Goal: Task Accomplishment & Management: Complete application form

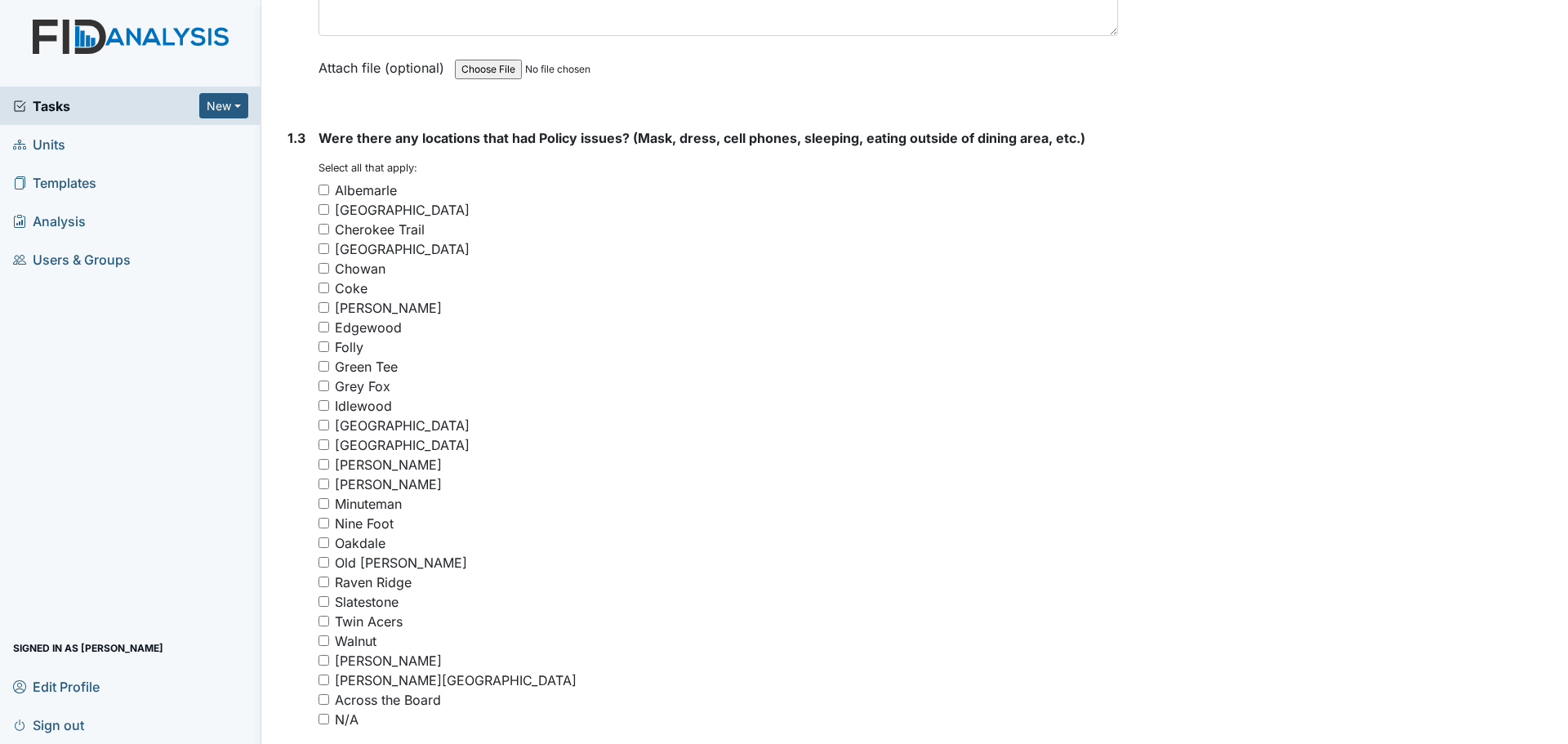
scroll to position [1062, 0]
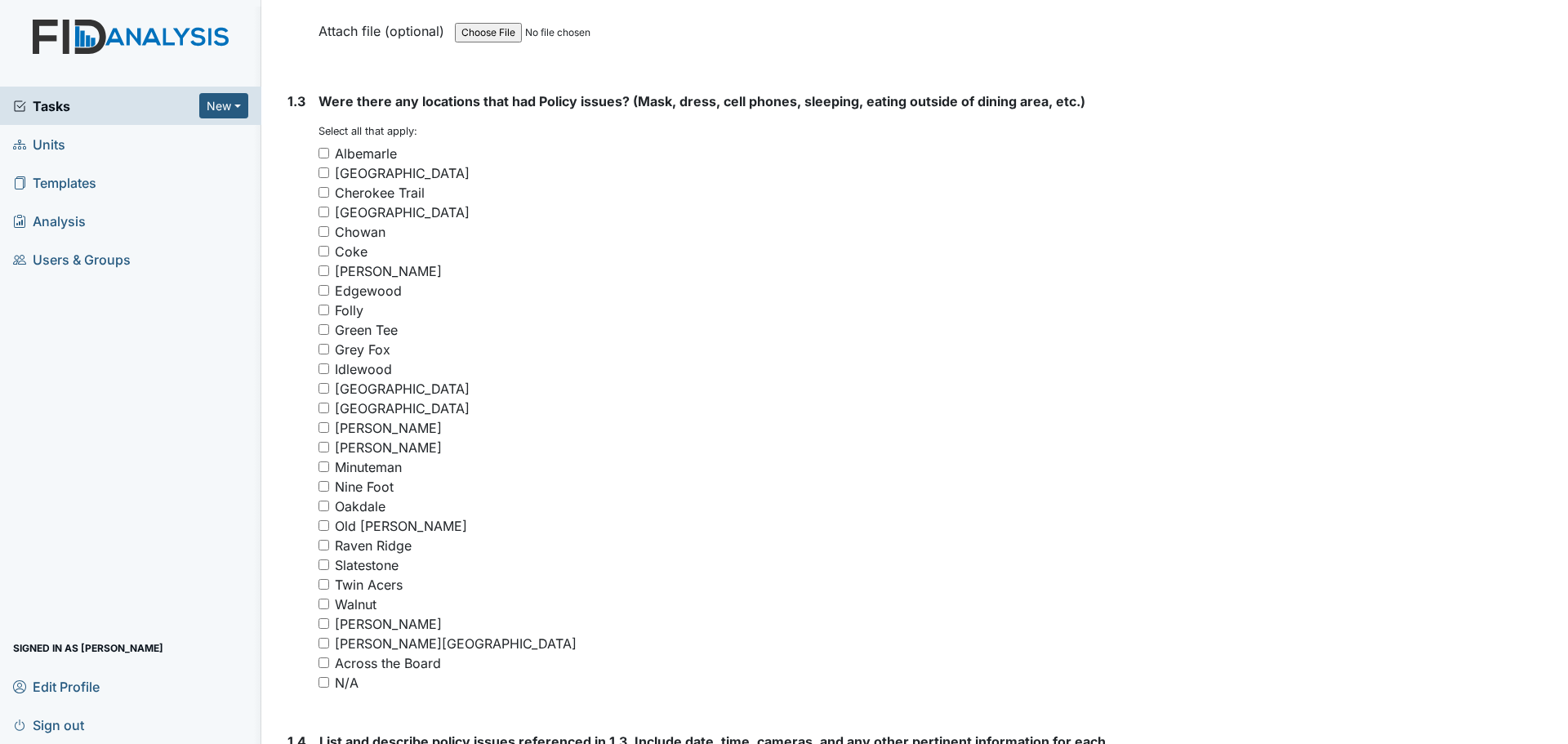
click at [329, 429] on input "[PERSON_NAME]" at bounding box center [323, 428] width 10 height 10
checkbox input "true"
click at [330, 544] on div "Raven Ridge" at bounding box center [718, 545] width 799 height 19
click at [325, 545] on input "Raven Ridge" at bounding box center [323, 545] width 10 height 10
checkbox input "true"
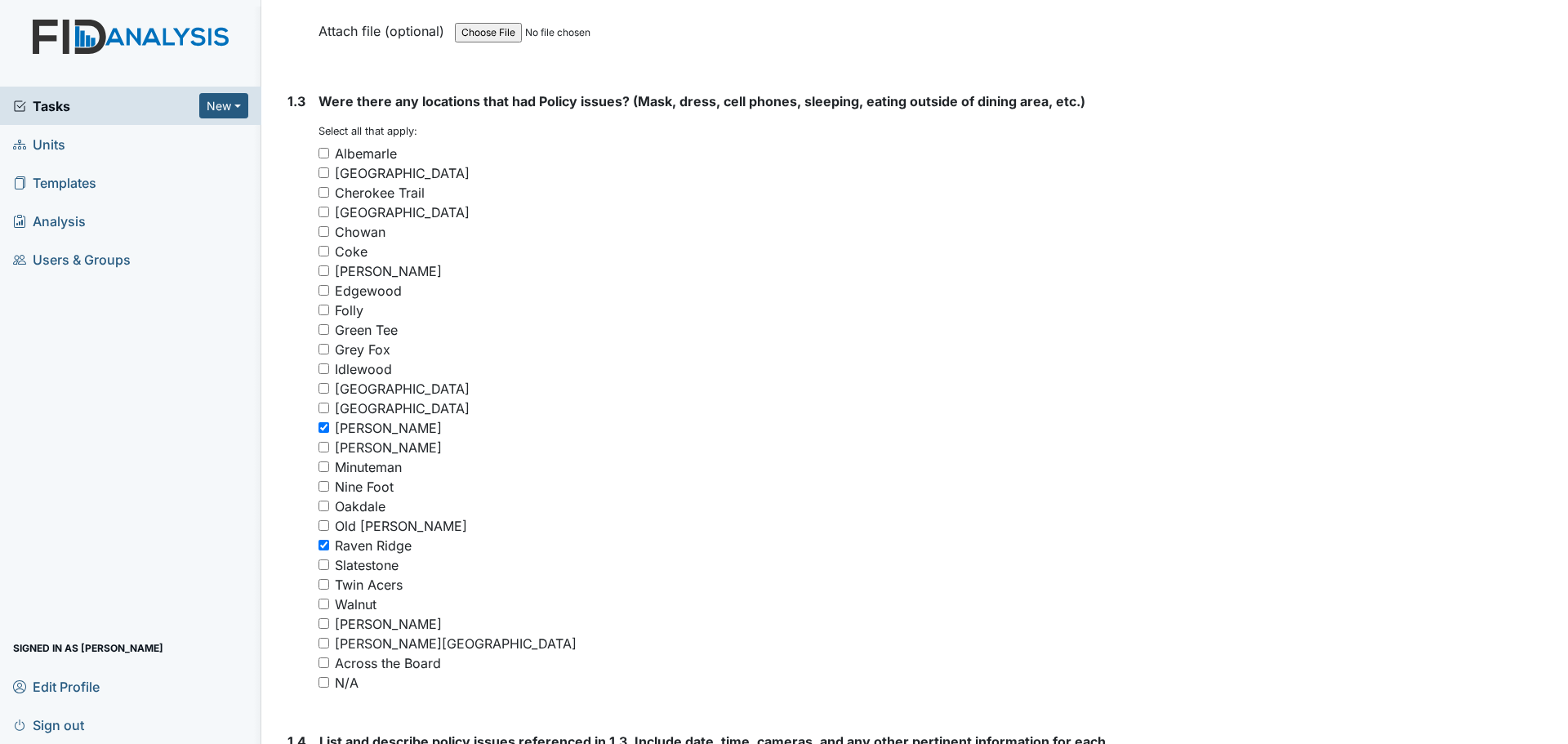
click at [323, 606] on input "Walnut" at bounding box center [323, 603] width 10 height 10
checkbox input "true"
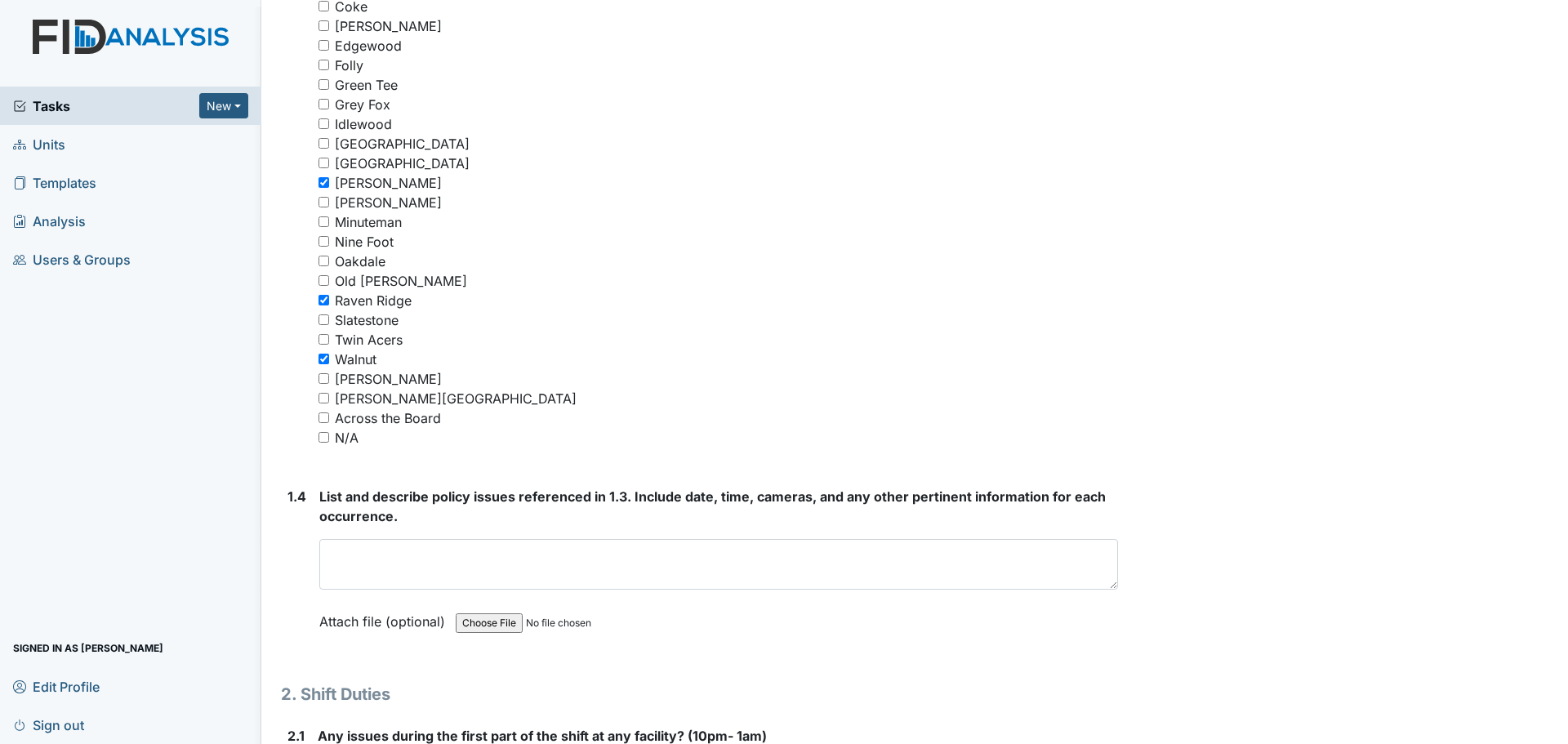
scroll to position [1389, 0]
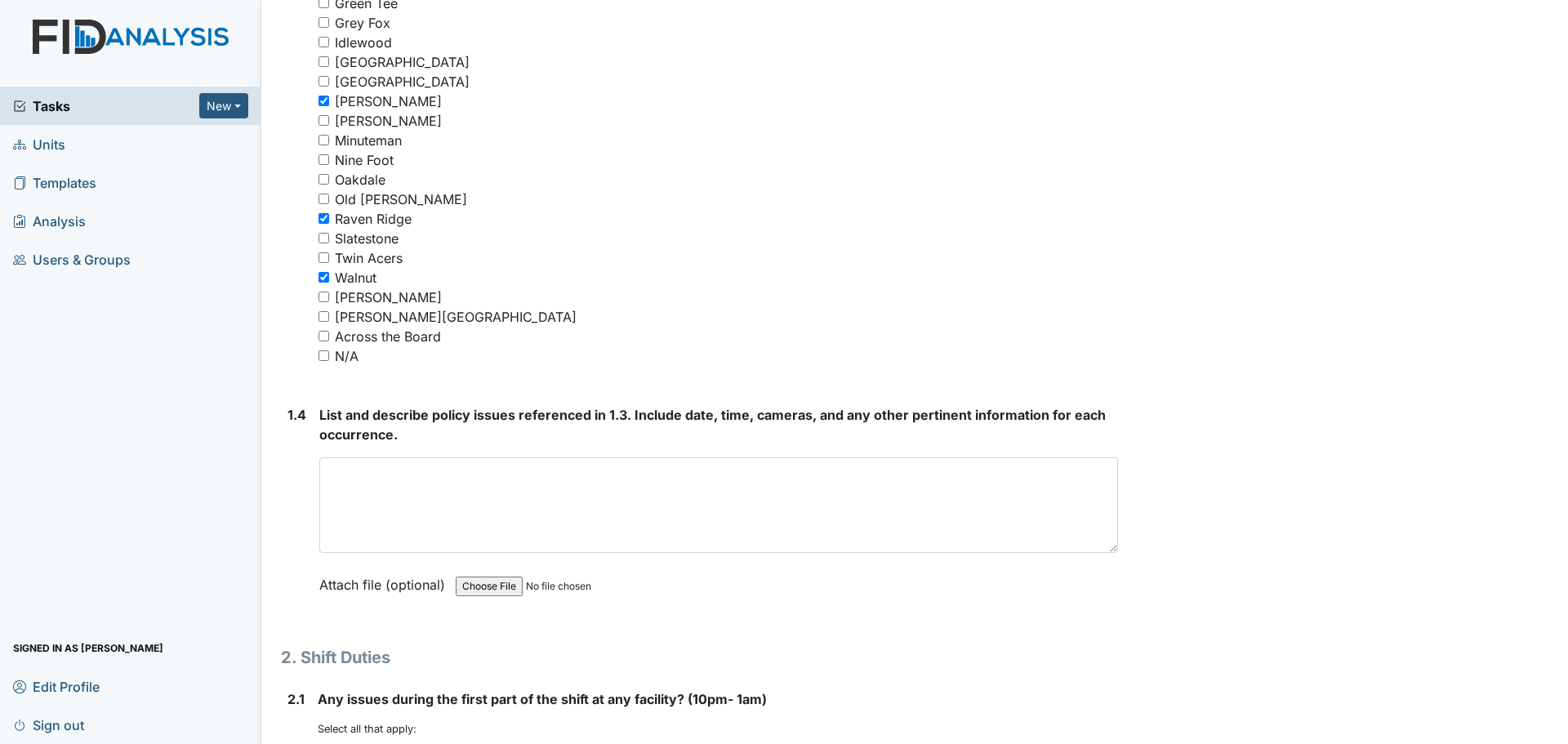
drag, startPoint x: 1106, startPoint y: 502, endPoint x: 1118, endPoint y: 549, distance: 48.5
drag, startPoint x: 1106, startPoint y: 546, endPoint x: 1108, endPoint y: 571, distance: 25.1
click at [1108, 559] on textarea at bounding box center [719, 507] width 799 height 101
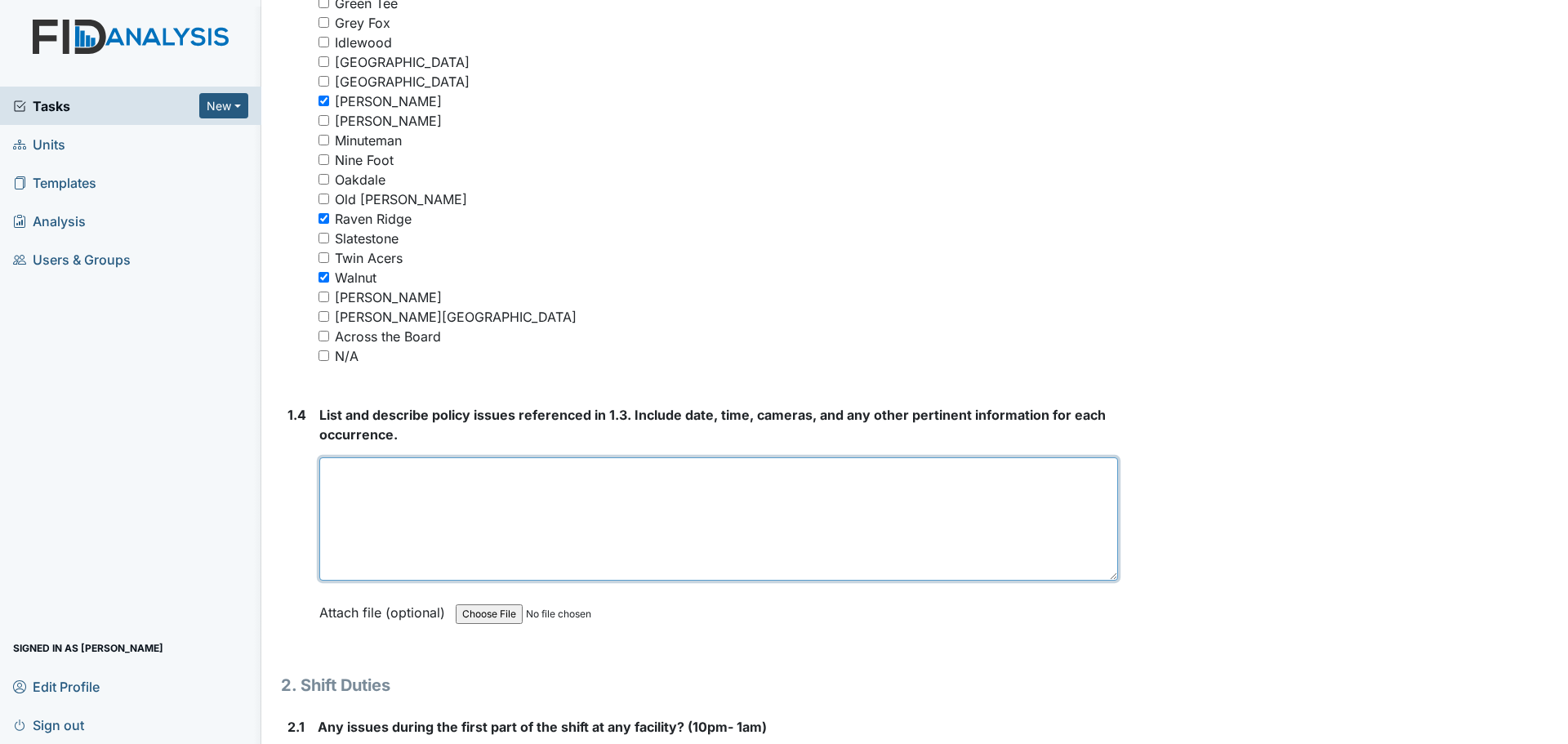
click at [1080, 489] on textarea at bounding box center [719, 518] width 799 height 123
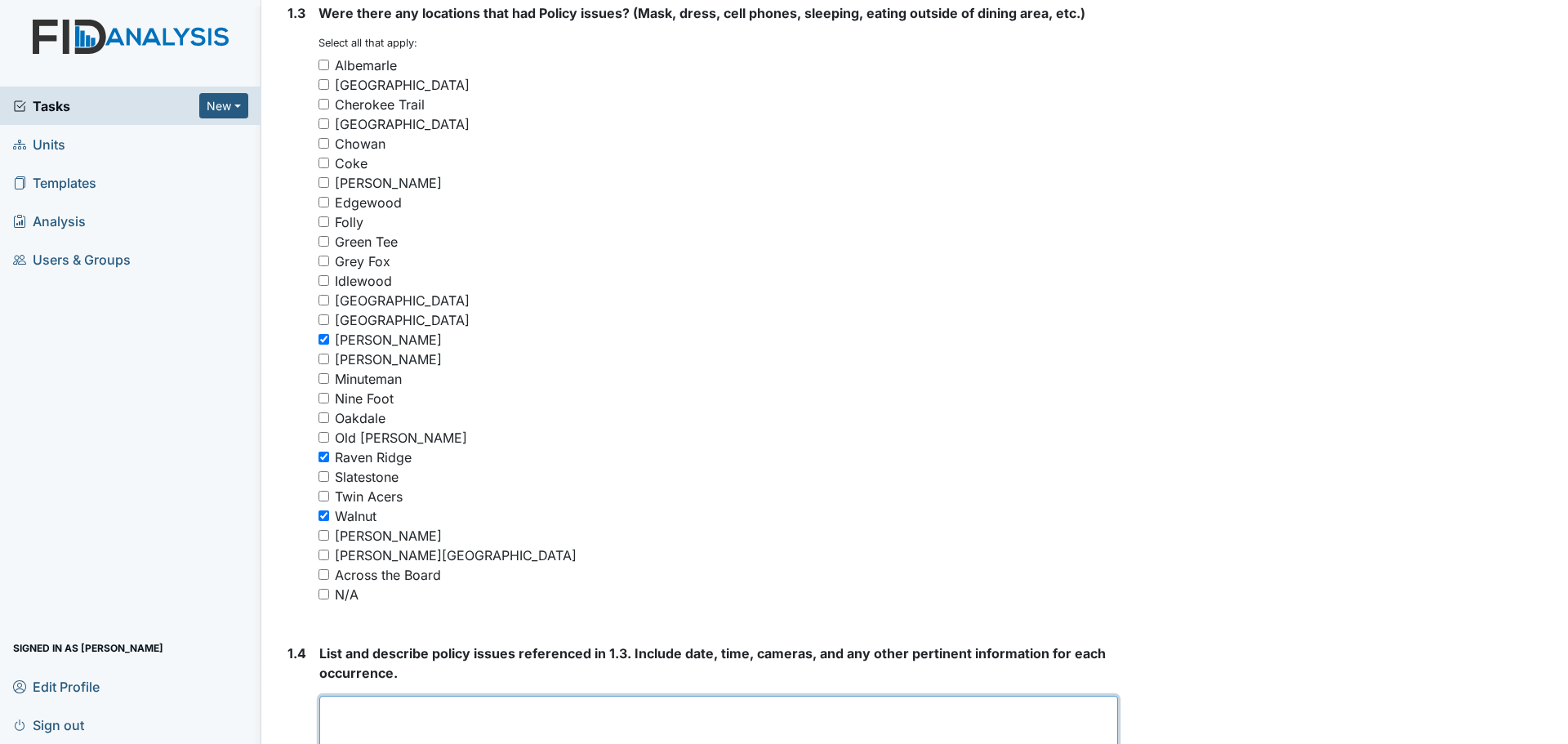
scroll to position [1144, 0]
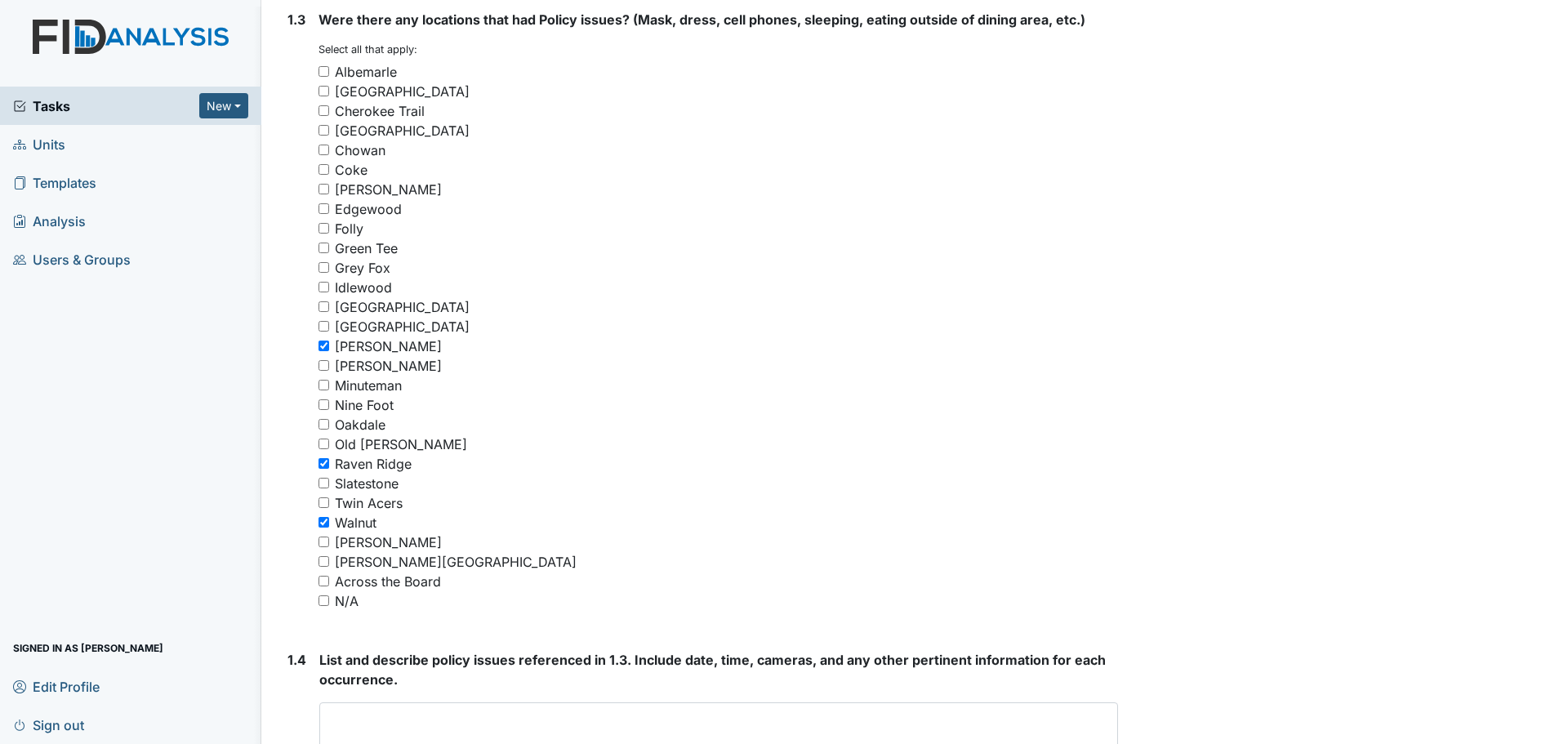
click at [323, 268] on input "Grey Fox" at bounding box center [323, 267] width 10 height 10
checkbox input "true"
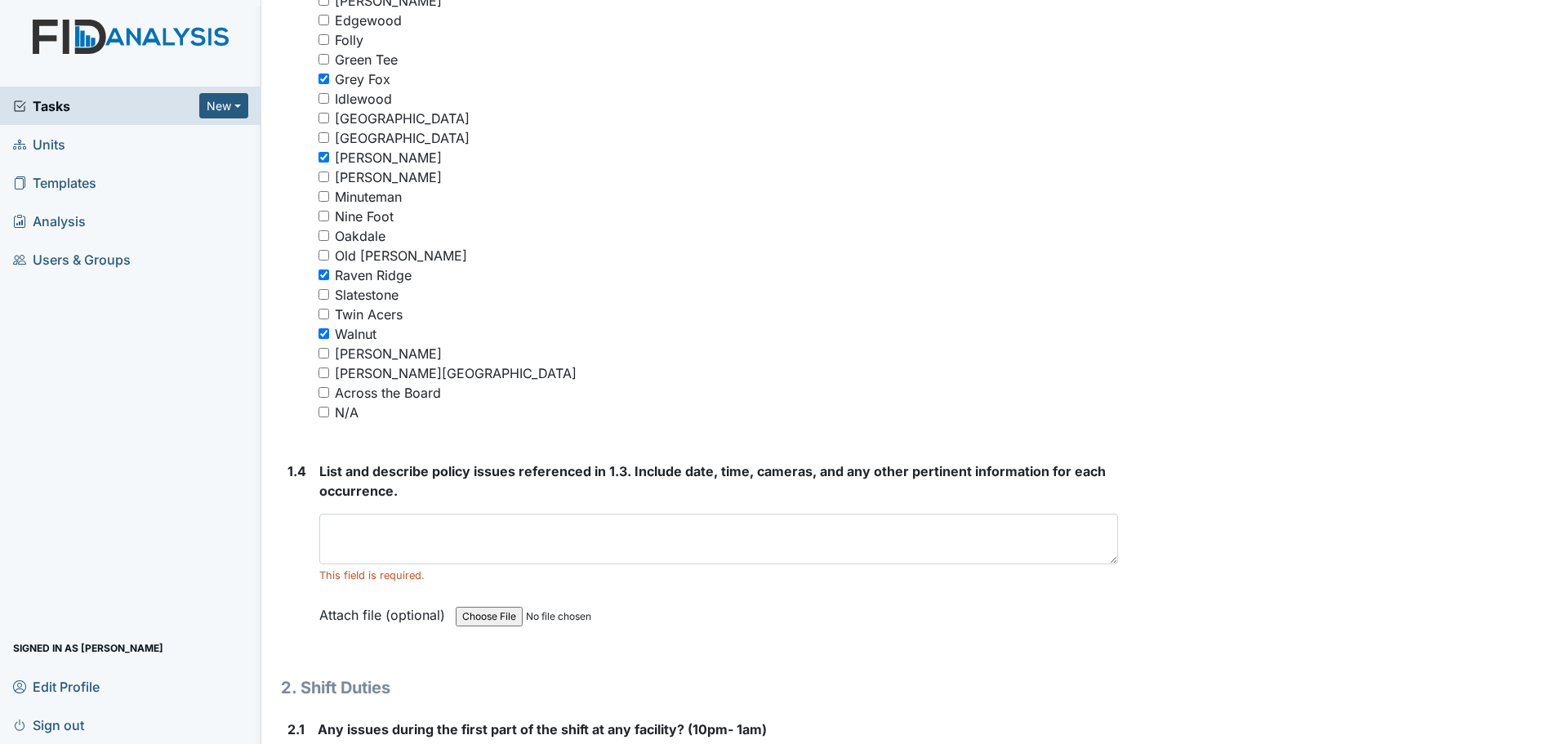
scroll to position [1389, 0]
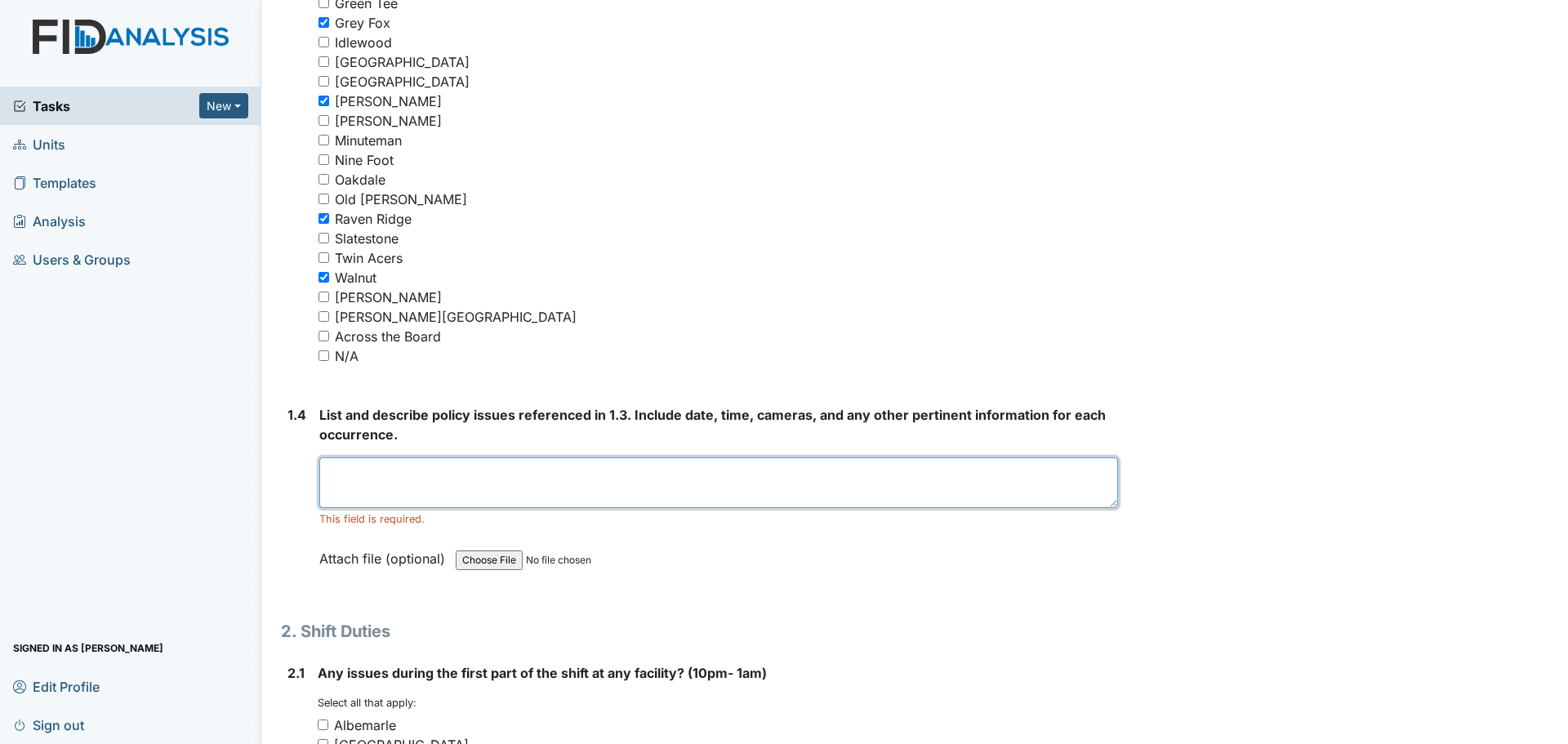
click at [638, 497] on textarea at bounding box center [719, 482] width 799 height 51
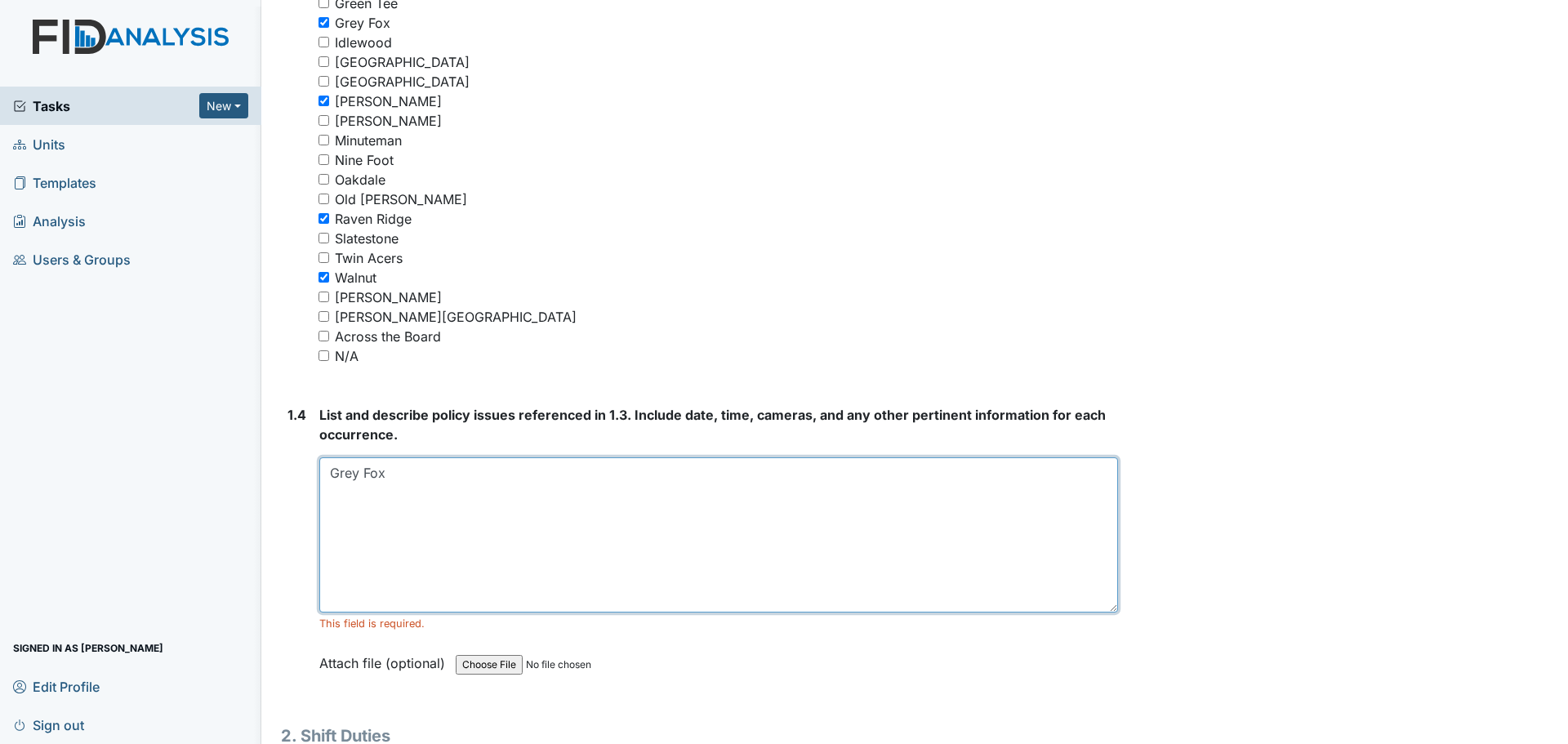
drag, startPoint x: 1101, startPoint y: 502, endPoint x: 1106, endPoint y: 607, distance: 105.1
click at [1106, 607] on textarea "Grey Fox" at bounding box center [719, 535] width 799 height 155
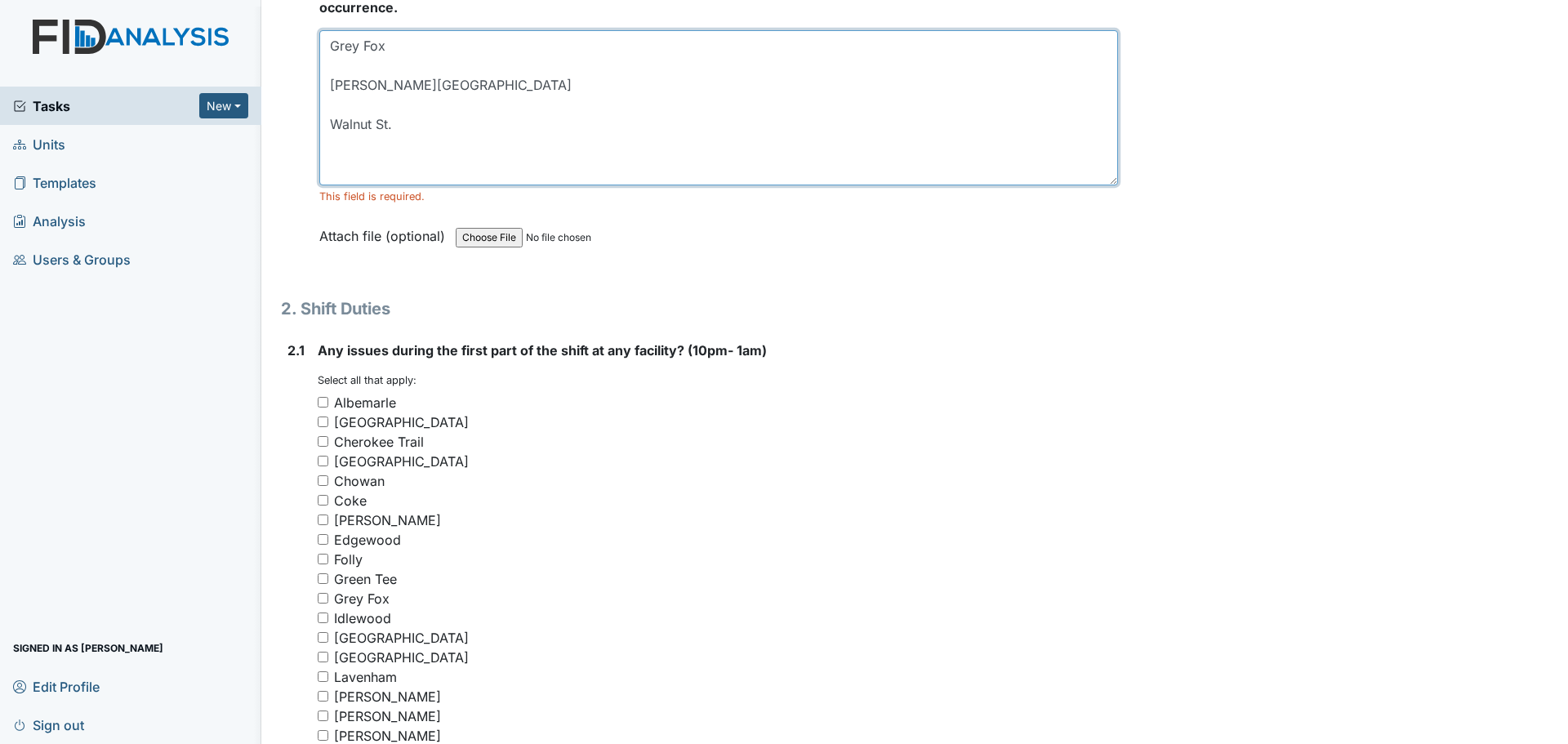
scroll to position [1879, 0]
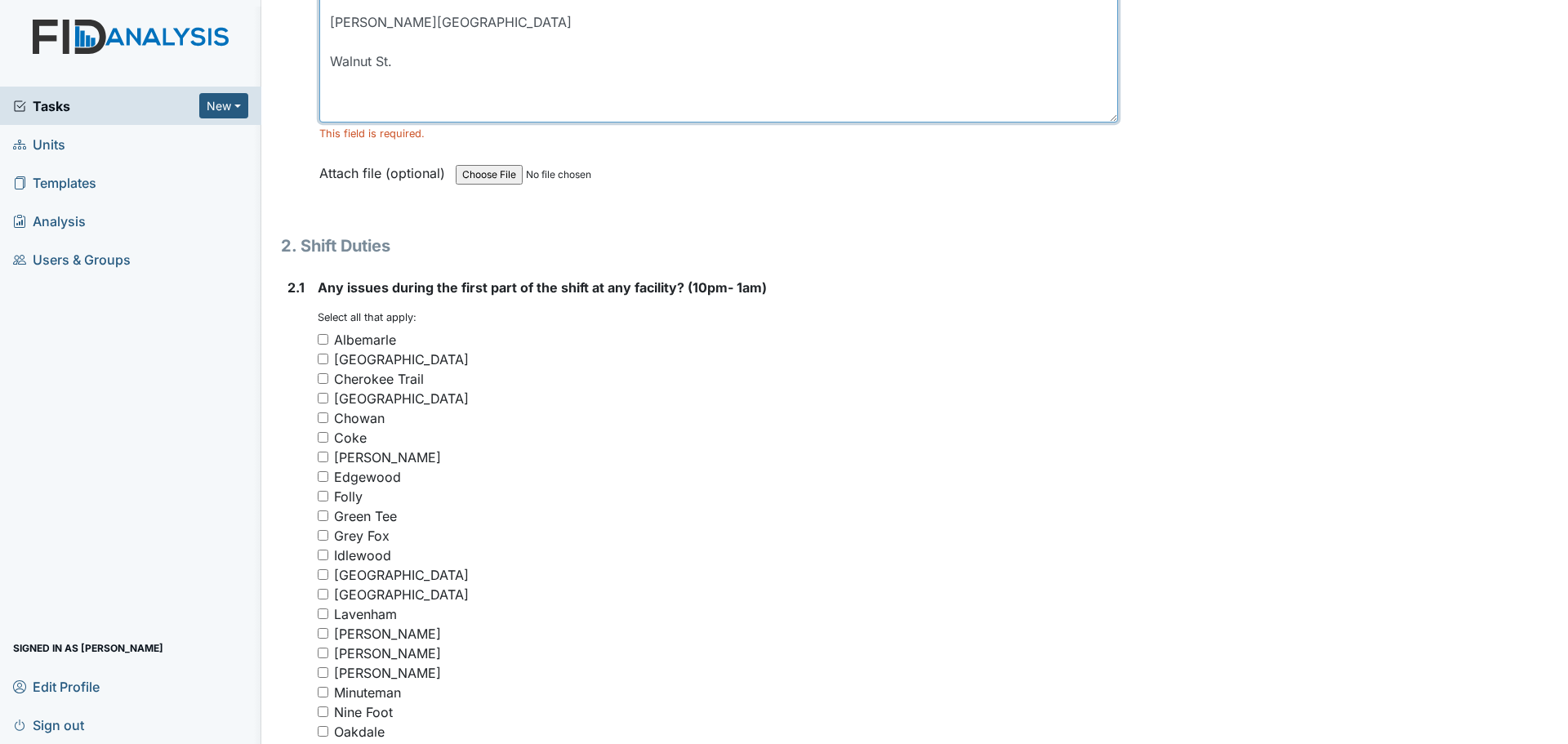
type textarea "Grey Fox [PERSON_NAME][GEOGRAPHIC_DATA] Walnut St."
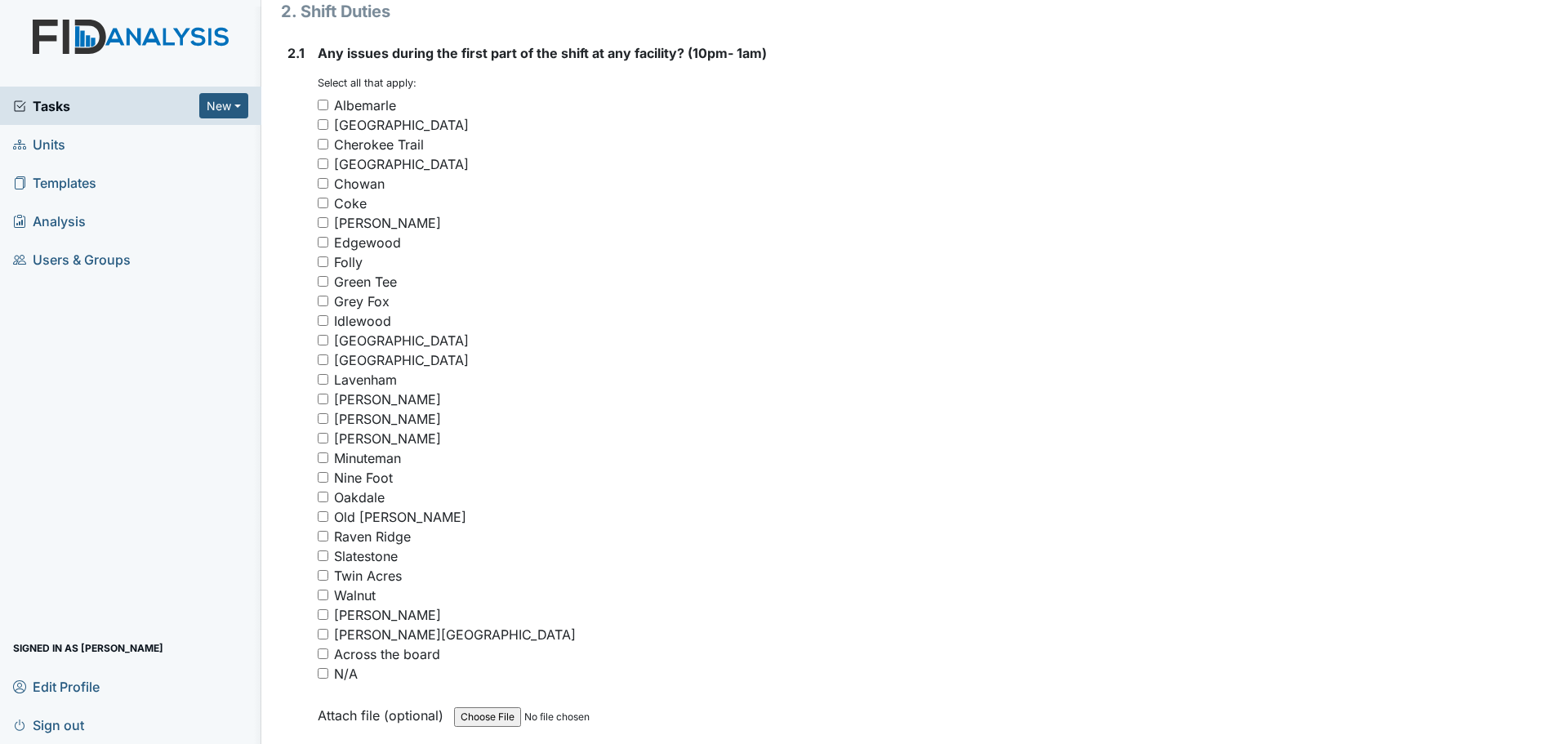
scroll to position [2125, 0]
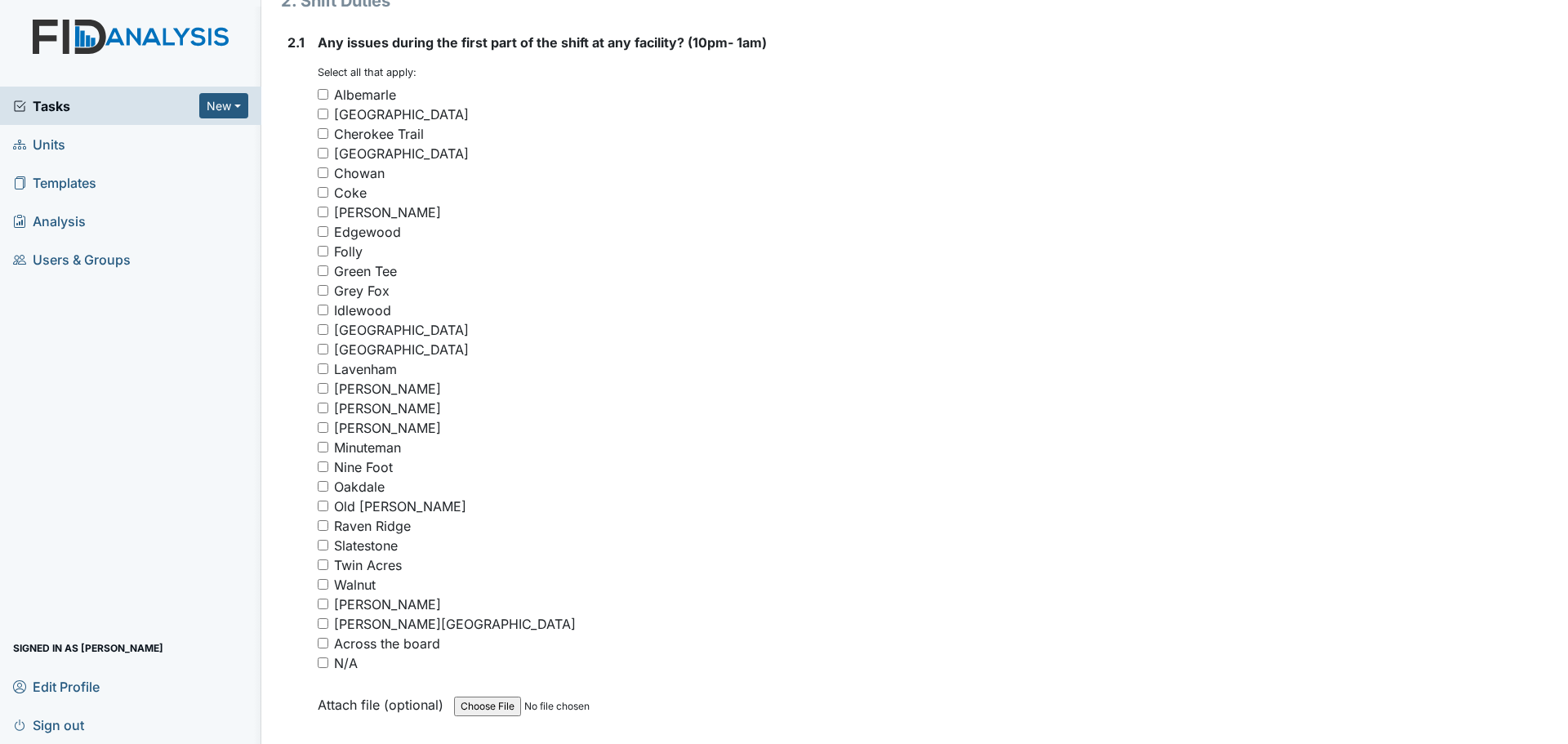
click at [324, 426] on input "[PERSON_NAME]" at bounding box center [322, 428] width 10 height 10
checkbox input "true"
click at [324, 527] on input "Raven Ridge" at bounding box center [322, 525] width 10 height 10
checkbox input "true"
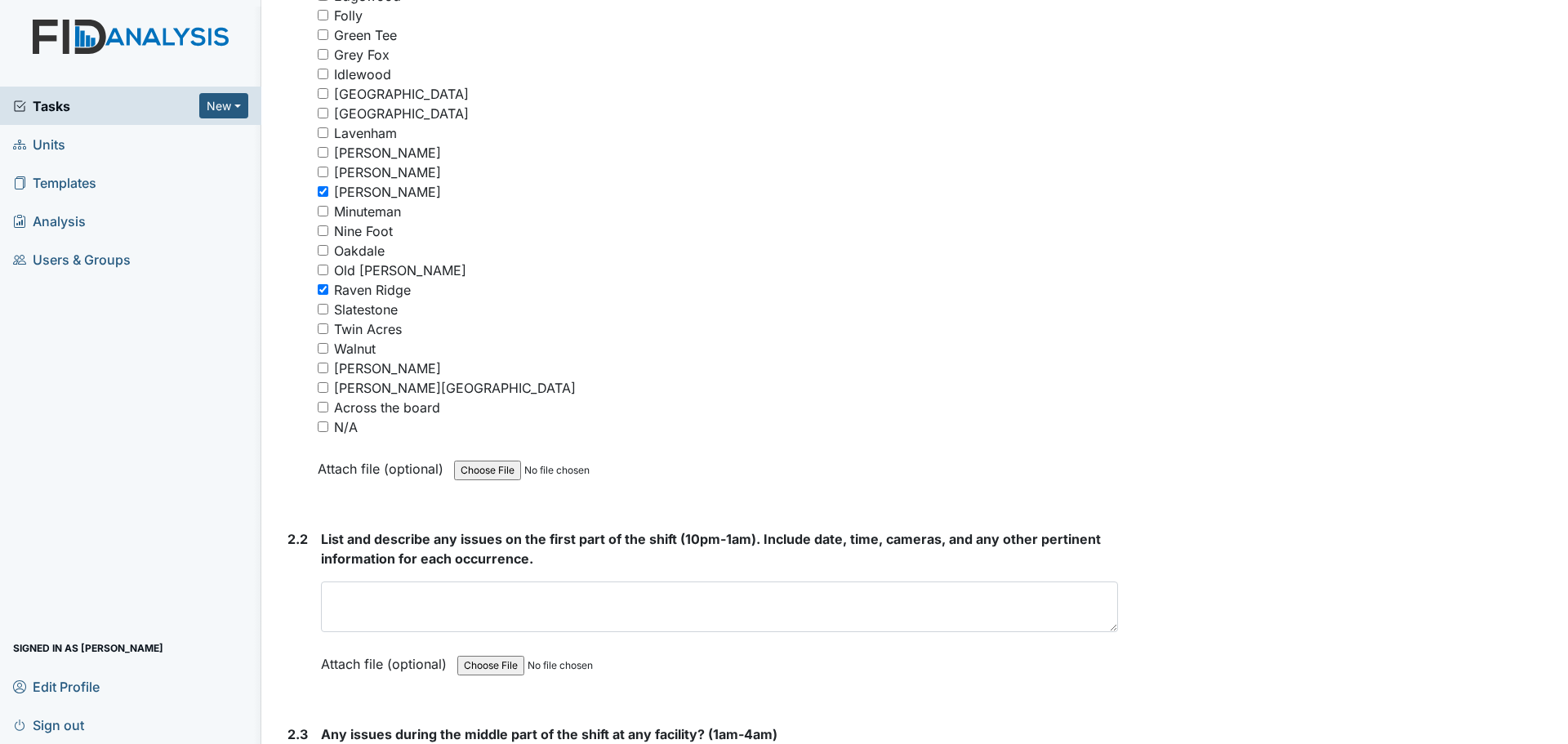
scroll to position [2370, 0]
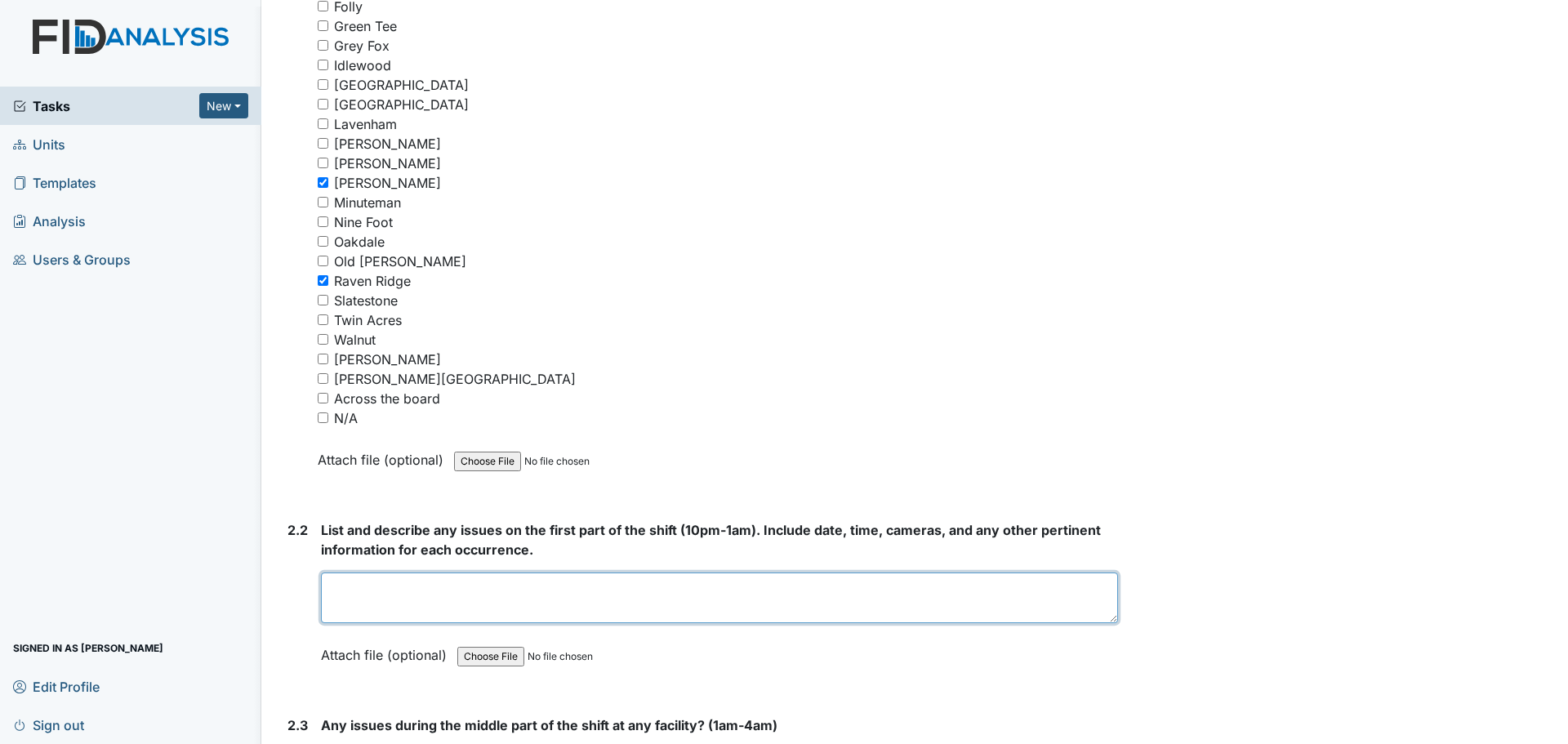
click at [698, 600] on textarea at bounding box center [720, 598] width 797 height 51
click at [1105, 618] on textarea at bounding box center [720, 598] width 797 height 51
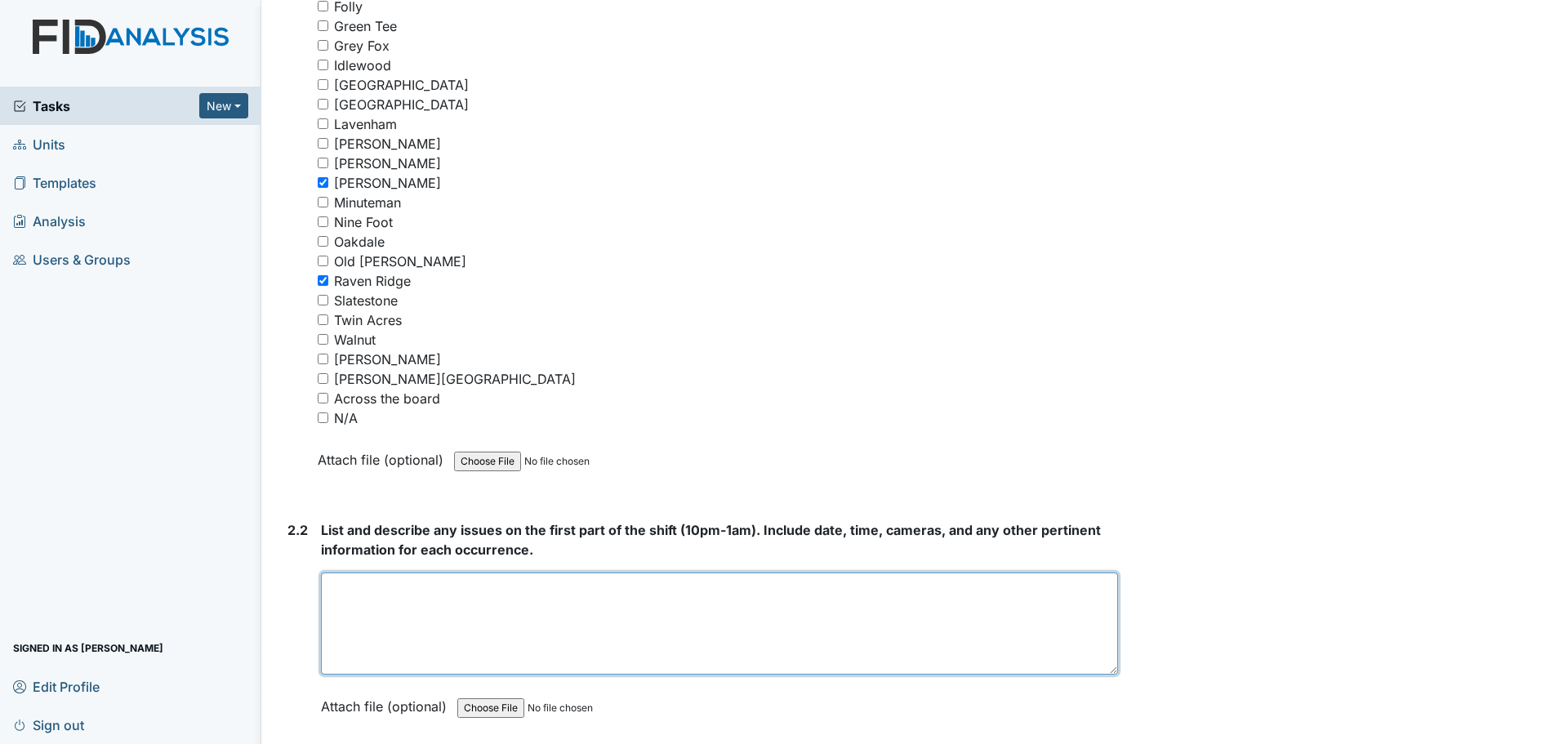
drag, startPoint x: 1105, startPoint y: 618, endPoint x: 1112, endPoint y: 672, distance: 54.5
click at [1112, 672] on div "Inspection: Night Auditor Report ID: #00011492 Open Autosaving... Location: Cor…" at bounding box center [700, 313] width 862 height 5340
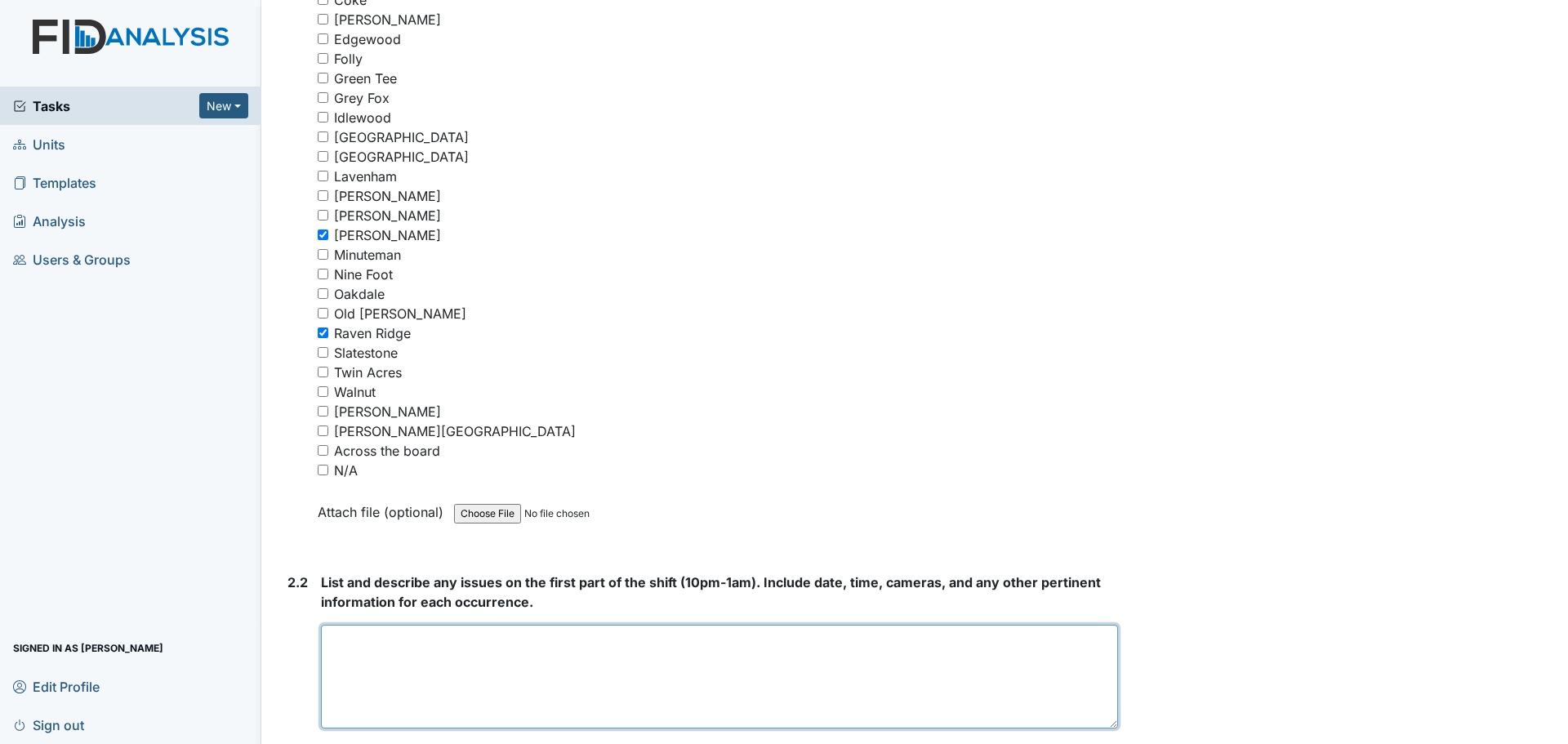
scroll to position [2288, 0]
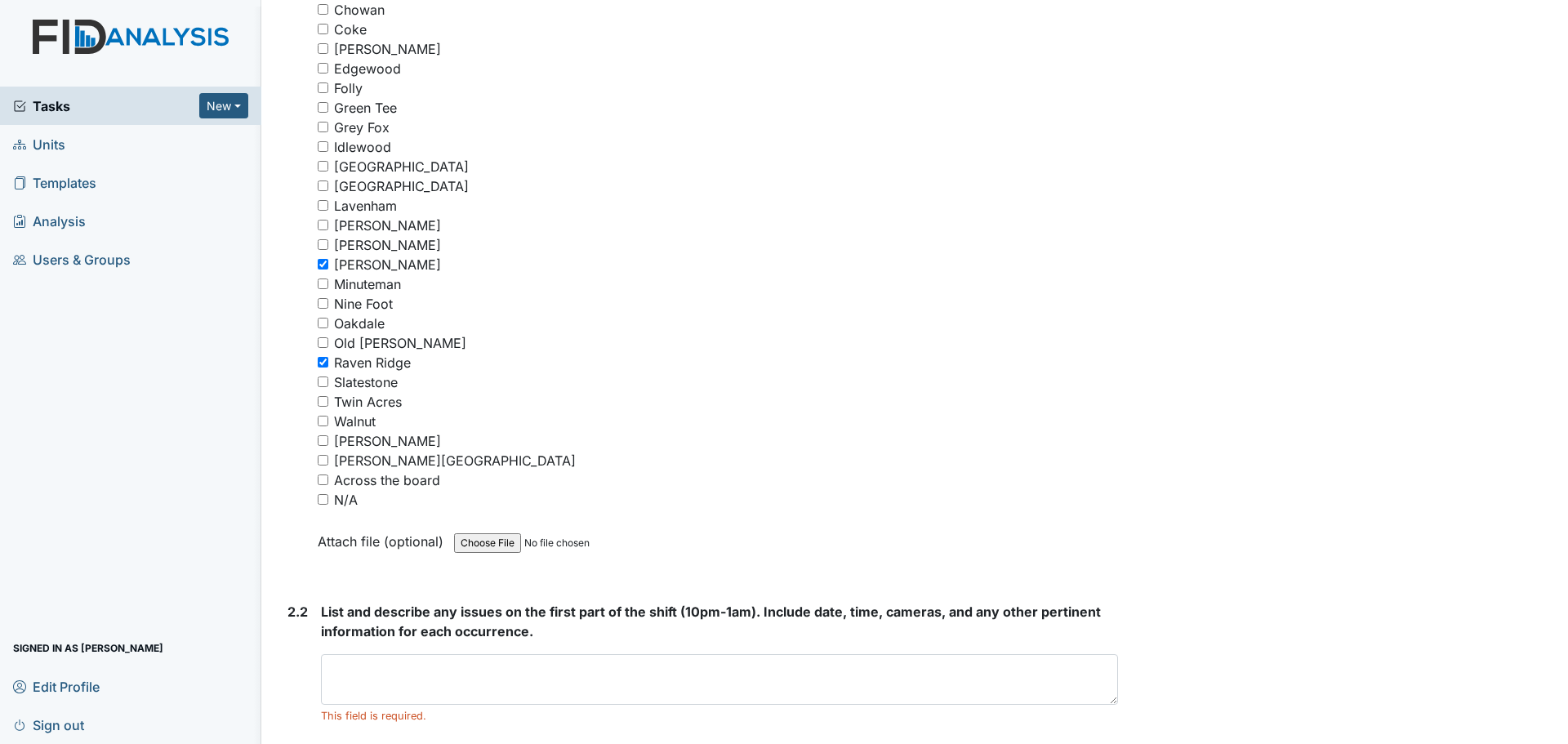
click at [327, 132] on div "Grey Fox" at bounding box center [717, 127] width 800 height 19
click at [325, 126] on input "Grey Fox" at bounding box center [322, 127] width 10 height 10
checkbox input "true"
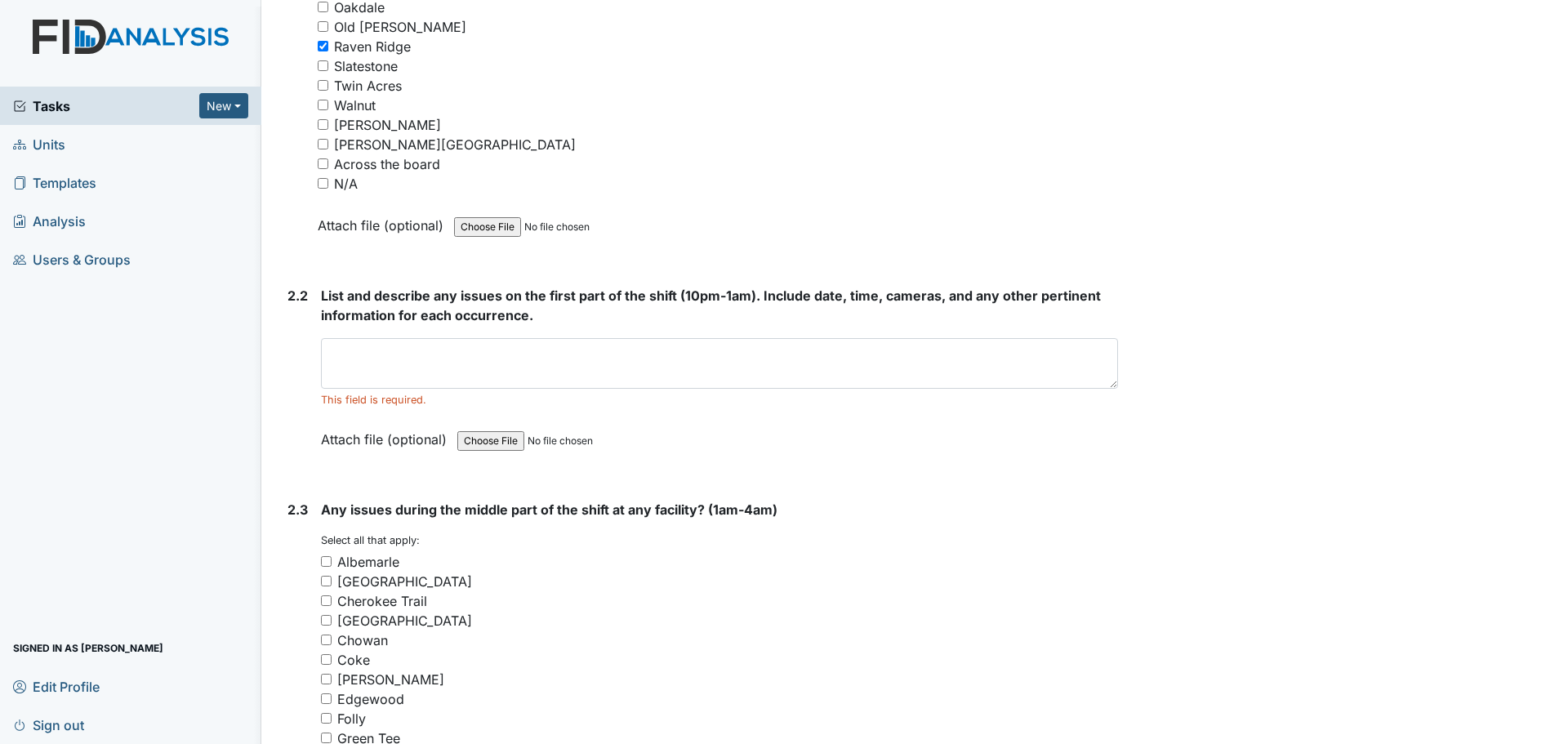
scroll to position [2615, 0]
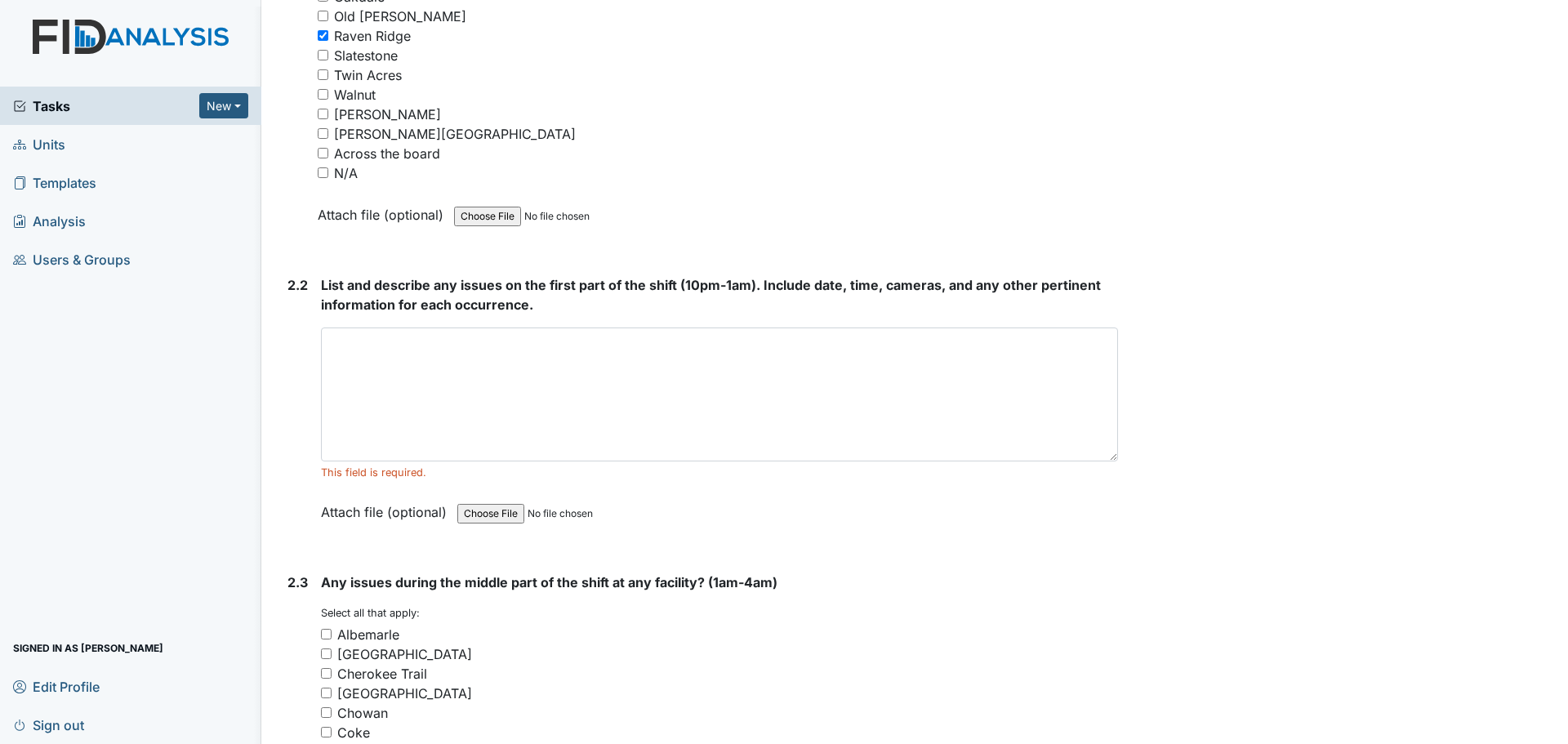
drag, startPoint x: 1105, startPoint y: 372, endPoint x: 1110, endPoint y: 457, distance: 85.1
click at [1110, 457] on div "Inspection: Night Auditor Report ID: #00011492 Open Autosaving... Location: Cor…" at bounding box center [700, 94] width 862 height 5391
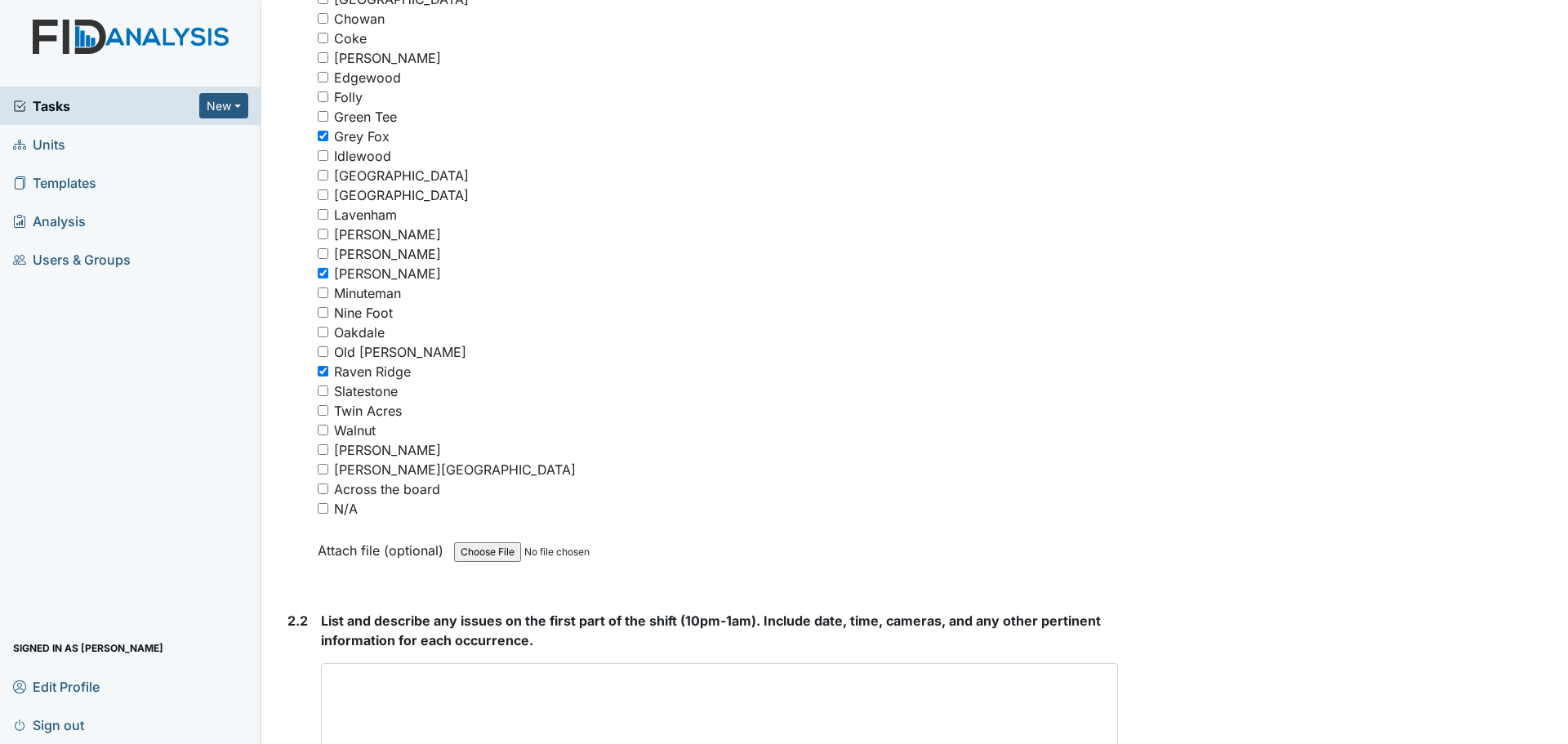
scroll to position [2288, 0]
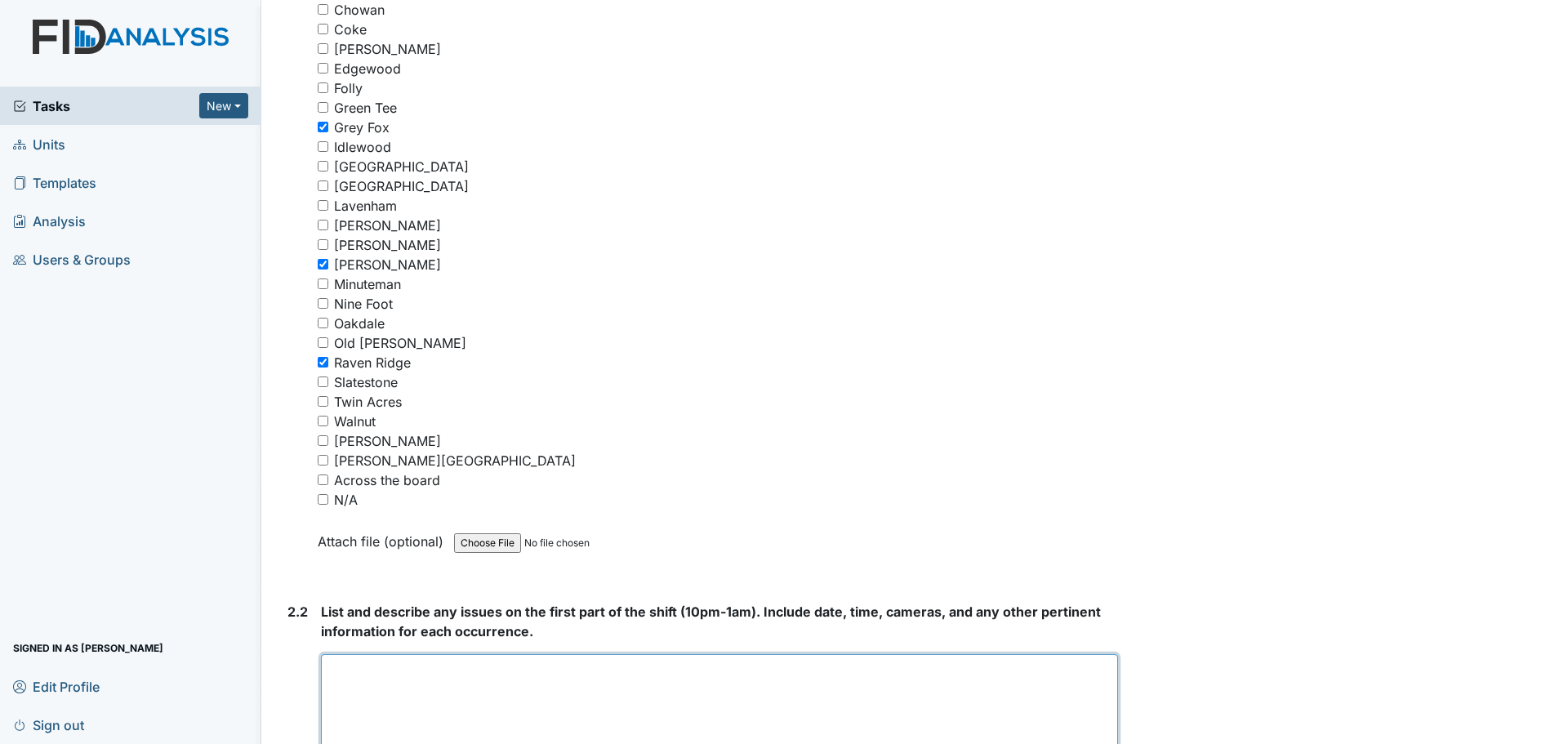
click at [733, 689] on textarea at bounding box center [720, 722] width 797 height 136
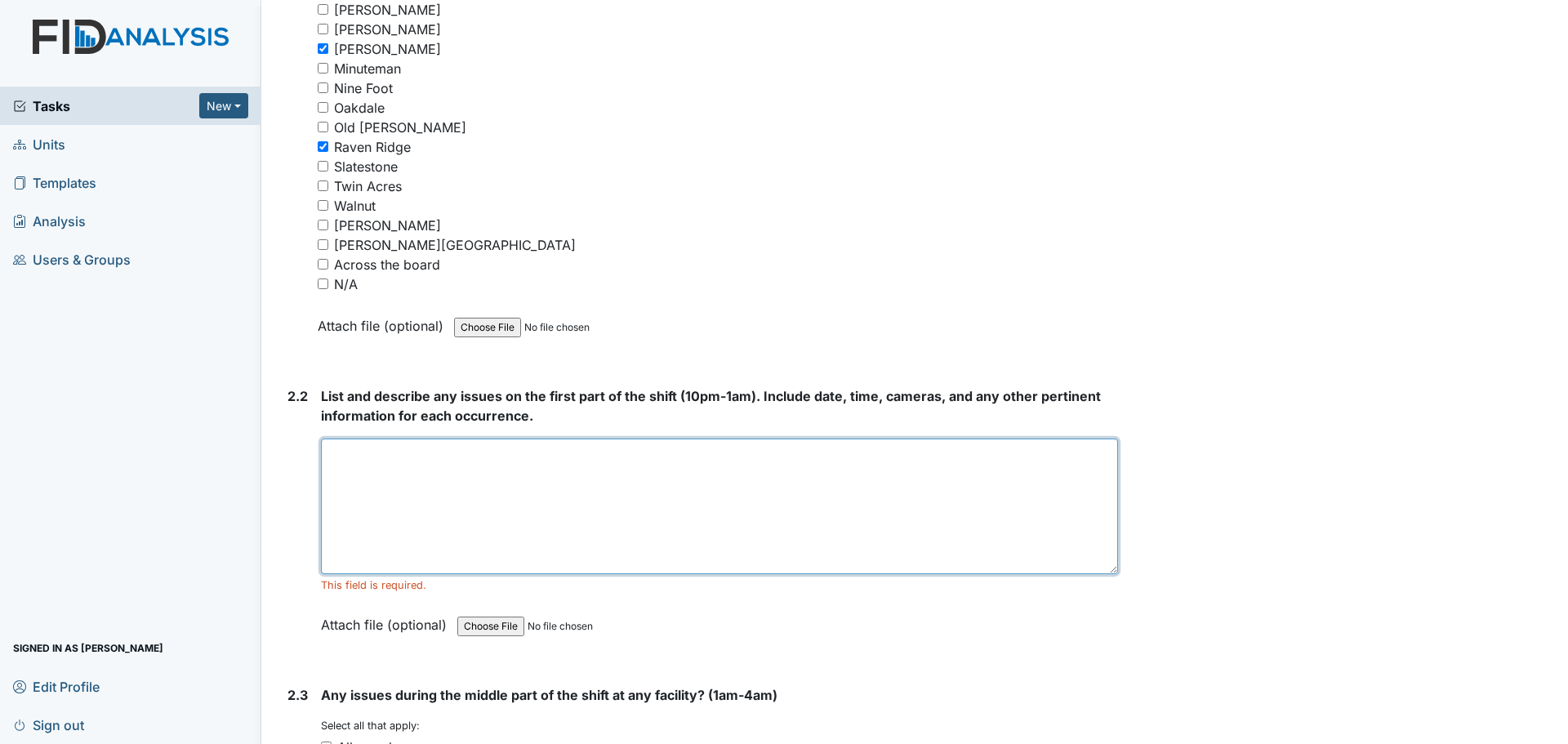
scroll to position [2533, 0]
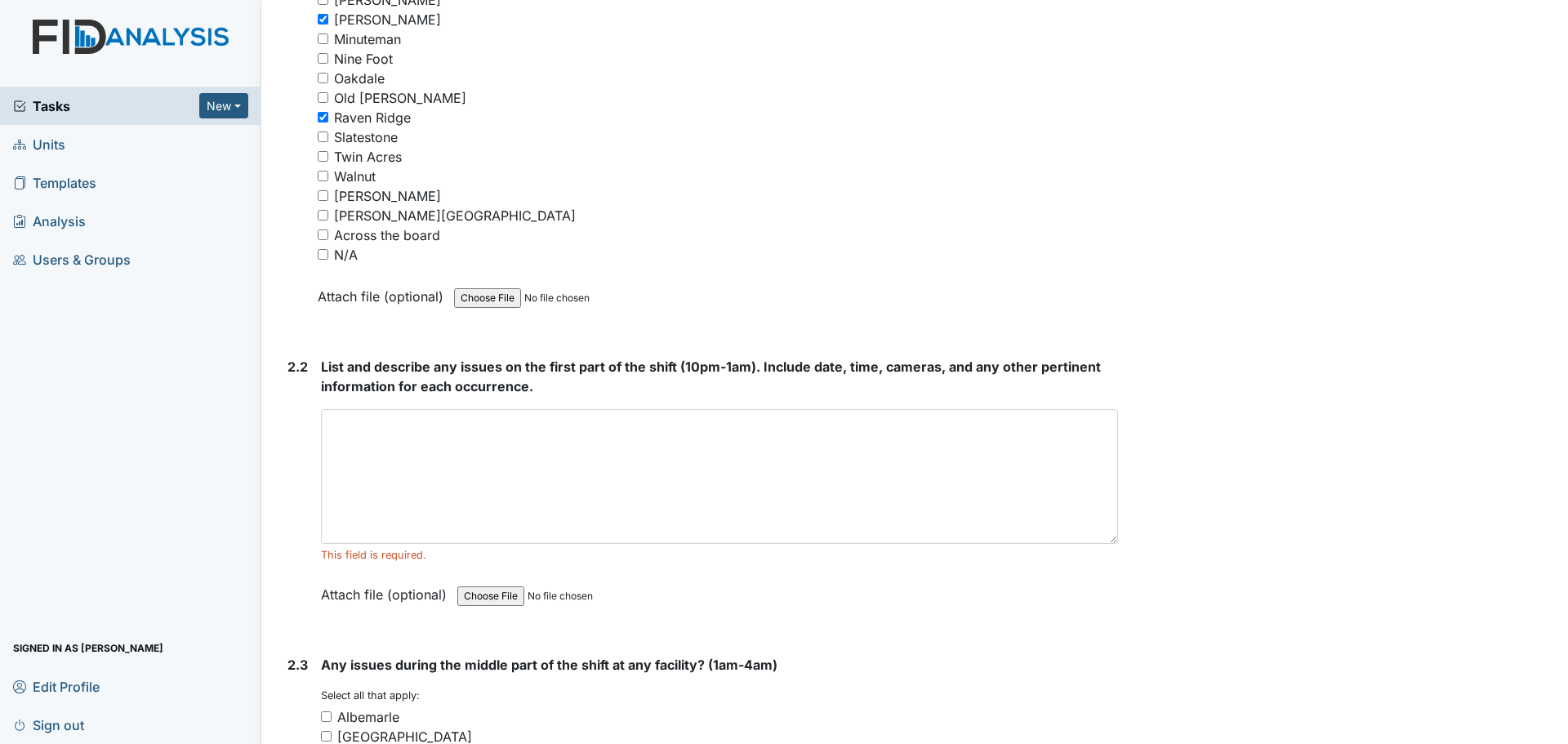
drag, startPoint x: 1106, startPoint y: 453, endPoint x: 1105, endPoint y: 541, distance: 88.0
click at [1105, 541] on textarea at bounding box center [720, 477] width 797 height 135
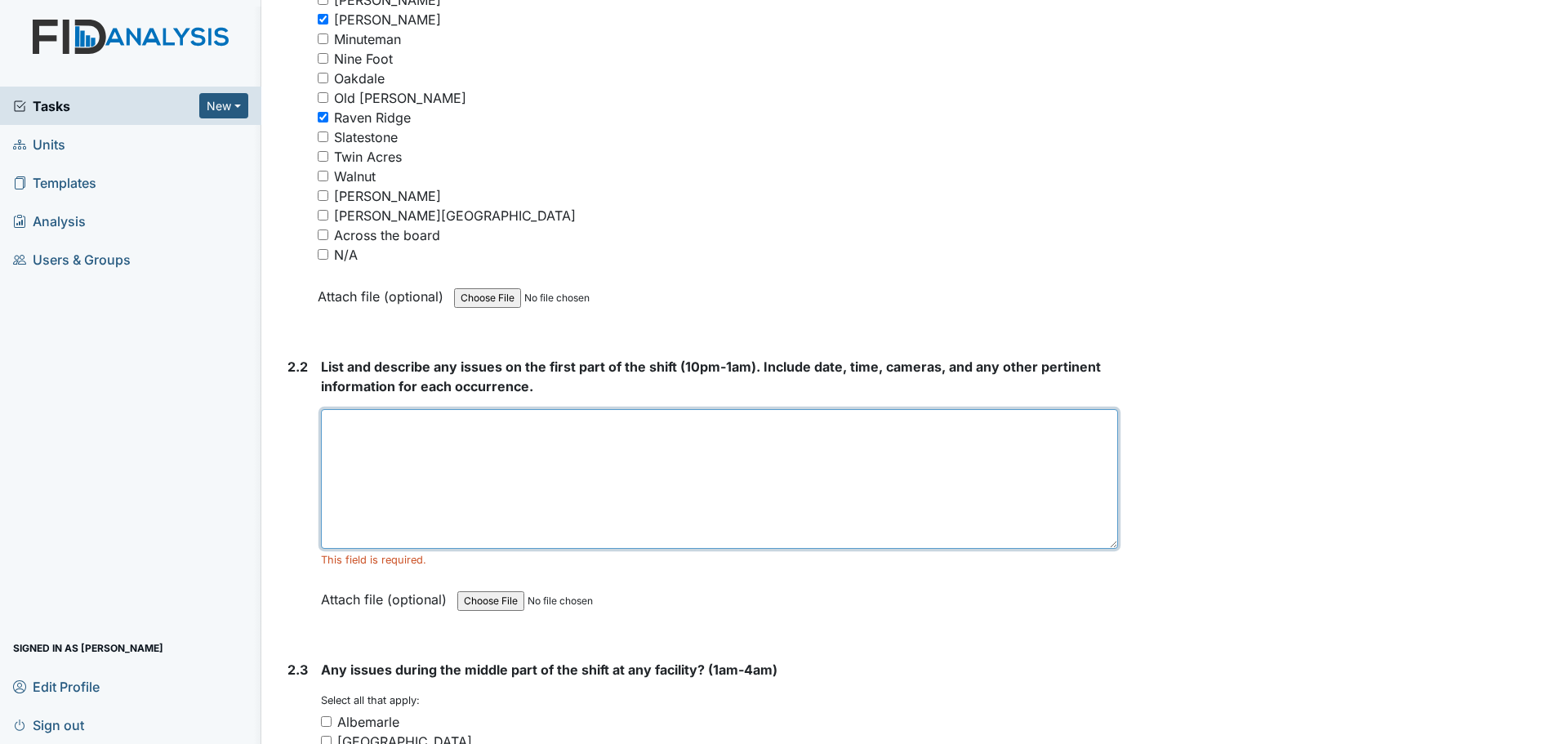
click at [765, 437] on textarea at bounding box center [720, 478] width 797 height 140
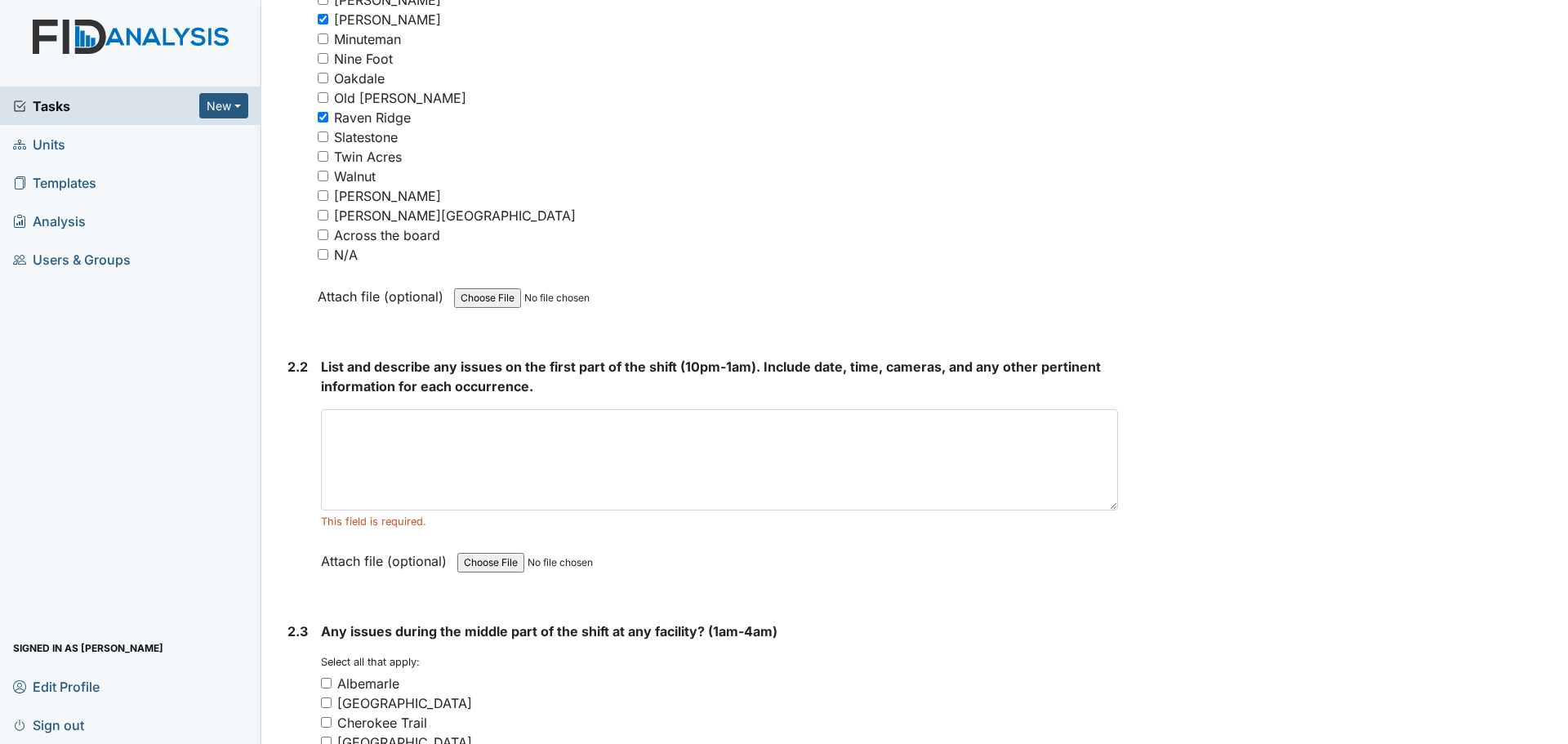
drag, startPoint x: 1107, startPoint y: 456, endPoint x: 1100, endPoint y: 506, distance: 50.5
click at [1100, 506] on textarea at bounding box center [720, 459] width 797 height 101
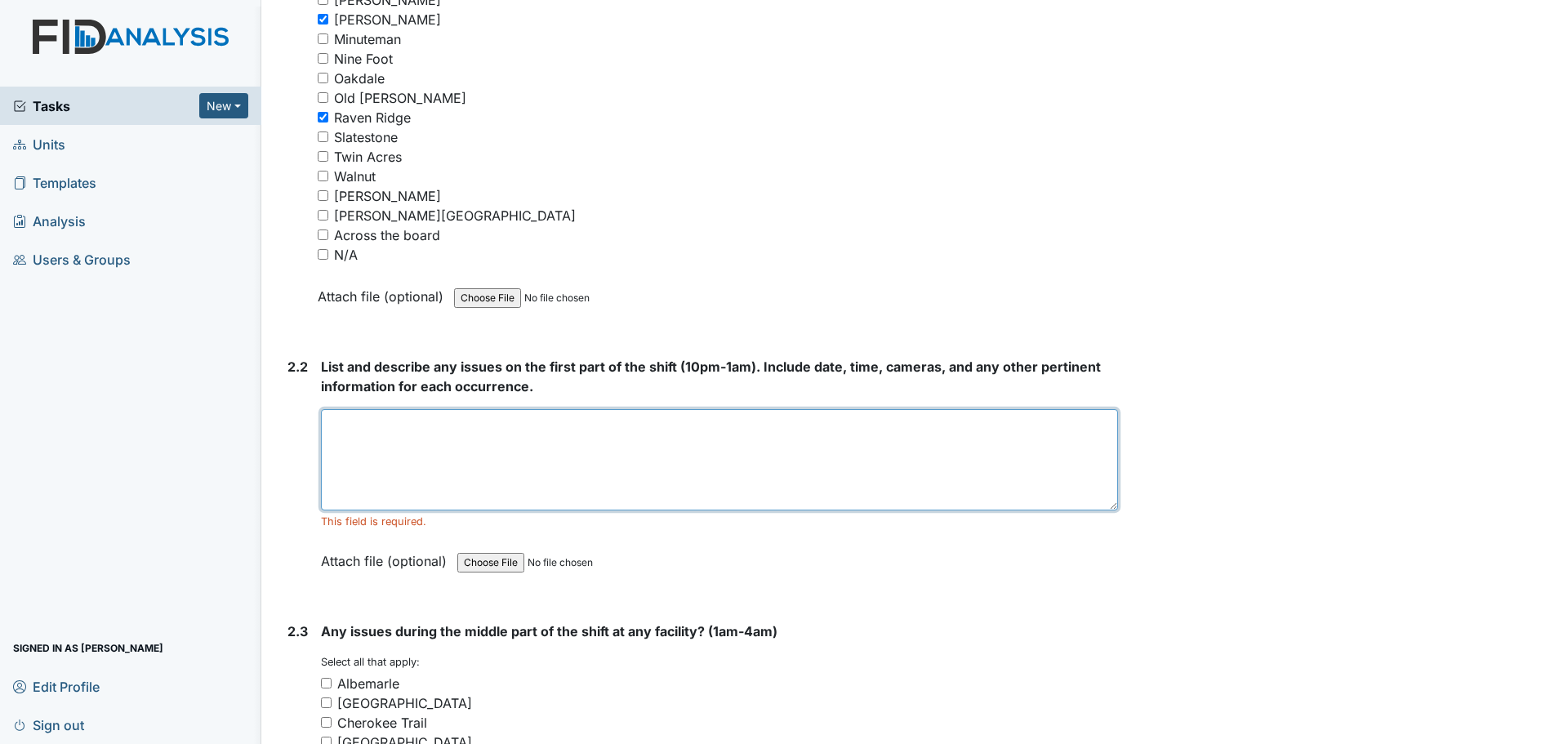
click at [1053, 439] on textarea at bounding box center [720, 459] width 797 height 101
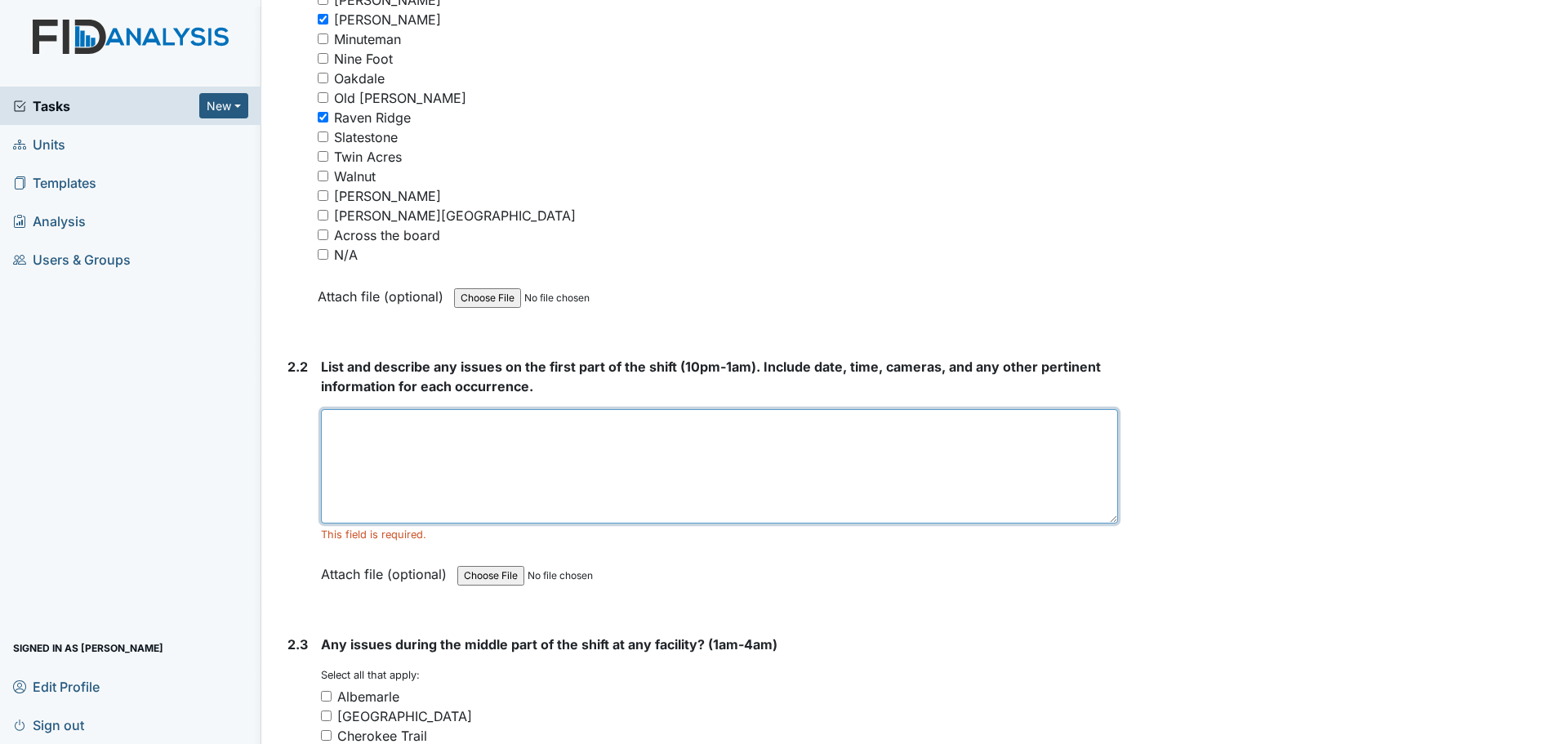
drag, startPoint x: 1106, startPoint y: 508, endPoint x: 1099, endPoint y: 515, distance: 9.9
click at [1106, 522] on textarea at bounding box center [720, 466] width 797 height 115
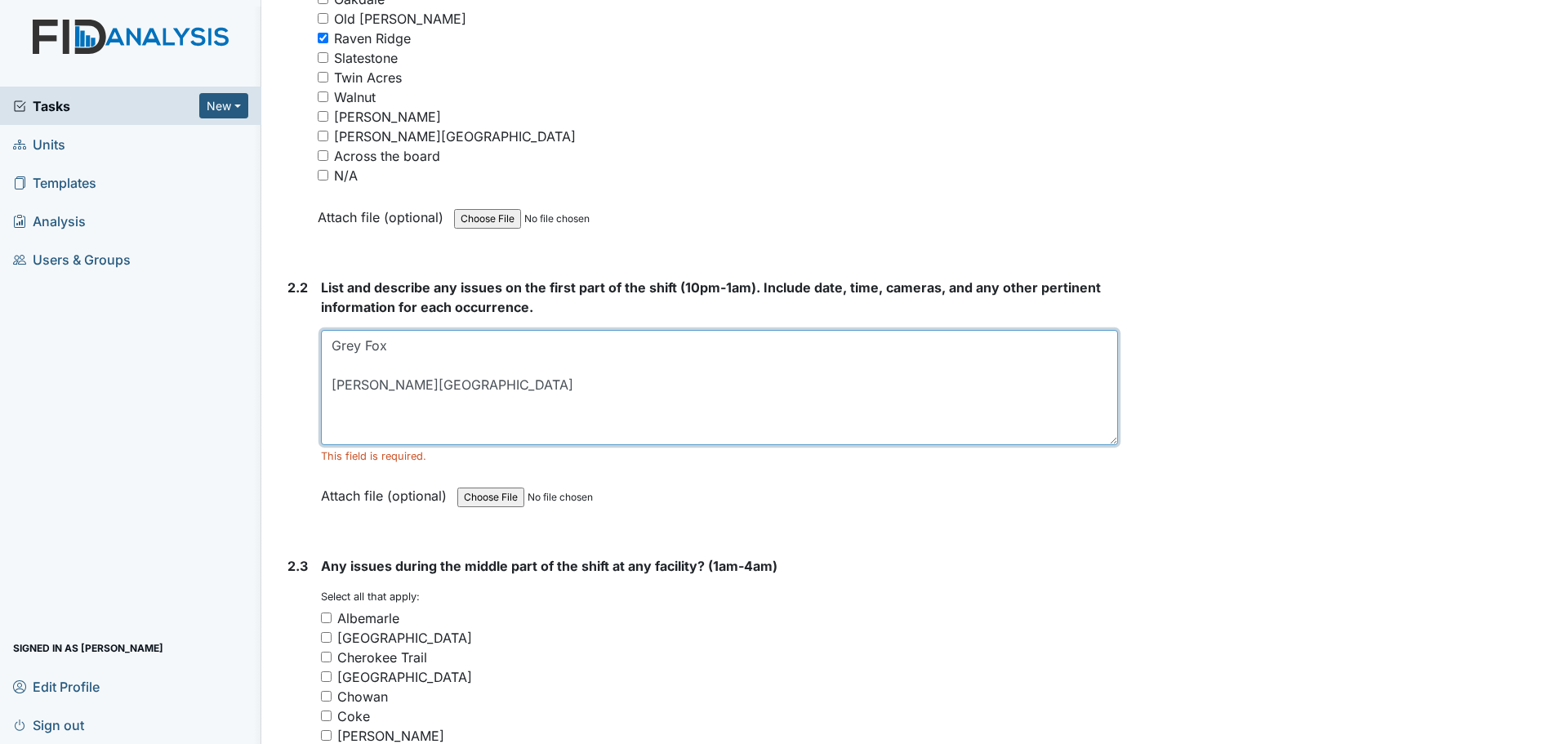
scroll to position [2942, 0]
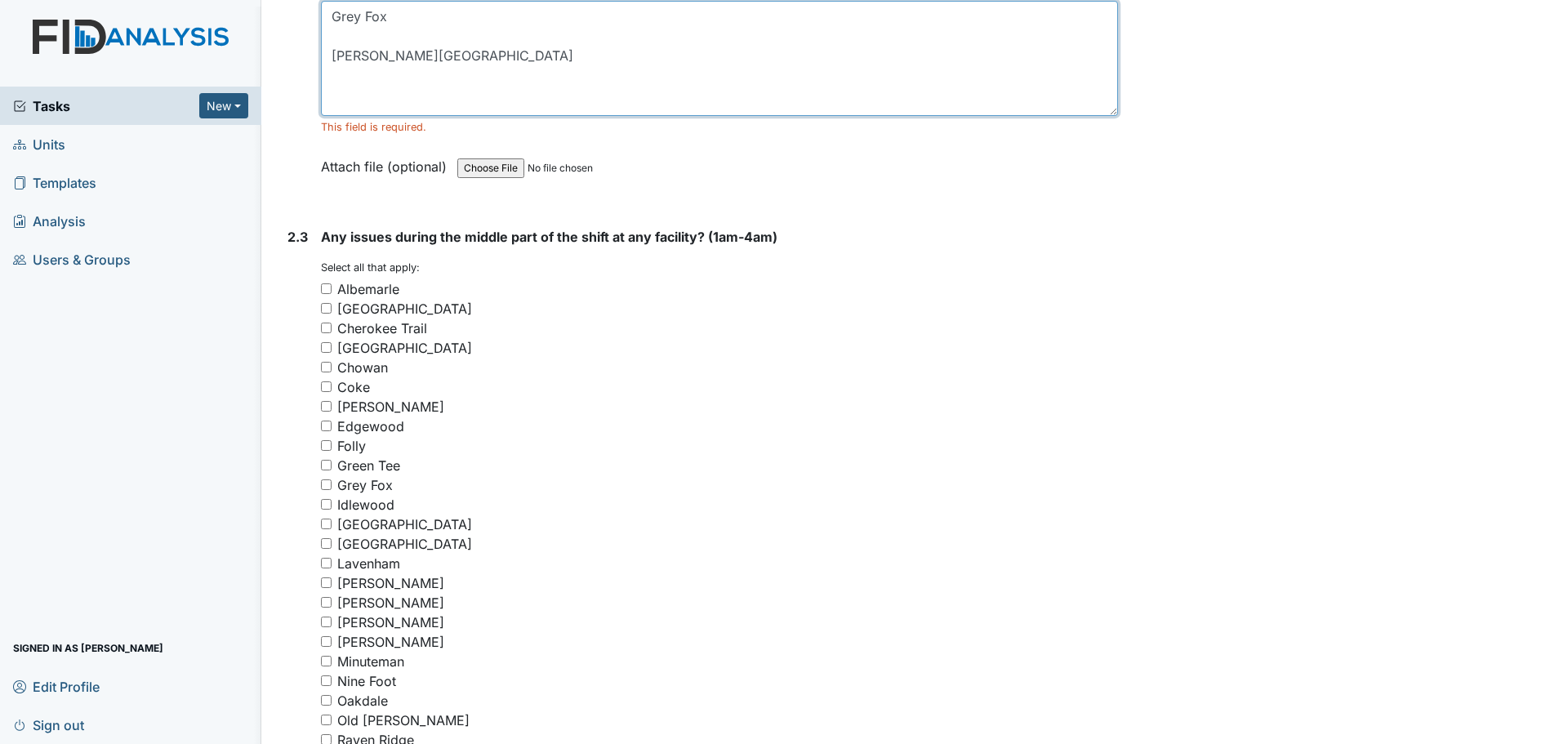
type textarea "Grey Fox [PERSON_NAME][GEOGRAPHIC_DATA]"
click at [326, 486] on input "Grey Fox" at bounding box center [326, 484] width 10 height 10
checkbox input "true"
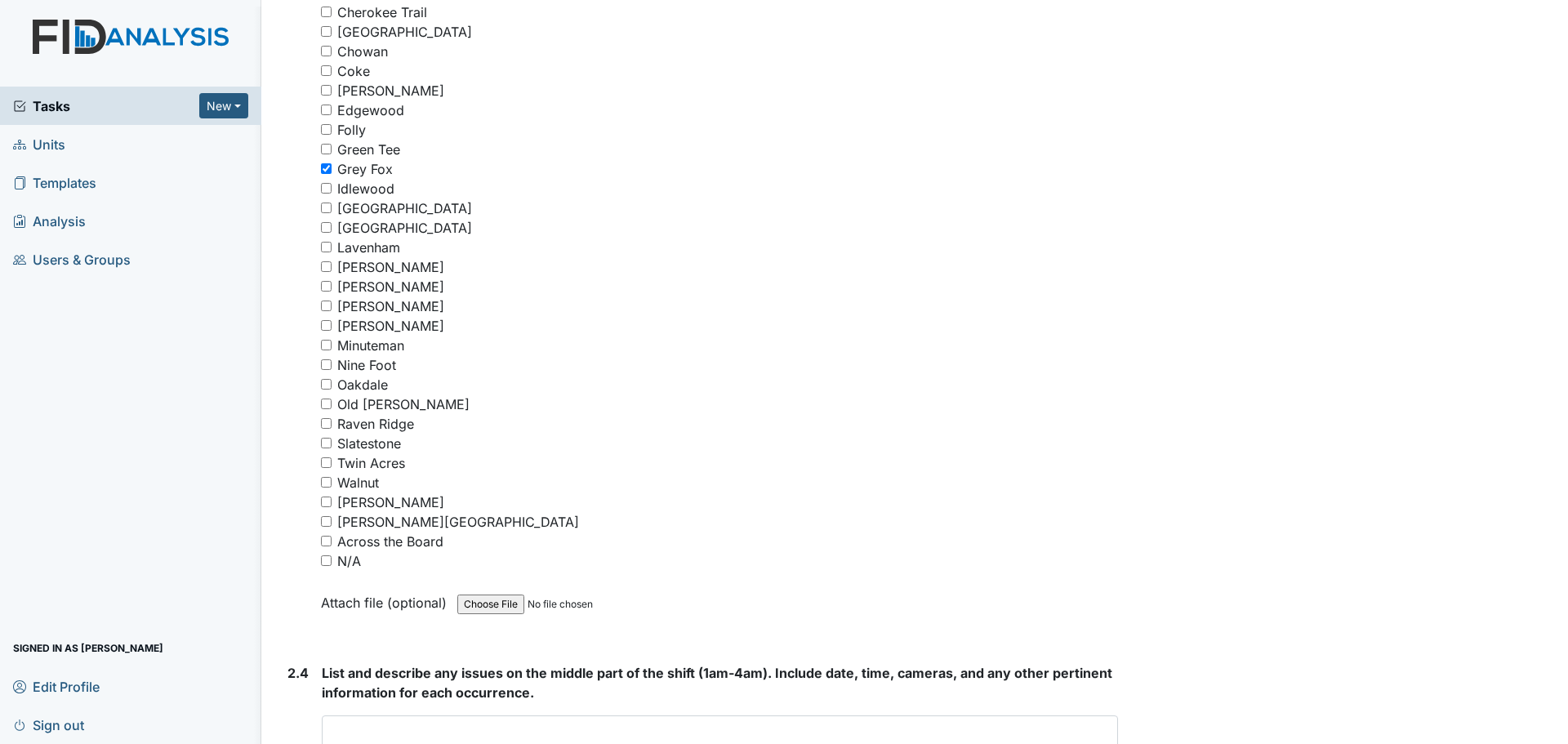
scroll to position [3268, 0]
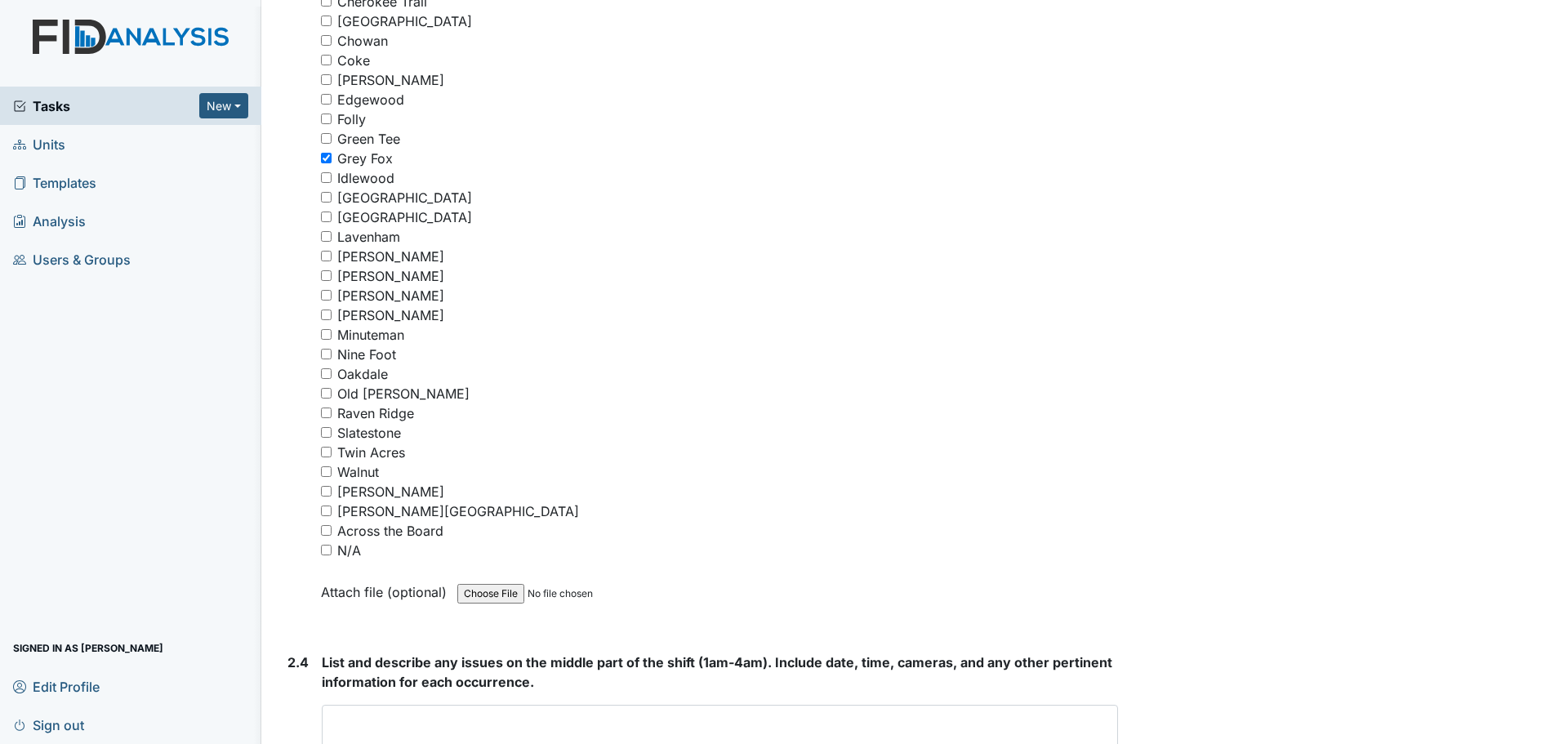
click at [327, 293] on input "[PERSON_NAME]" at bounding box center [326, 294] width 10 height 10
checkbox input "true"
click at [327, 471] on input "Walnut" at bounding box center [326, 471] width 10 height 10
checkbox input "true"
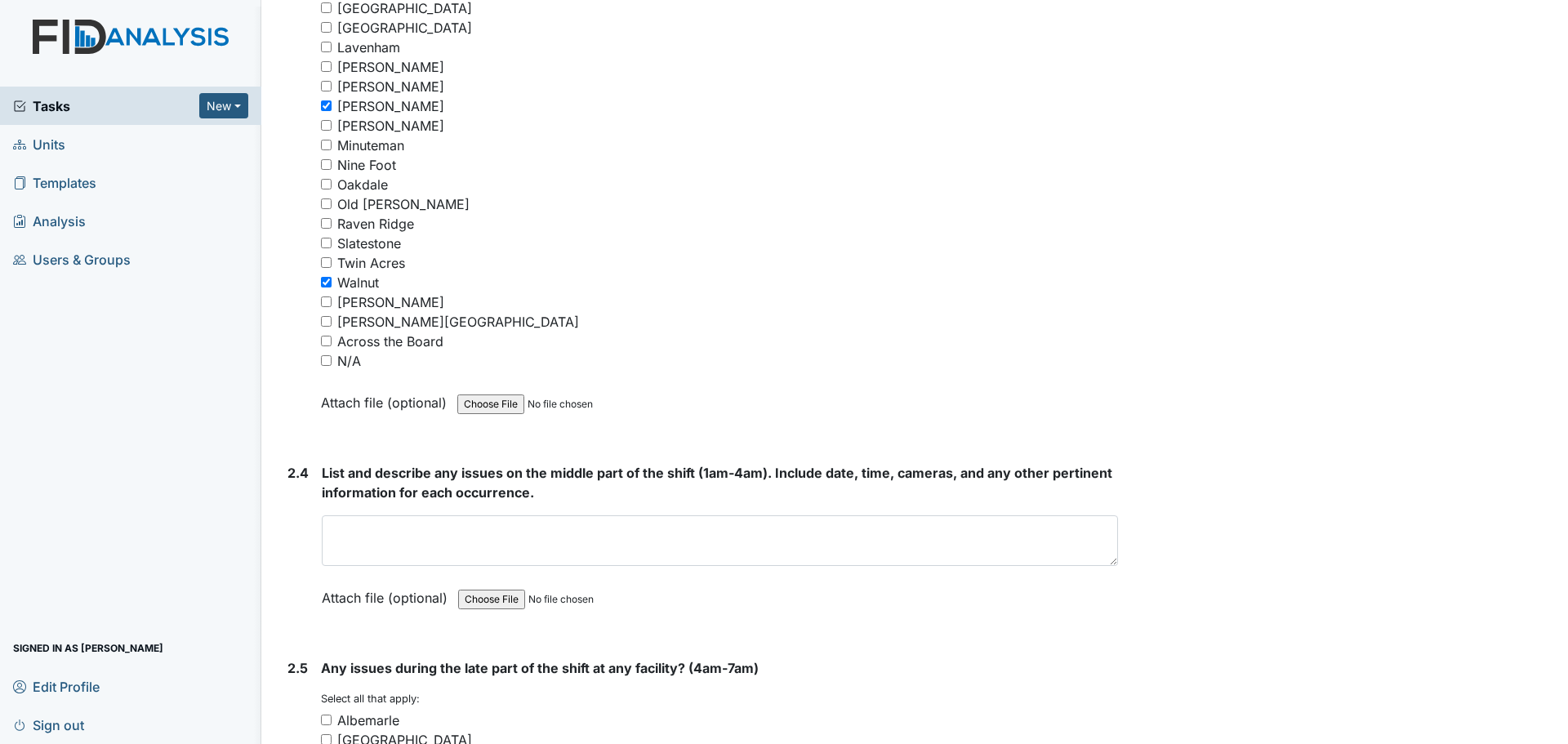
scroll to position [3595, 0]
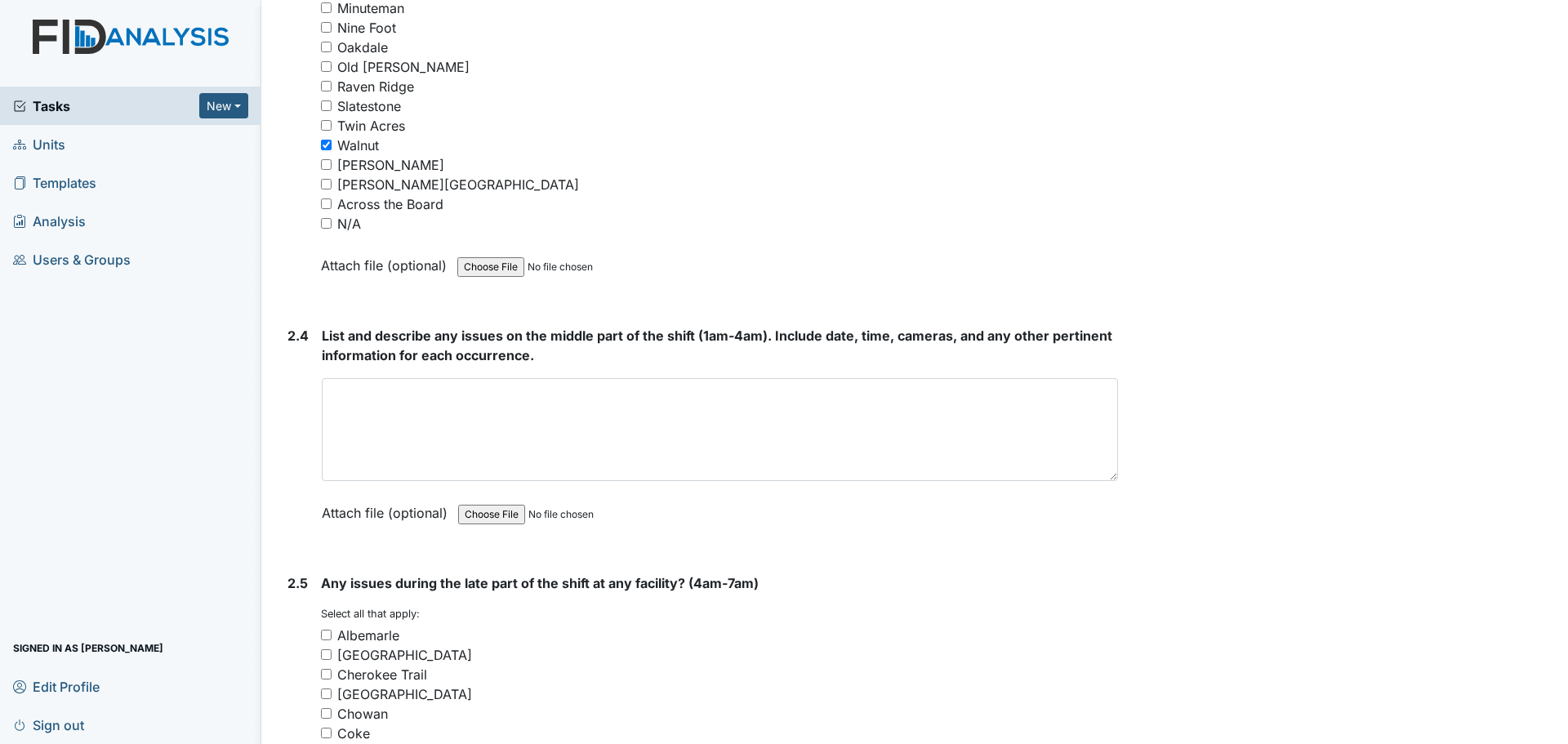
drag, startPoint x: 1102, startPoint y: 434, endPoint x: 1102, endPoint y: 476, distance: 42.0
click at [1102, 476] on textarea at bounding box center [720, 429] width 796 height 103
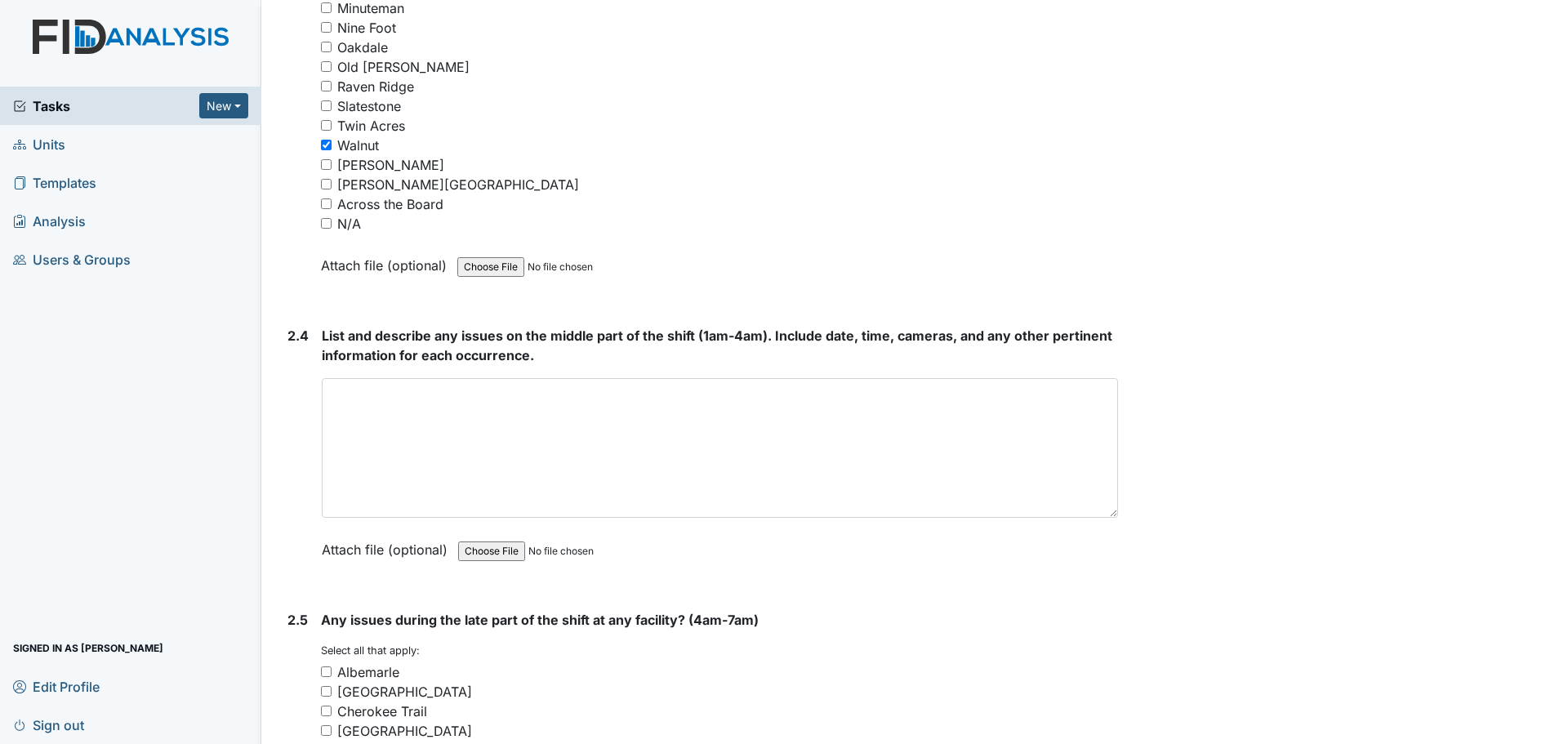
drag, startPoint x: 1101, startPoint y: 471, endPoint x: 1100, endPoint y: 514, distance: 43.0
click at [1100, 514] on textarea at bounding box center [720, 448] width 796 height 140
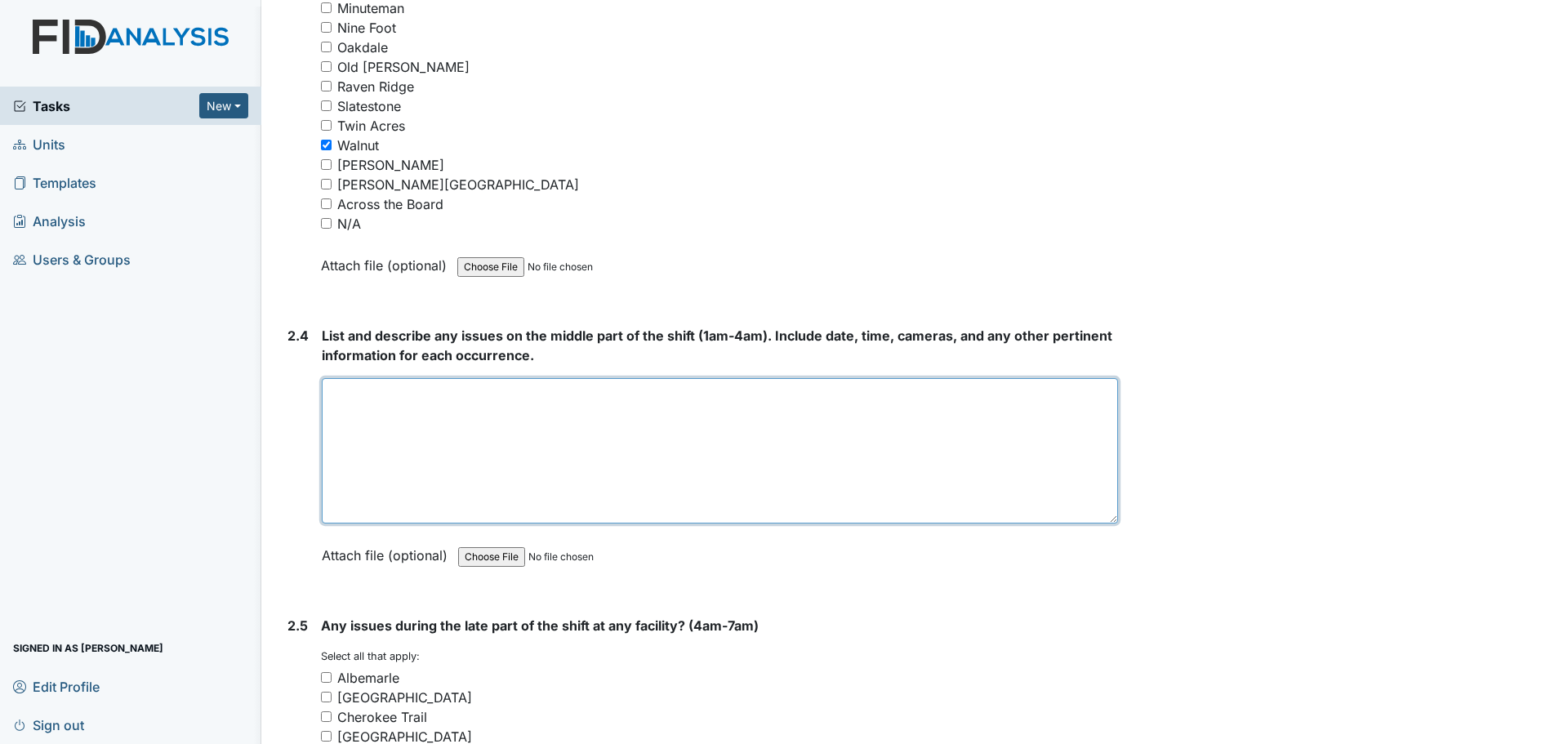
click at [1071, 417] on textarea at bounding box center [720, 451] width 796 height 145
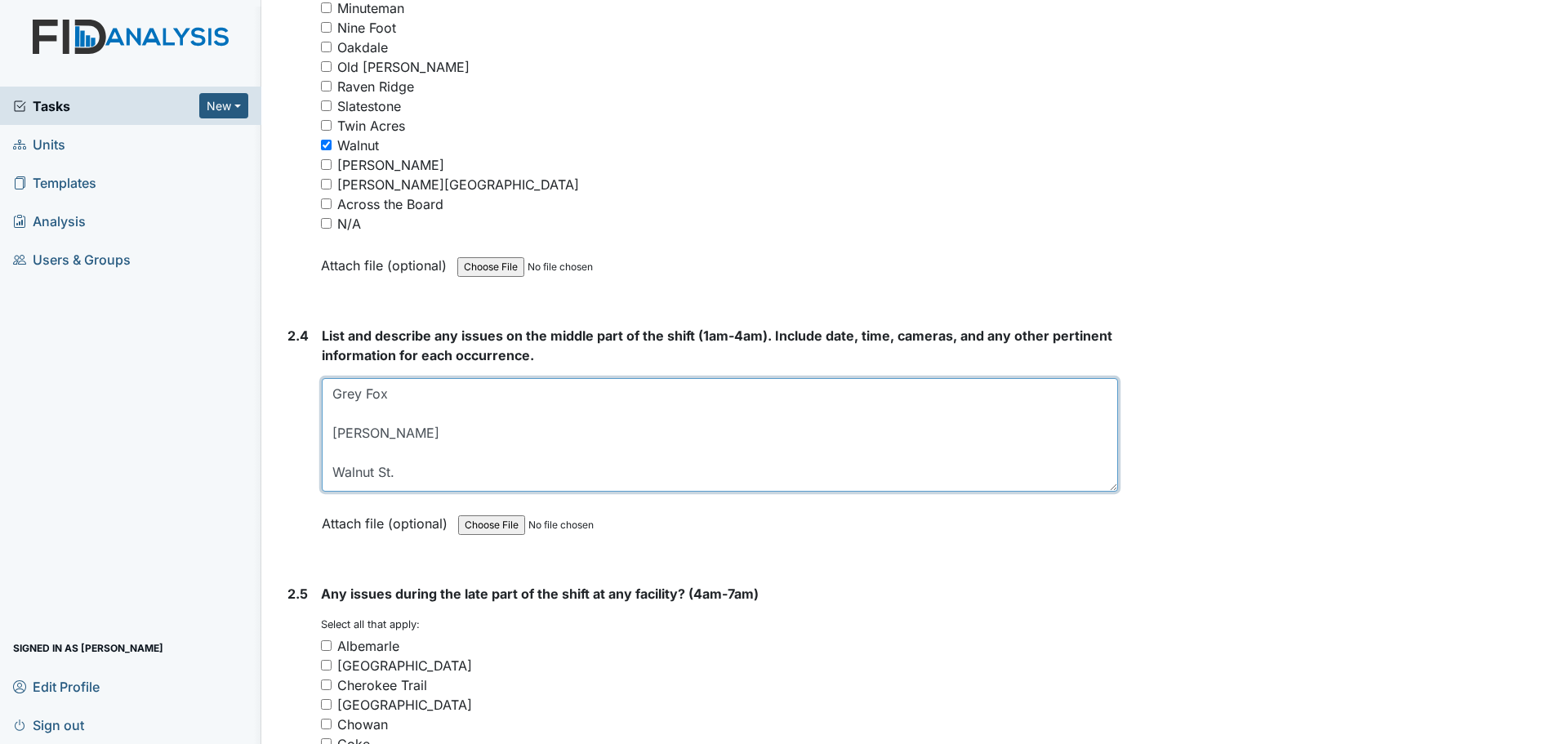
drag, startPoint x: 1102, startPoint y: 520, endPoint x: 1102, endPoint y: 486, distance: 34.0
click at [1102, 486] on textarea "Grey Fox [PERSON_NAME] Walnut St." at bounding box center [720, 435] width 796 height 114
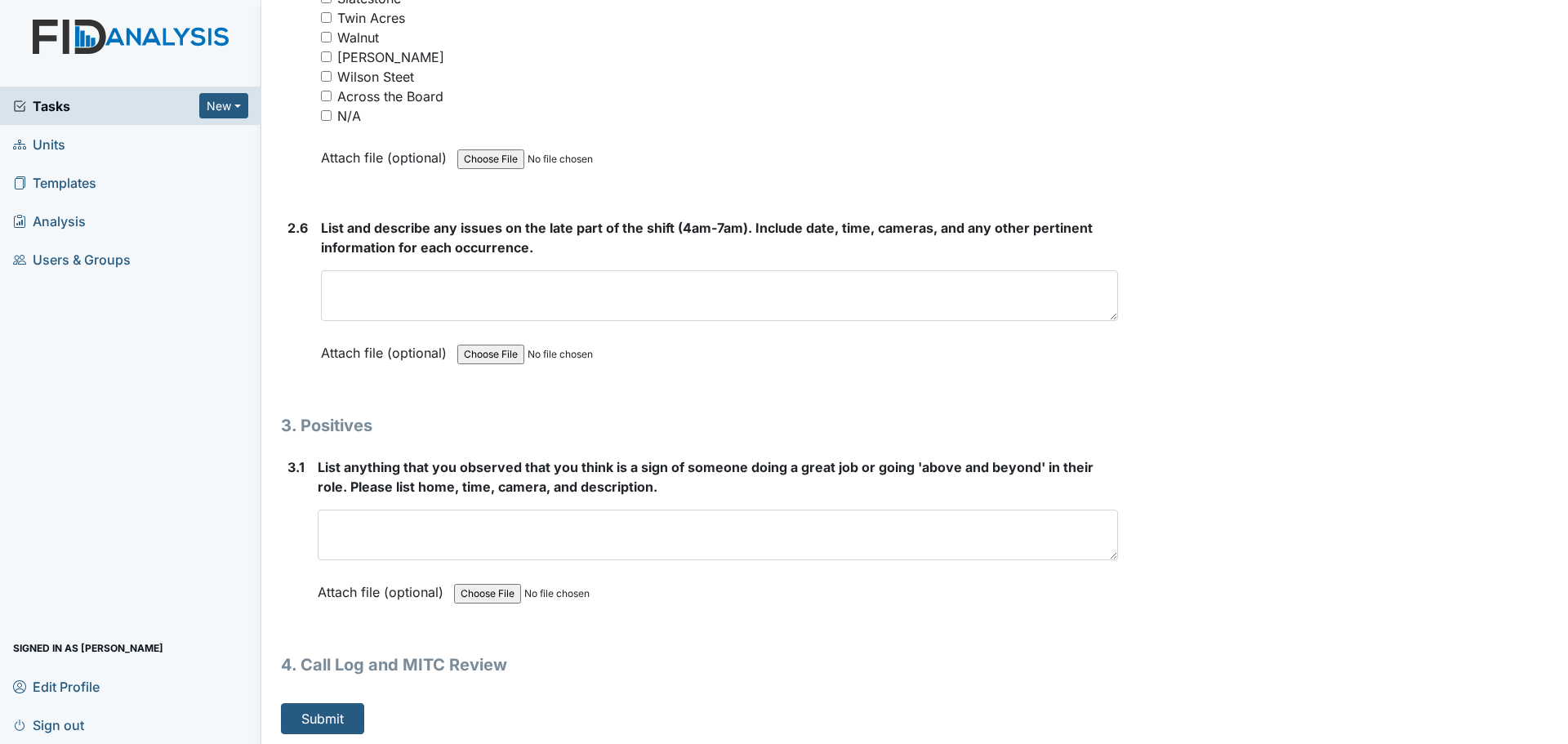
scroll to position [4715, 0]
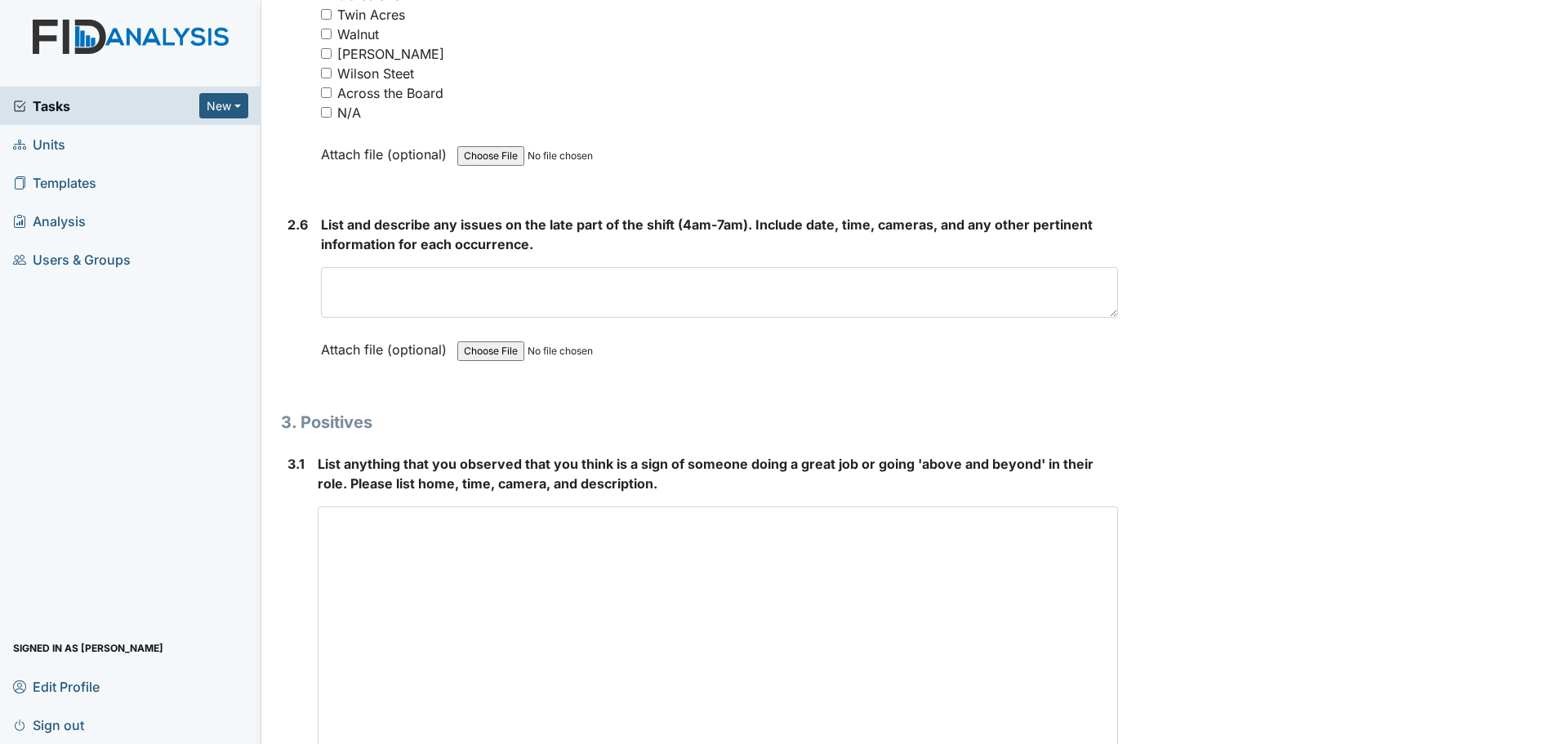
drag, startPoint x: 1098, startPoint y: 549, endPoint x: 1127, endPoint y: 783, distance: 235.8
click at [1127, 744] on html "Tasks New Form Inspection Document Bundle Units Templates Analysis Users & Grou…" at bounding box center [784, 372] width 1568 height 744
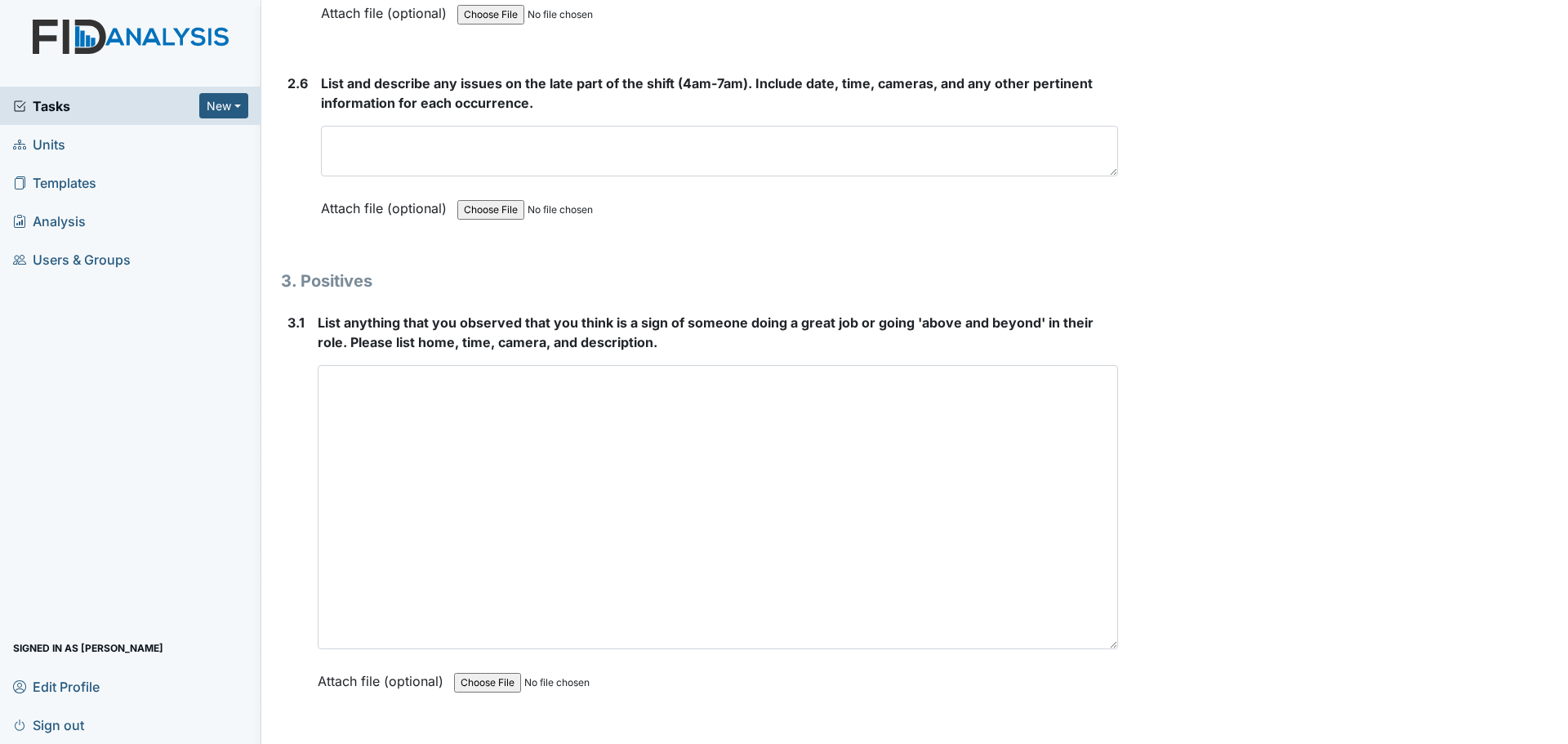
scroll to position [4867, 0]
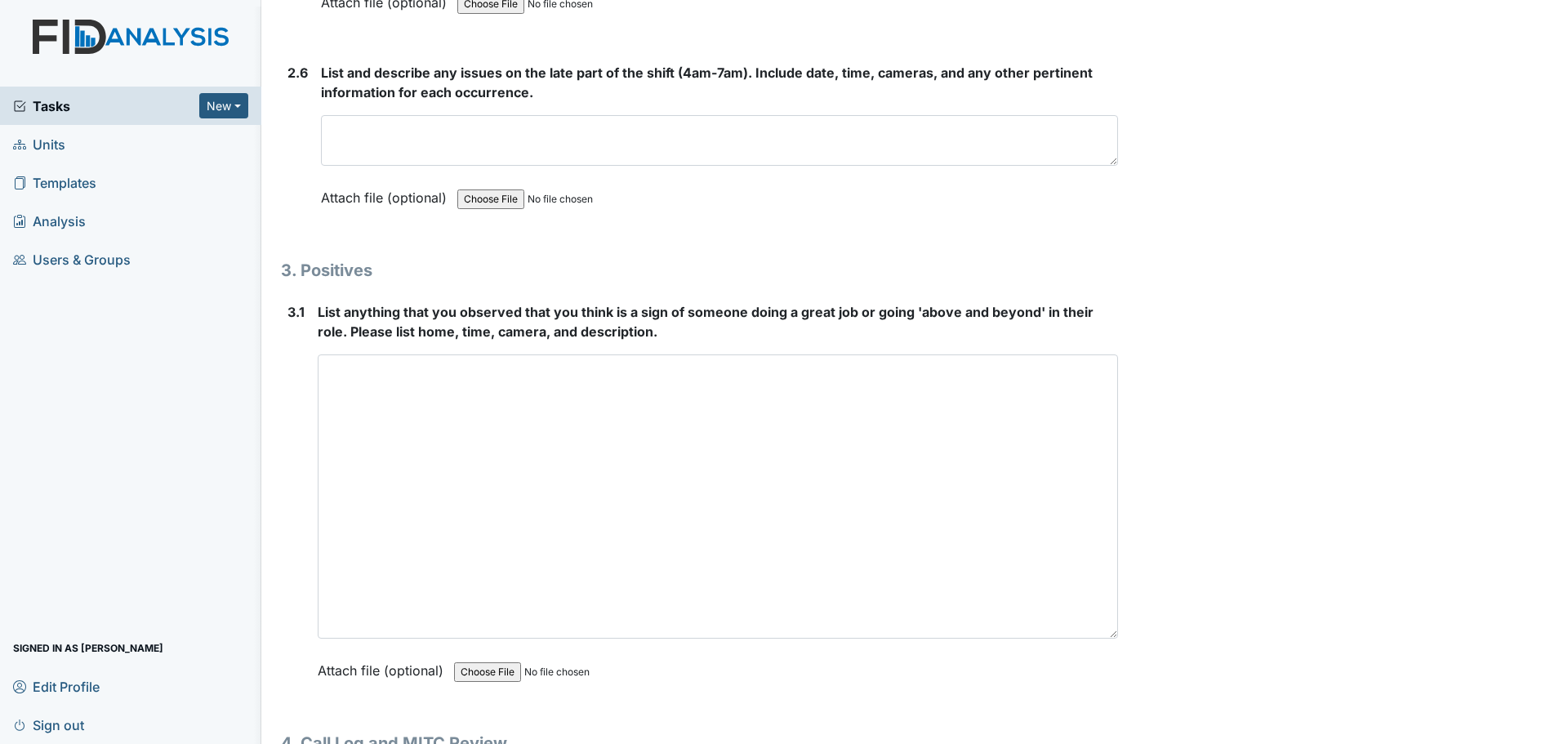
type textarea "Grey Fox [PERSON_NAME] Walnut St."
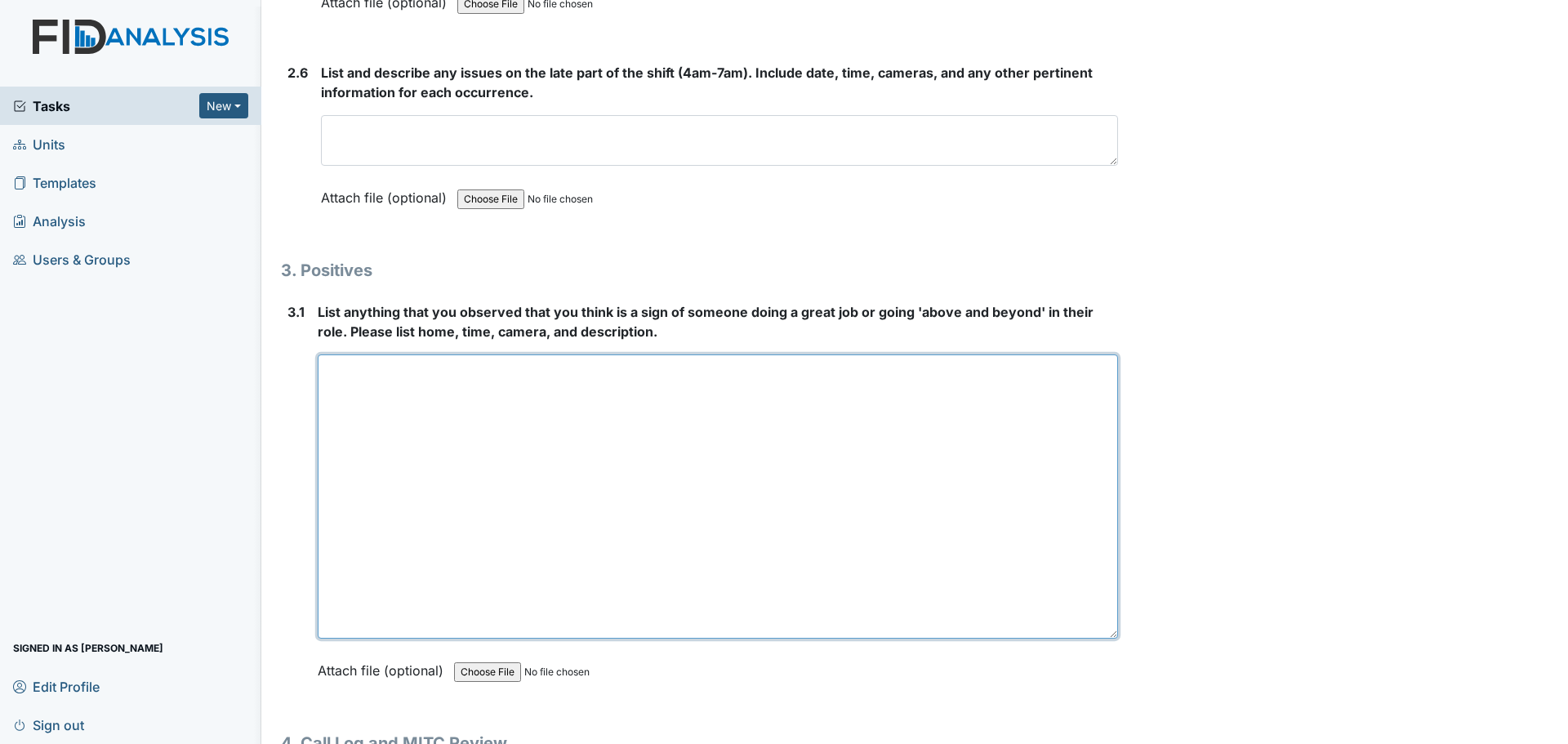
drag, startPoint x: 1103, startPoint y: 639, endPoint x: 1108, endPoint y: 688, distance: 49.3
click at [1108, 688] on div "List anything that you observed that you think is a sign of someone doing a gre…" at bounding box center [717, 497] width 800 height 390
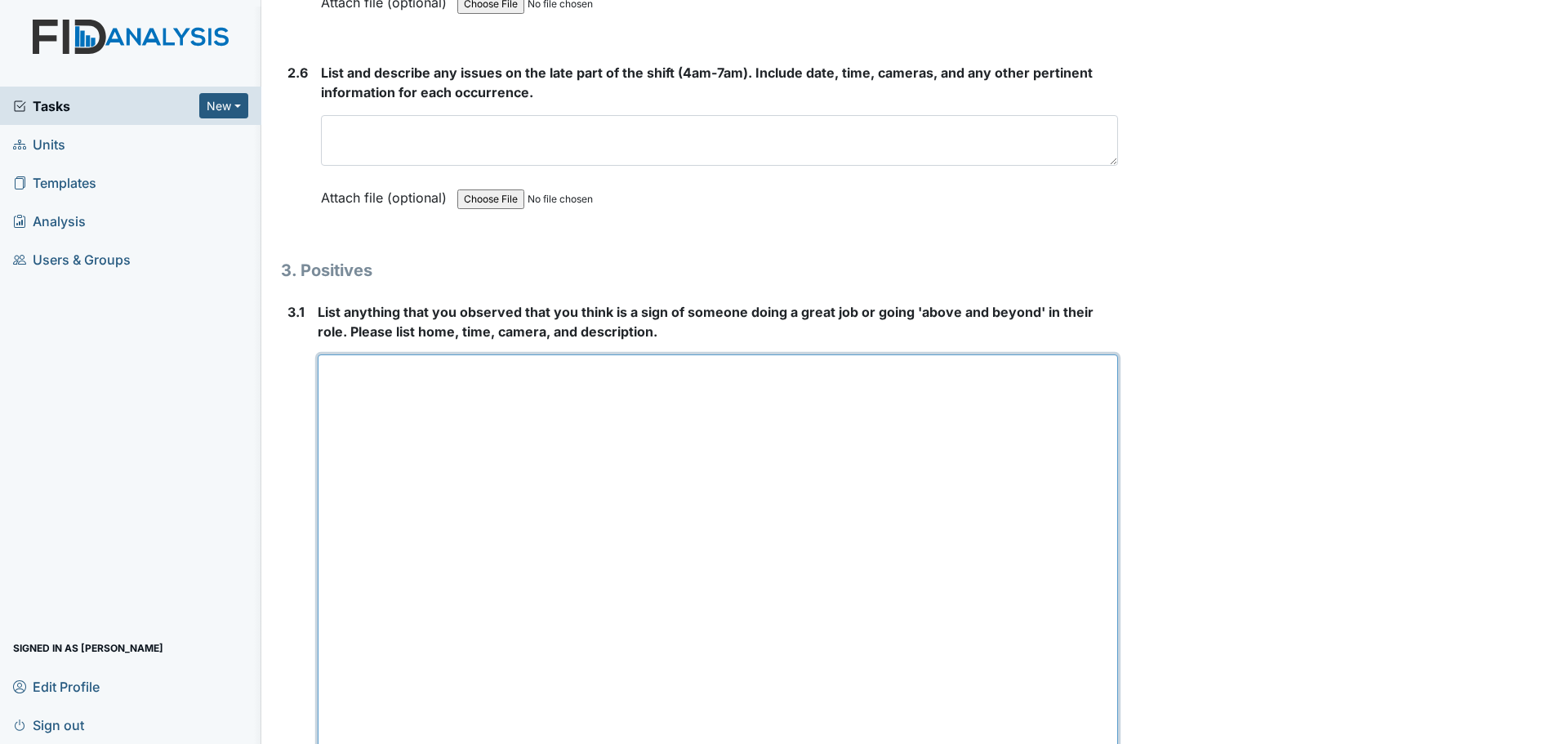
drag, startPoint x: 1105, startPoint y: 635, endPoint x: 1124, endPoint y: 783, distance: 149.2
click at [1124, 744] on html "Tasks New Form Inspection Document Bundle Units Templates Analysis Users & Grou…" at bounding box center [784, 372] width 1568 height 744
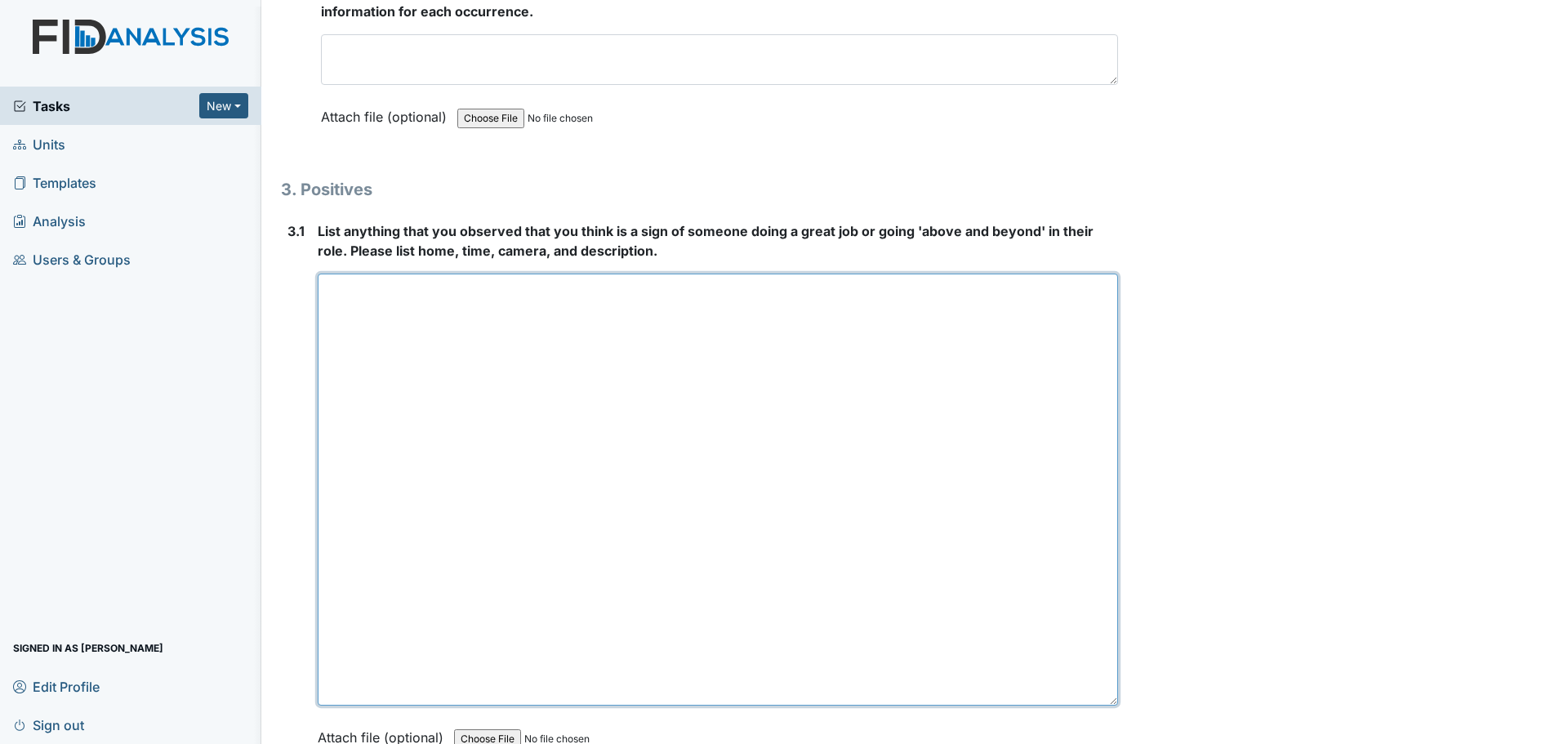
scroll to position [4948, 0]
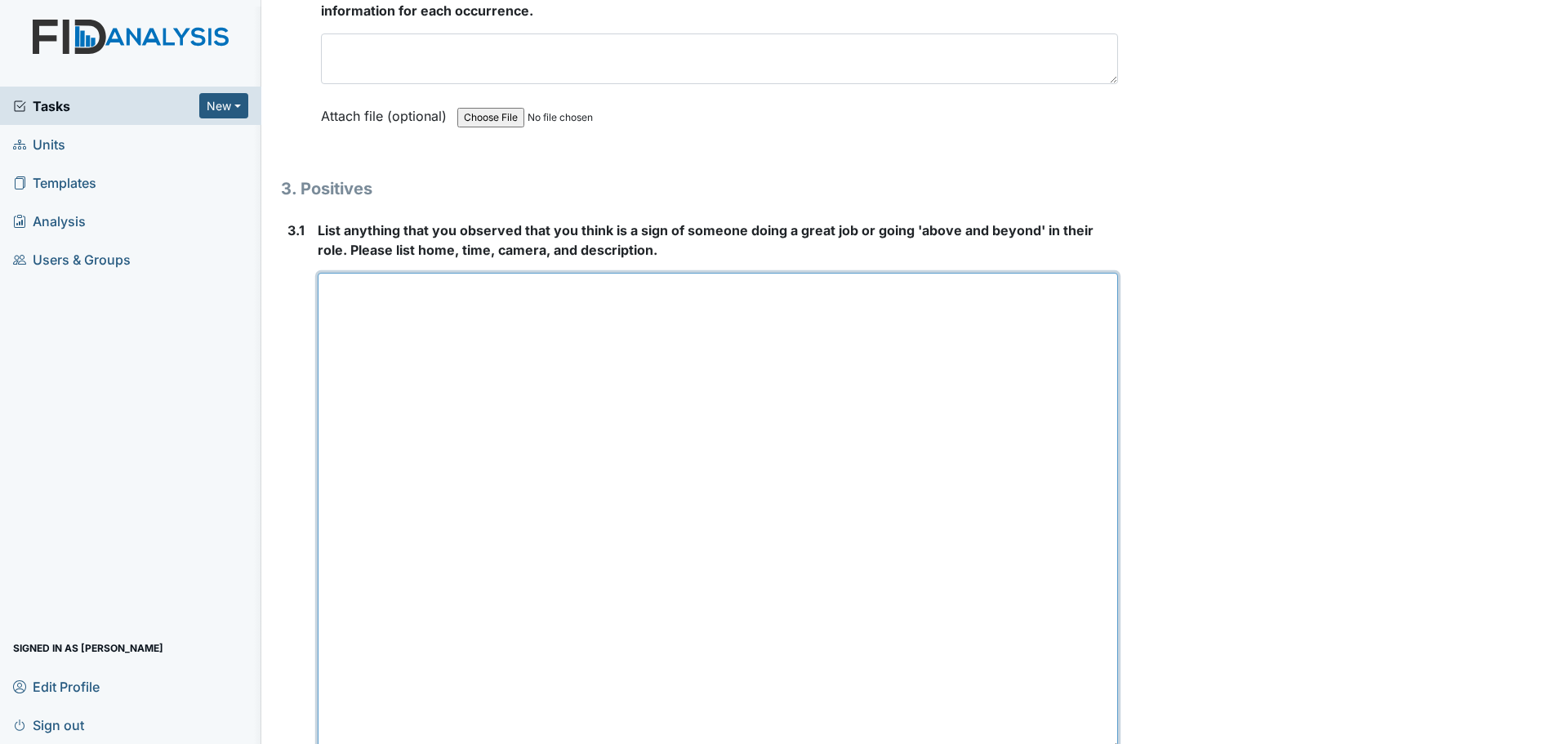
drag, startPoint x: 1106, startPoint y: 700, endPoint x: 1106, endPoint y: 744, distance: 44.0
click at [1106, 744] on html "Tasks New Form Inspection Document Bundle Units Templates Analysis Users & Grou…" at bounding box center [784, 372] width 1568 height 744
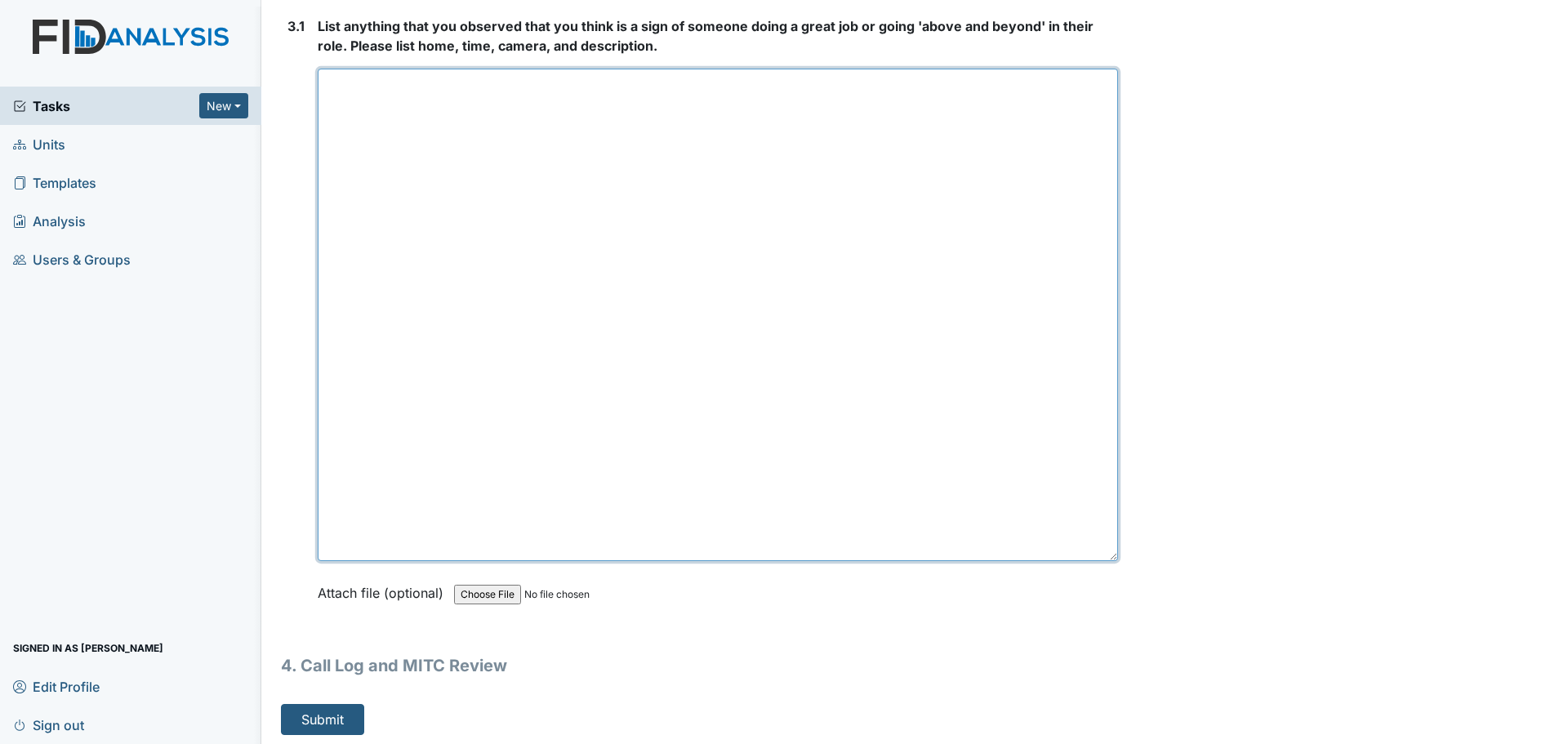
scroll to position [5157, 0]
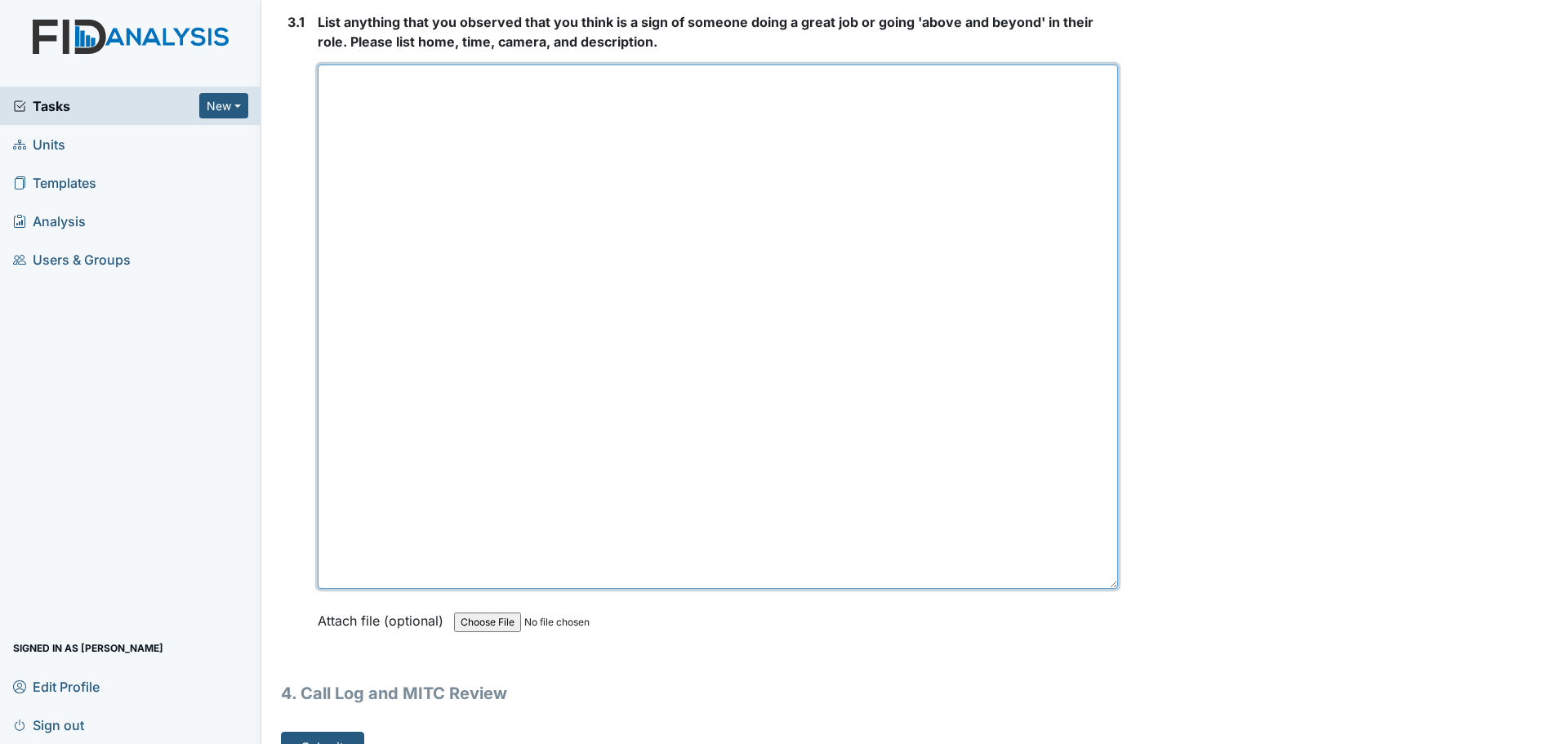
drag, startPoint x: 1103, startPoint y: 552, endPoint x: 1105, endPoint y: 639, distance: 87.0
click at [1106, 589] on textarea at bounding box center [717, 327] width 800 height 525
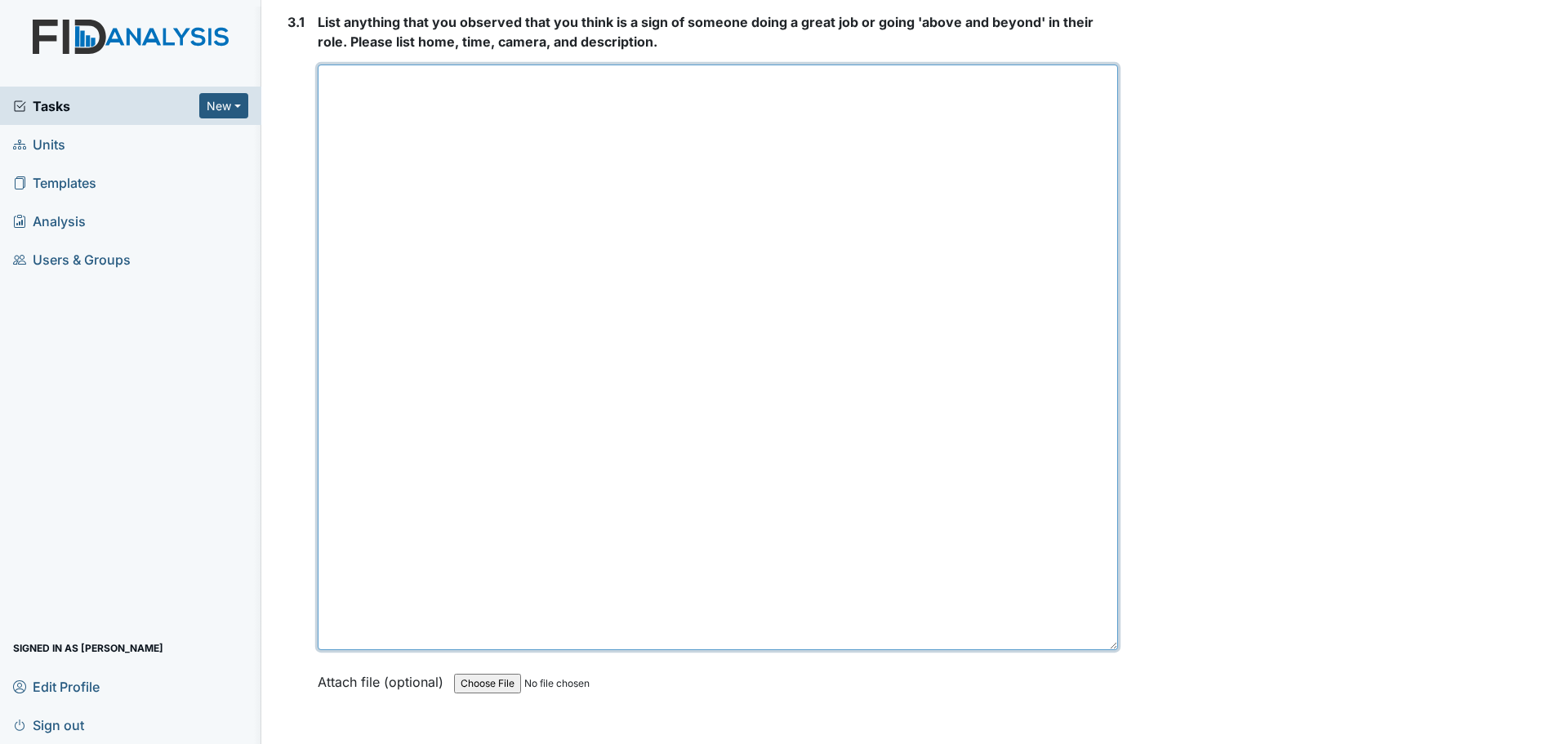
click at [680, 197] on textarea at bounding box center [717, 357] width 800 height 586
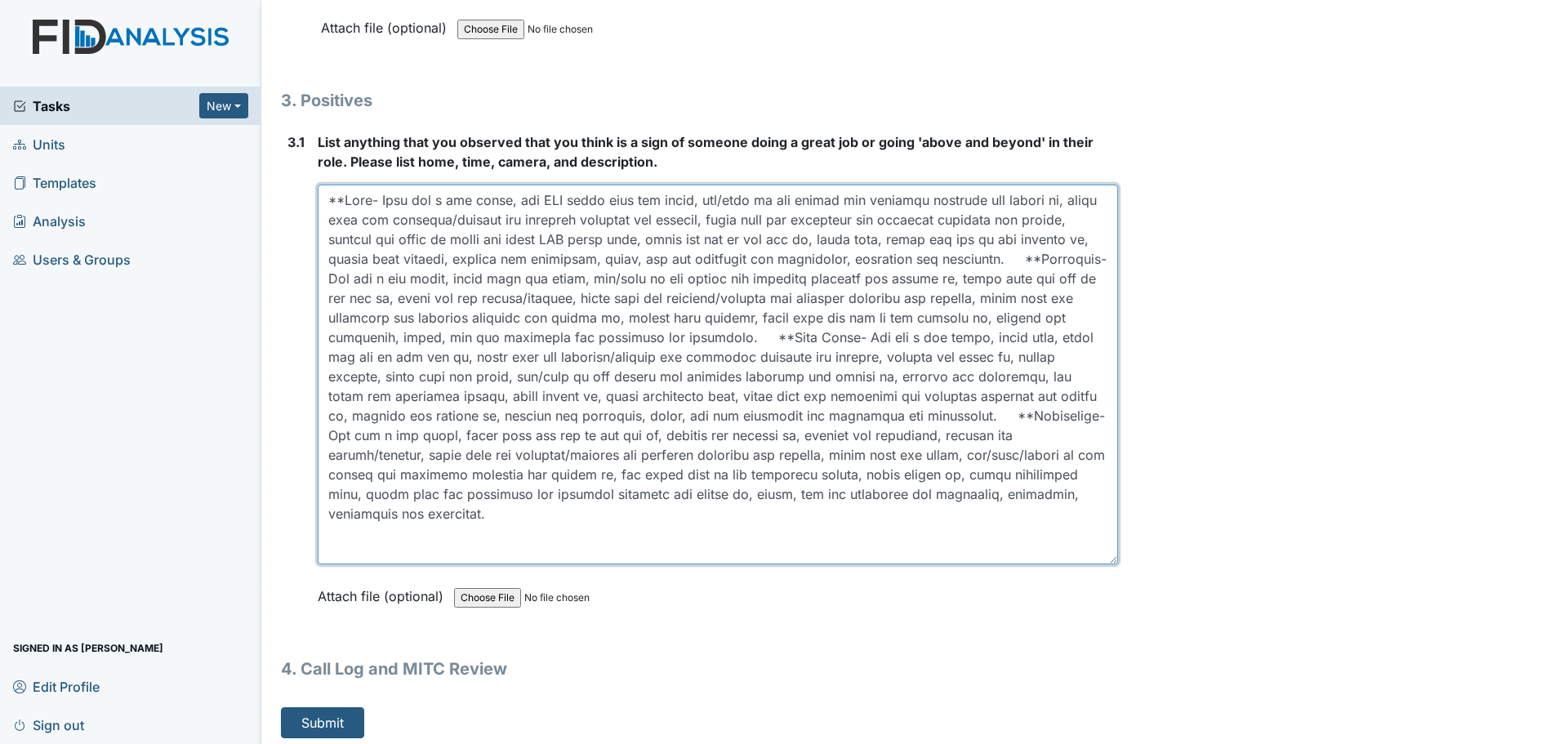
scroll to position [5027, 0]
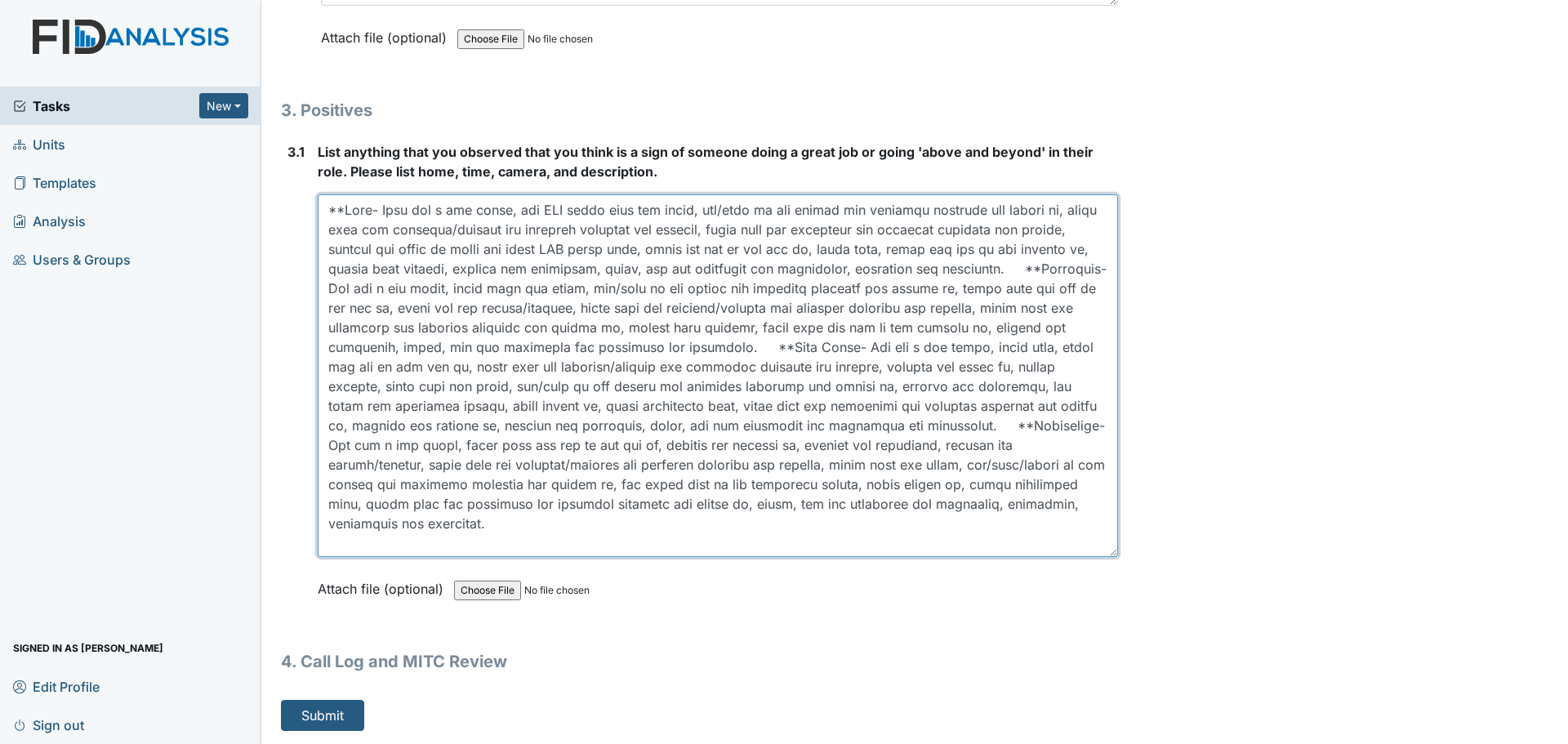
drag, startPoint x: 1101, startPoint y: 647, endPoint x: 1082, endPoint y: 424, distance: 223.8
click at [1082, 424] on textarea at bounding box center [717, 376] width 800 height 363
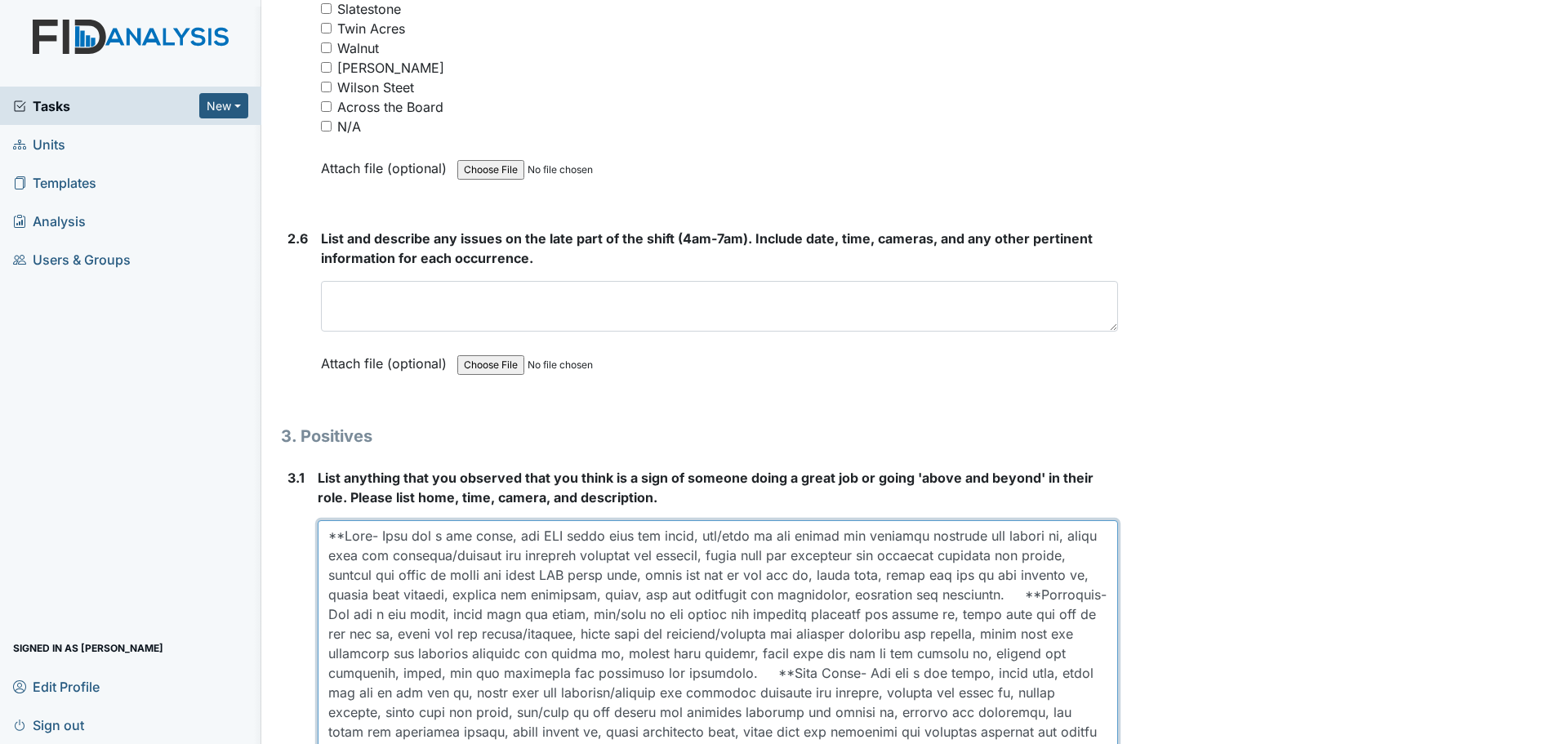
scroll to position [4700, 0]
type textarea "**Coke- They did a med count, one DSP wiped down the table, top/base of the cha…"
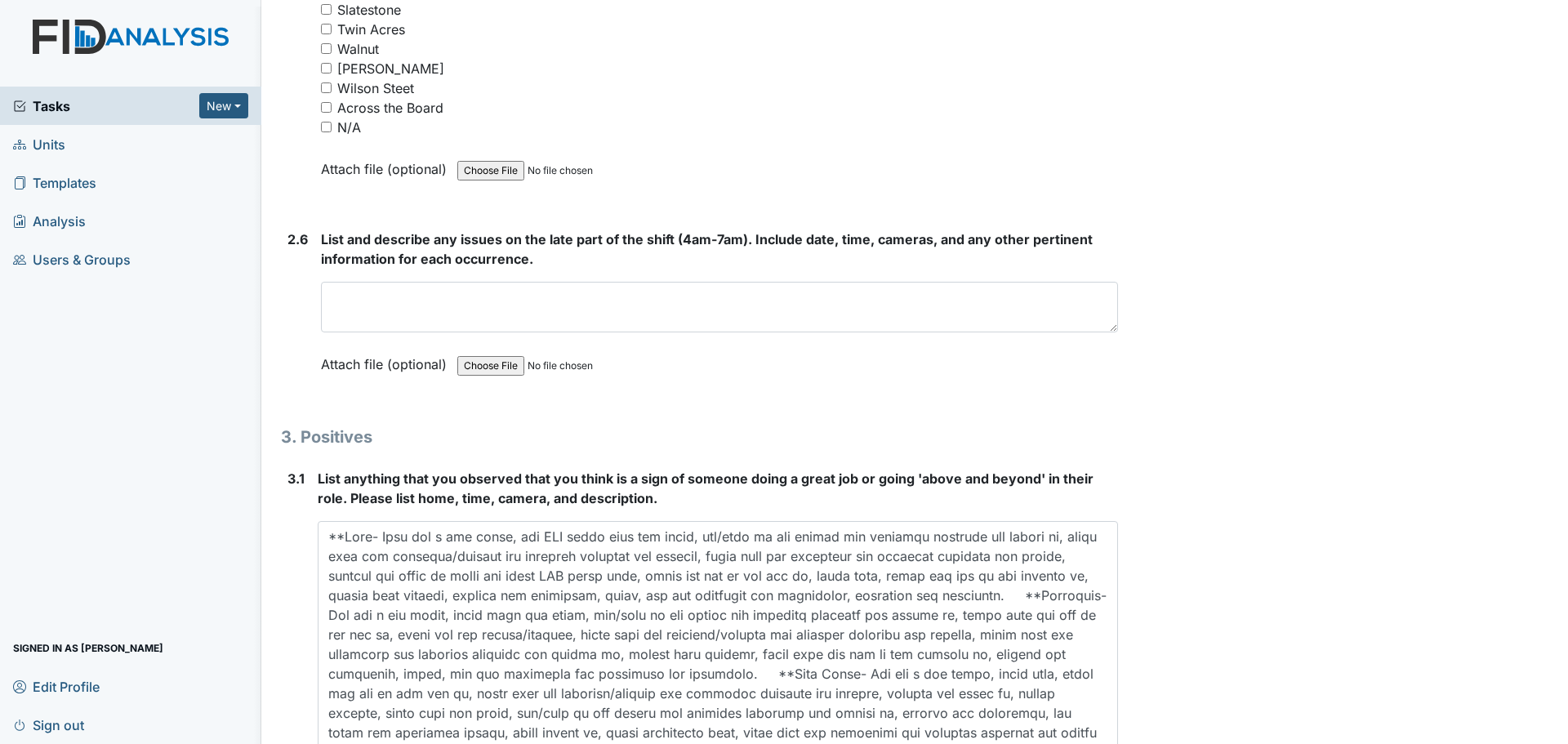
click at [326, 127] on input "N/A" at bounding box center [326, 127] width 10 height 10
checkbox input "true"
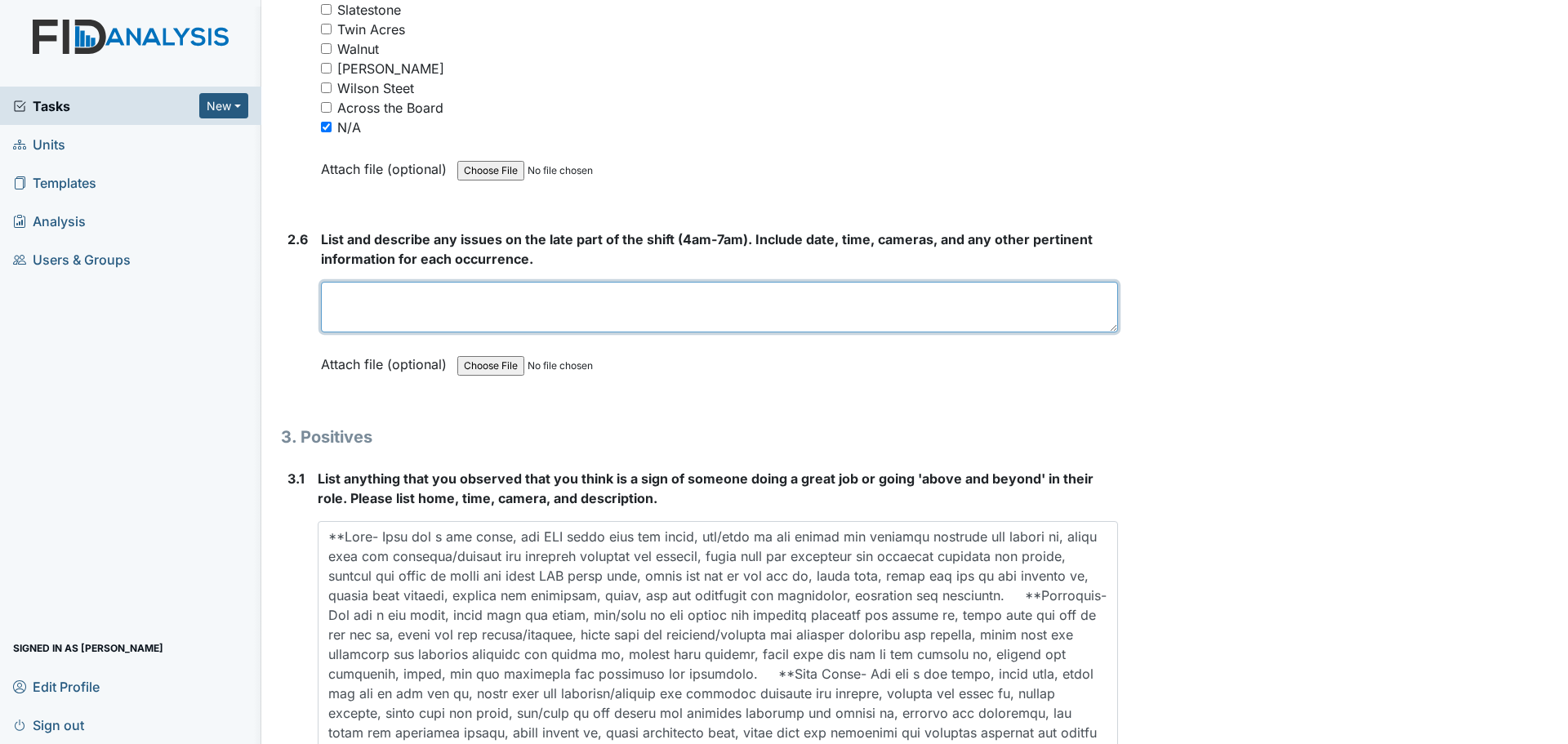
click at [532, 304] on textarea at bounding box center [720, 307] width 797 height 51
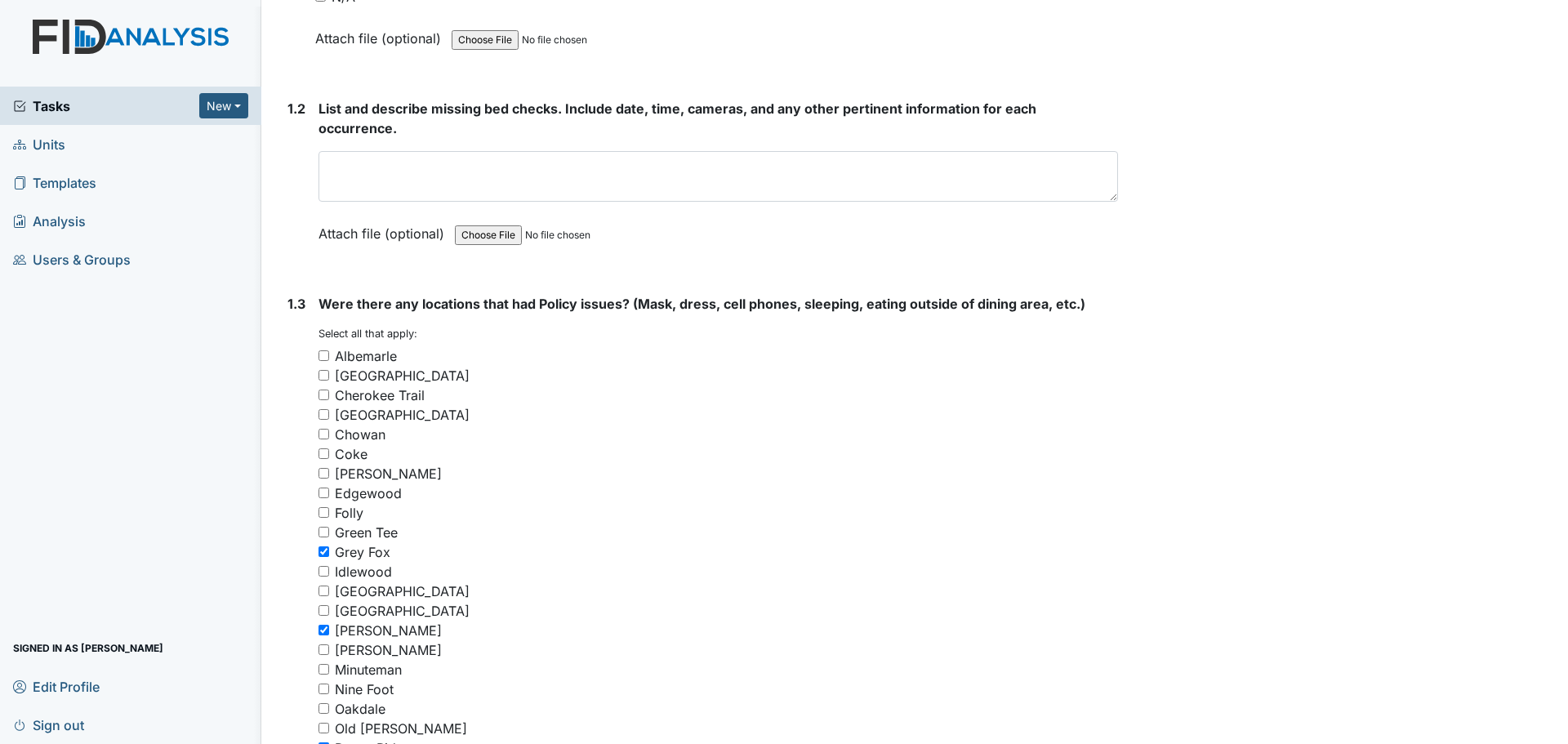
scroll to position [614, 0]
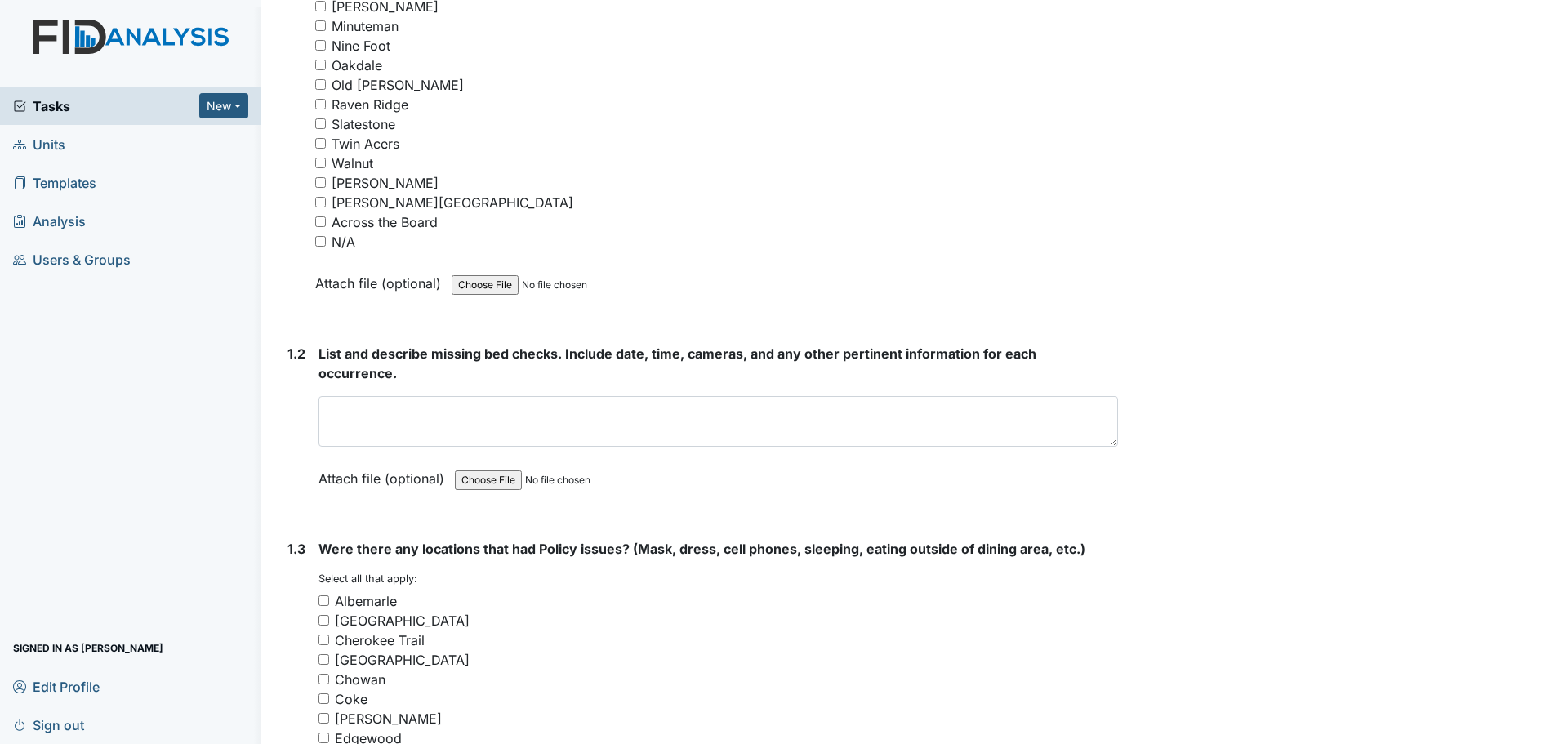
type textarea "Staff finished cleaning and assisted residents."
click at [320, 238] on input "N/A" at bounding box center [320, 241] width 10 height 10
checkbox input "true"
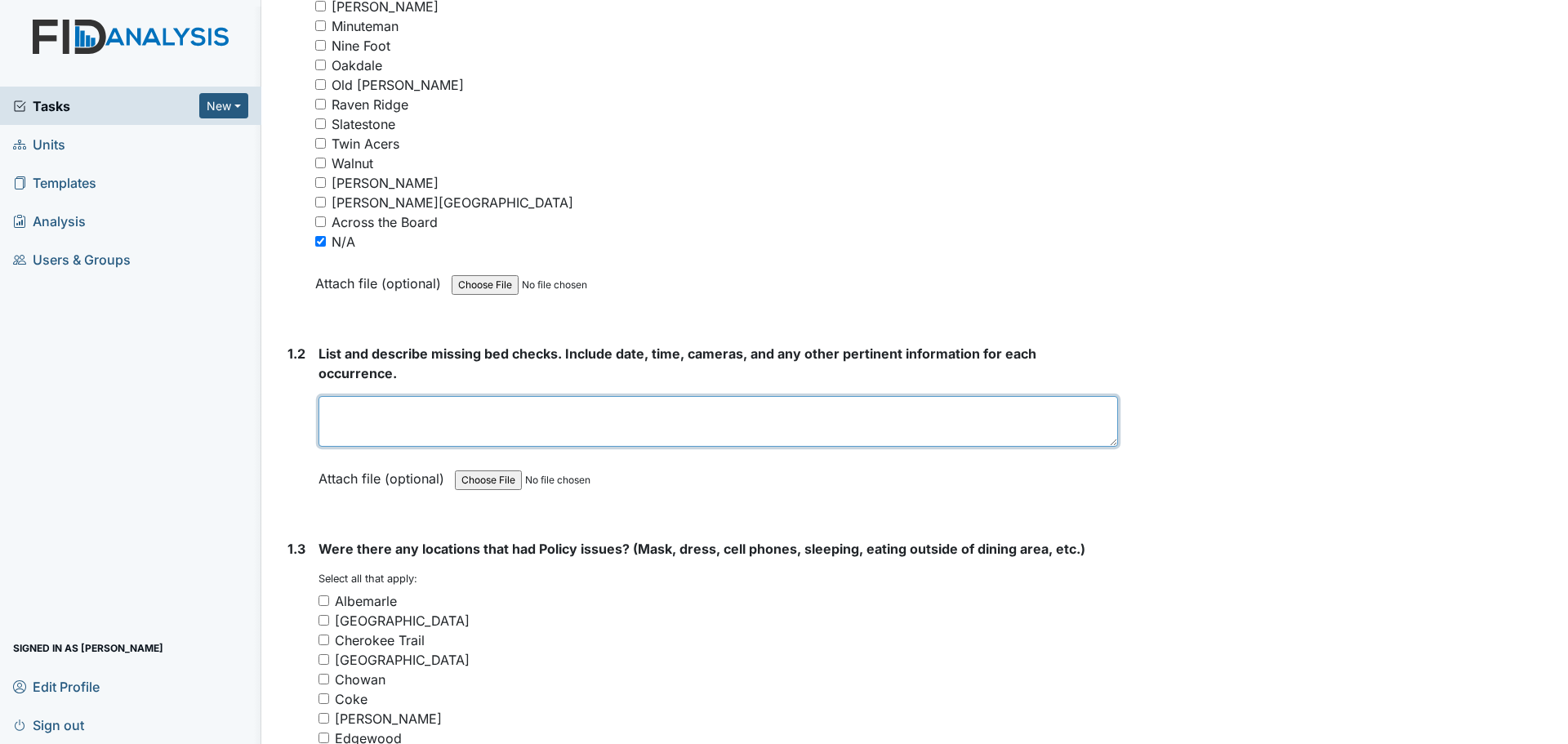
click at [599, 424] on textarea at bounding box center [718, 421] width 799 height 51
type textarea "Everyone did their bed checks."
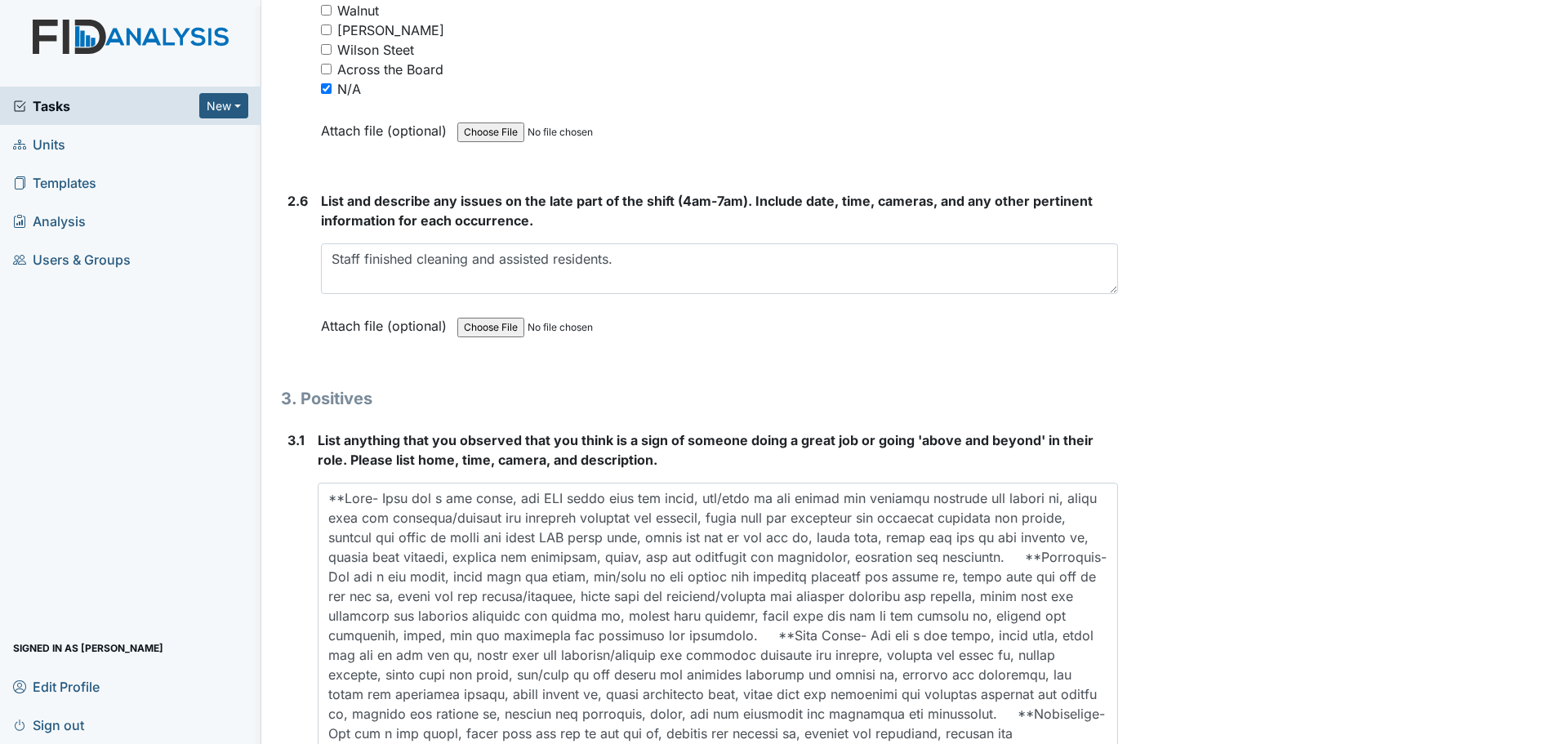
scroll to position [5027, 0]
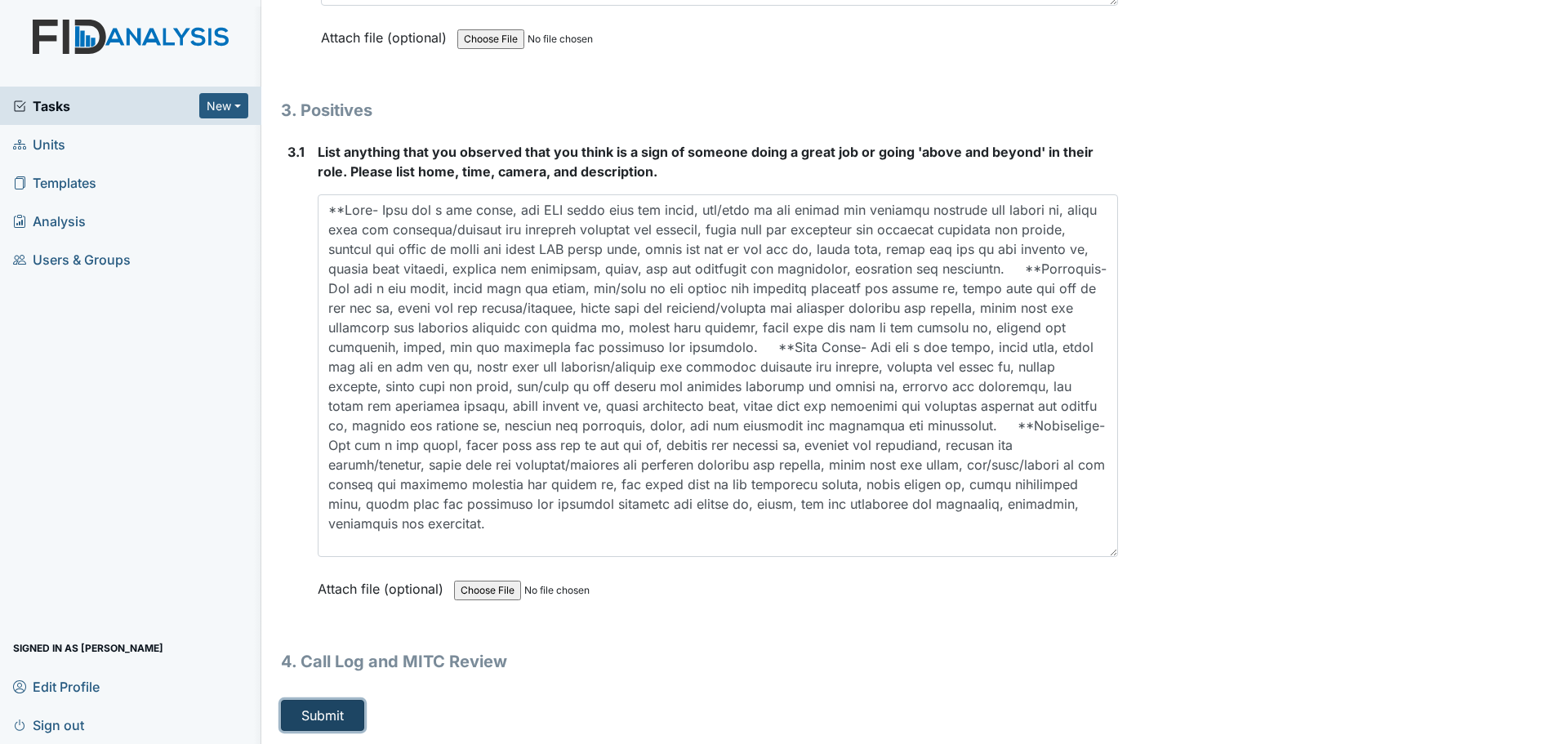
click at [329, 715] on button "Submit" at bounding box center [323, 716] width 83 height 31
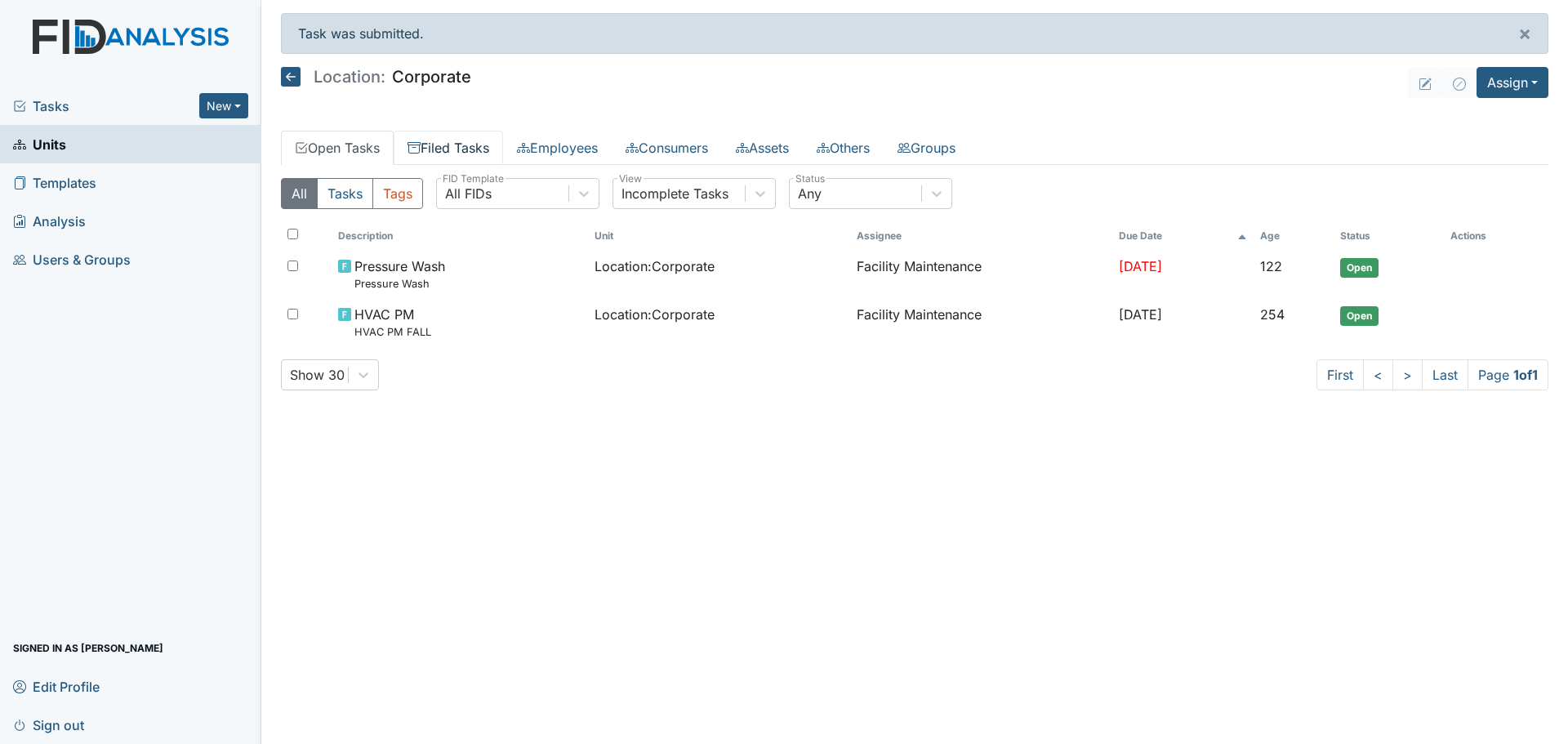
click at [457, 145] on link "Filed Tasks" at bounding box center [449, 147] width 109 height 34
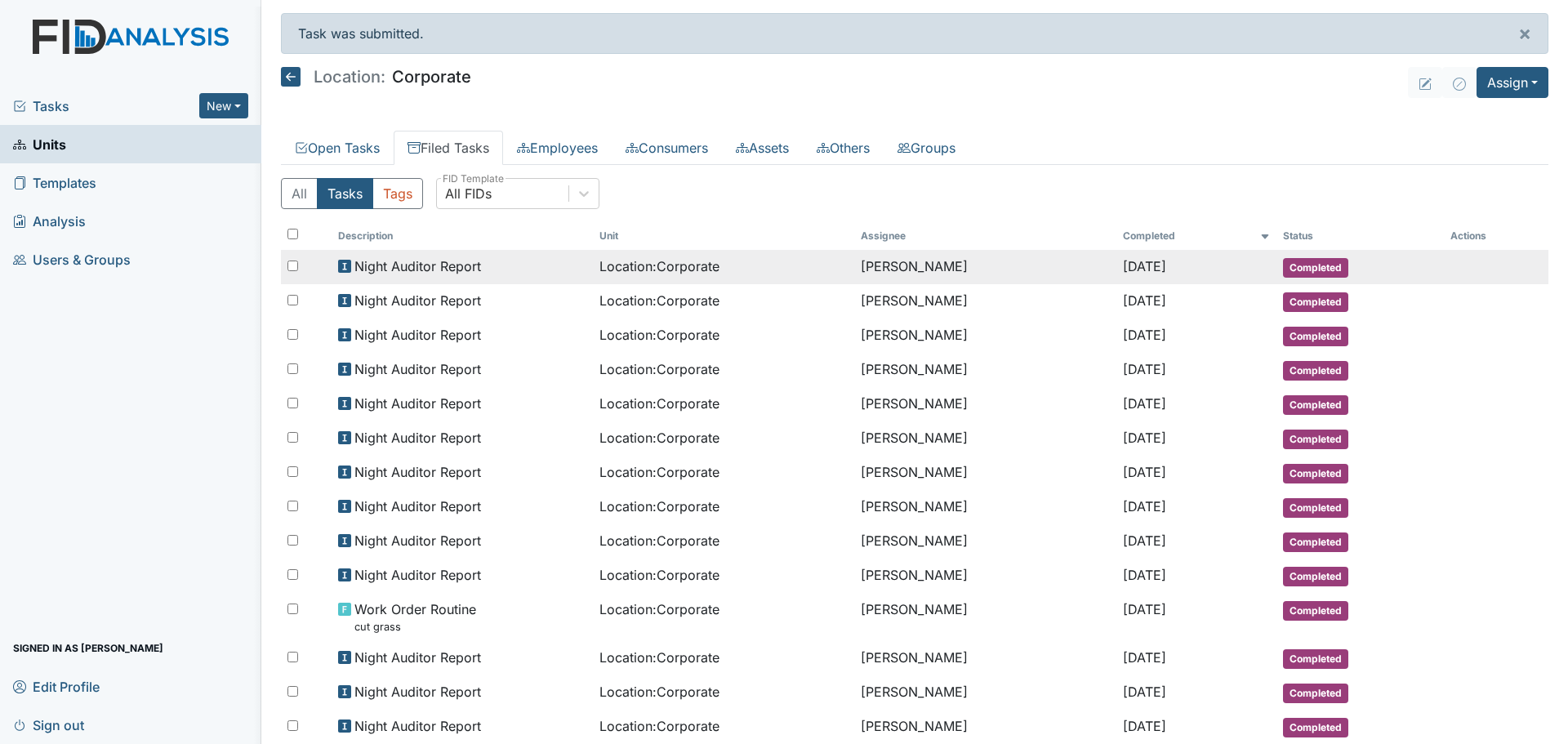
click at [456, 274] on span "Night Auditor Report" at bounding box center [417, 266] width 127 height 19
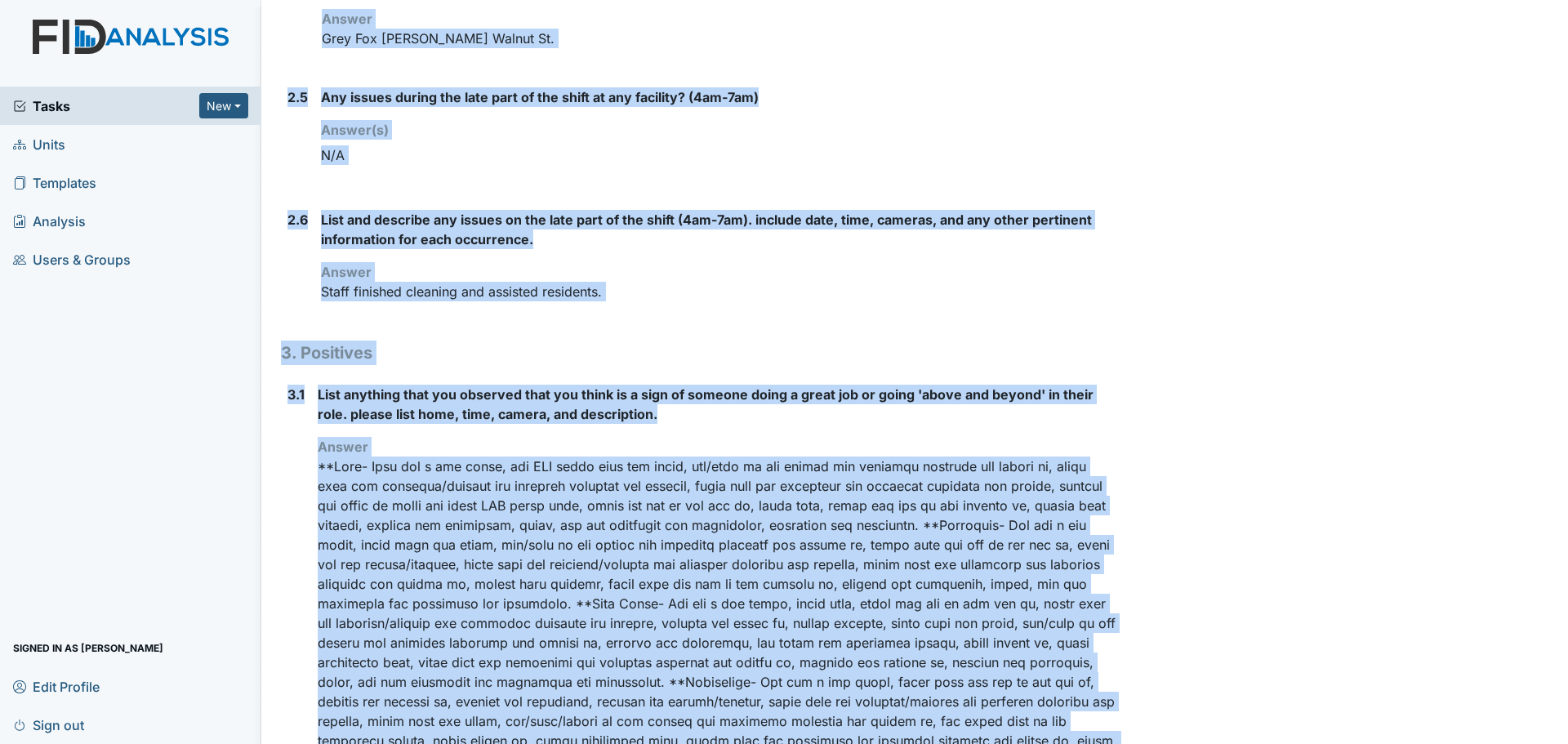
scroll to position [1652, 0]
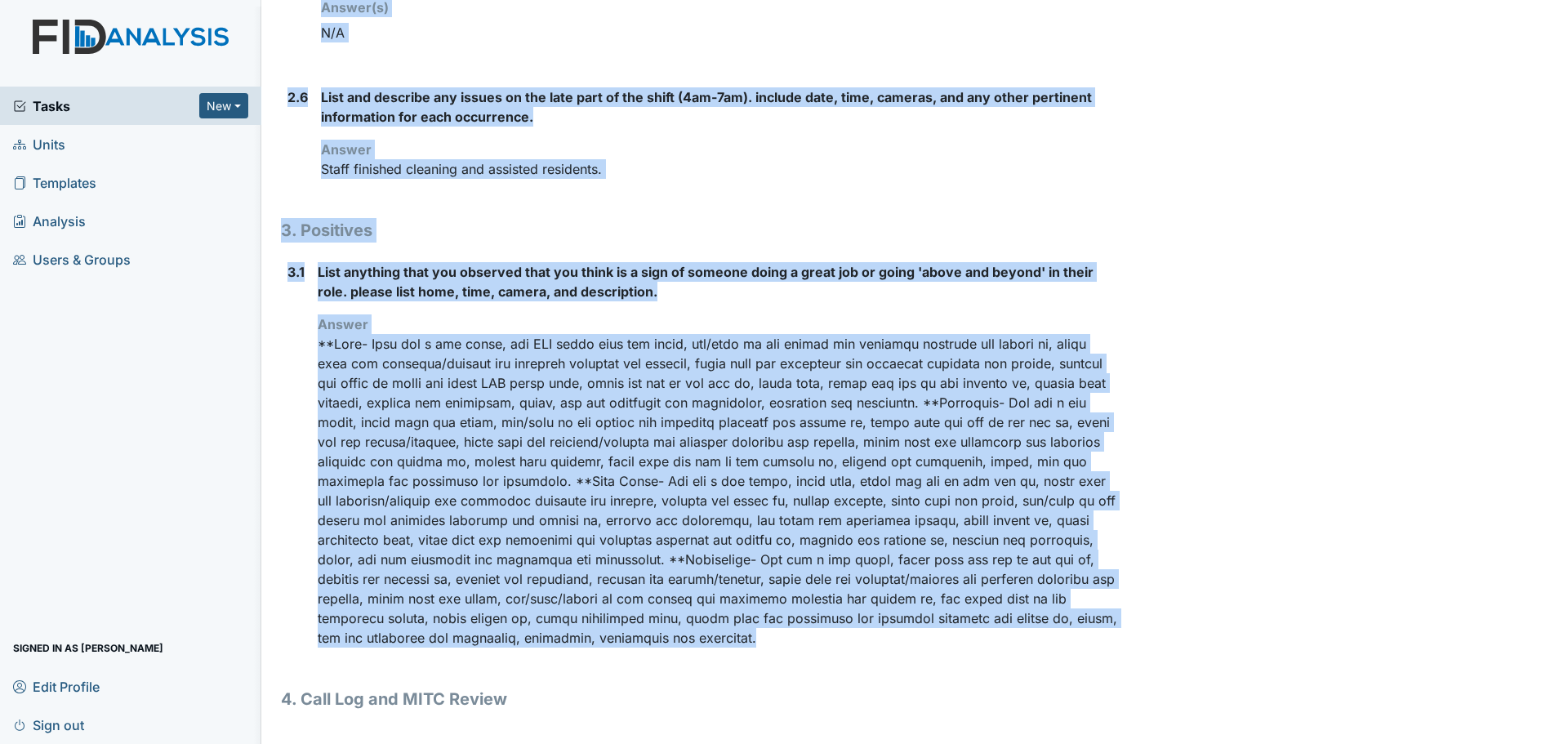
drag, startPoint x: 282, startPoint y: 84, endPoint x: 580, endPoint y: 642, distance: 632.6
copy div "Location: Corporate Assignee: [PERSON_NAME] Creator: [PERSON_NAME] Remediator: …"
